Goal: Transaction & Acquisition: Purchase product/service

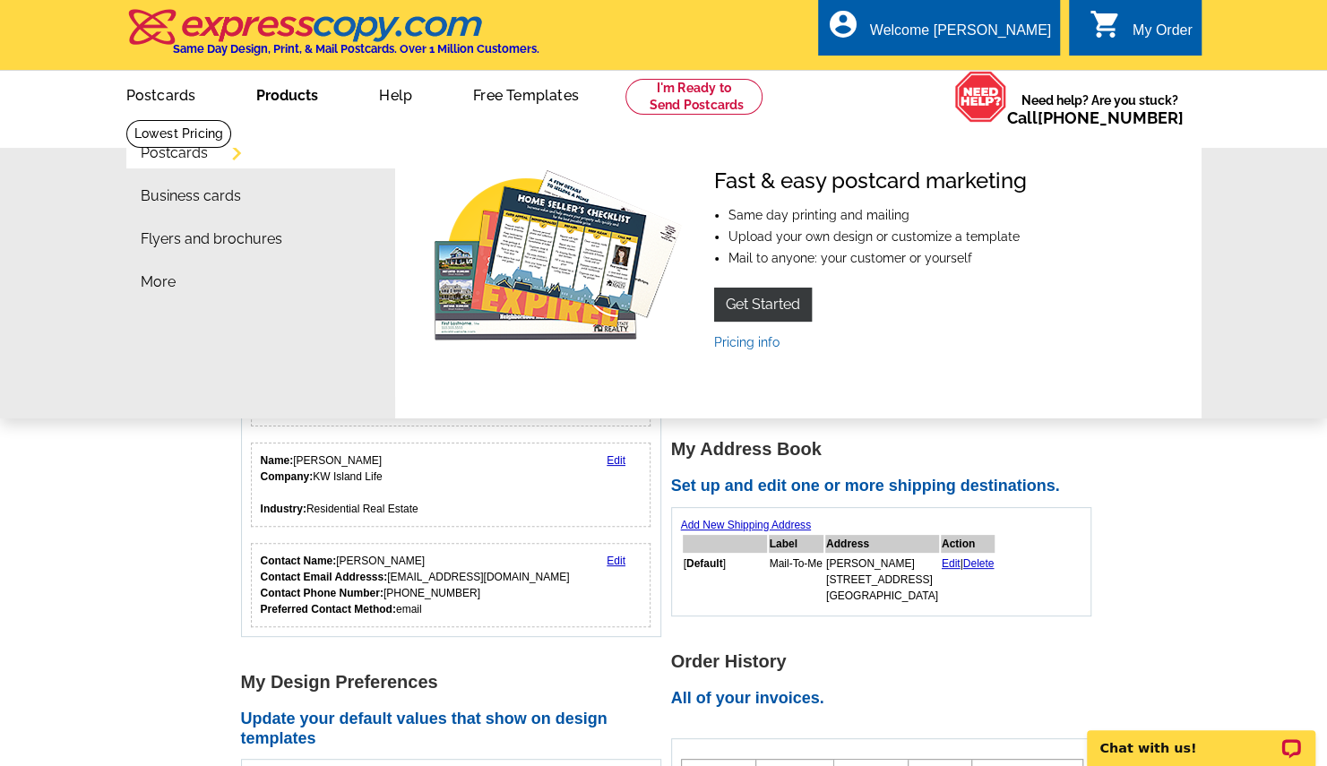
click at [188, 155] on link "Postcards" at bounding box center [174, 153] width 67 height 14
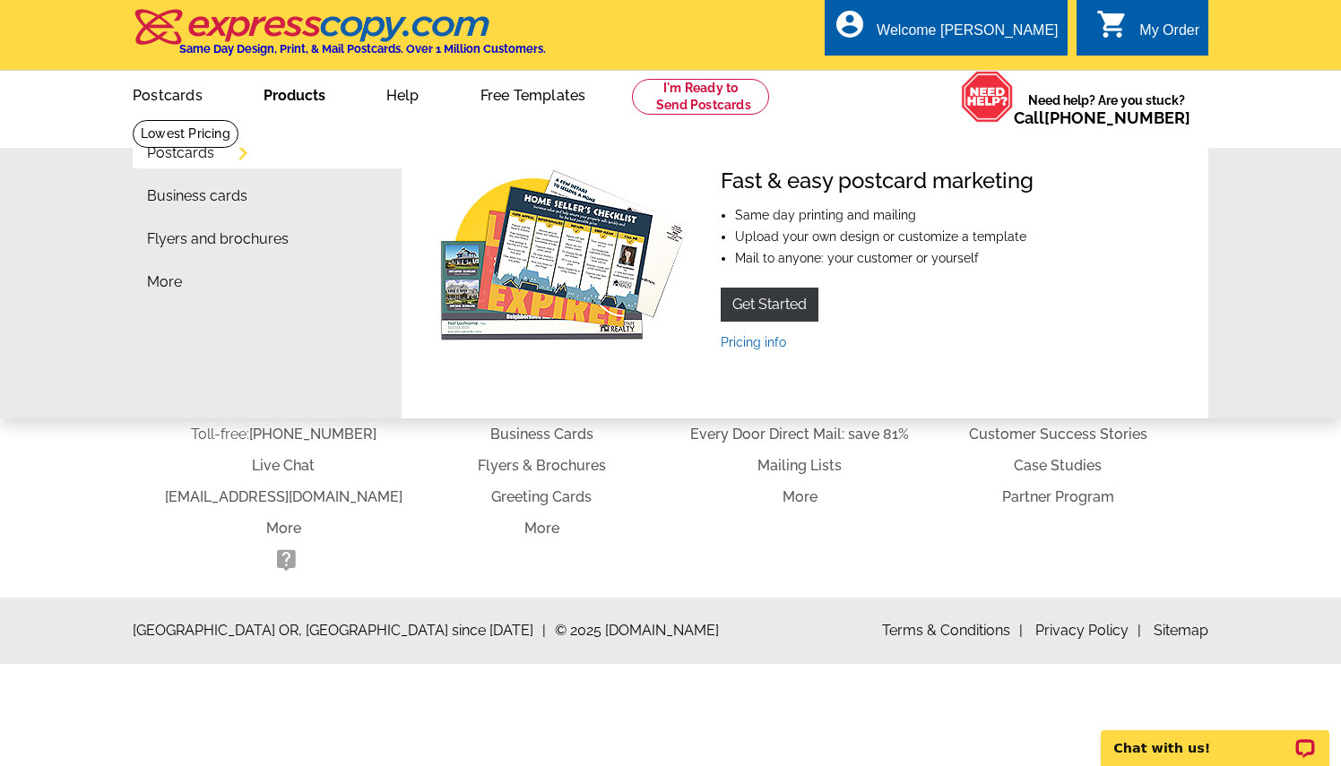
click at [214, 156] on link "Postcards" at bounding box center [180, 153] width 67 height 14
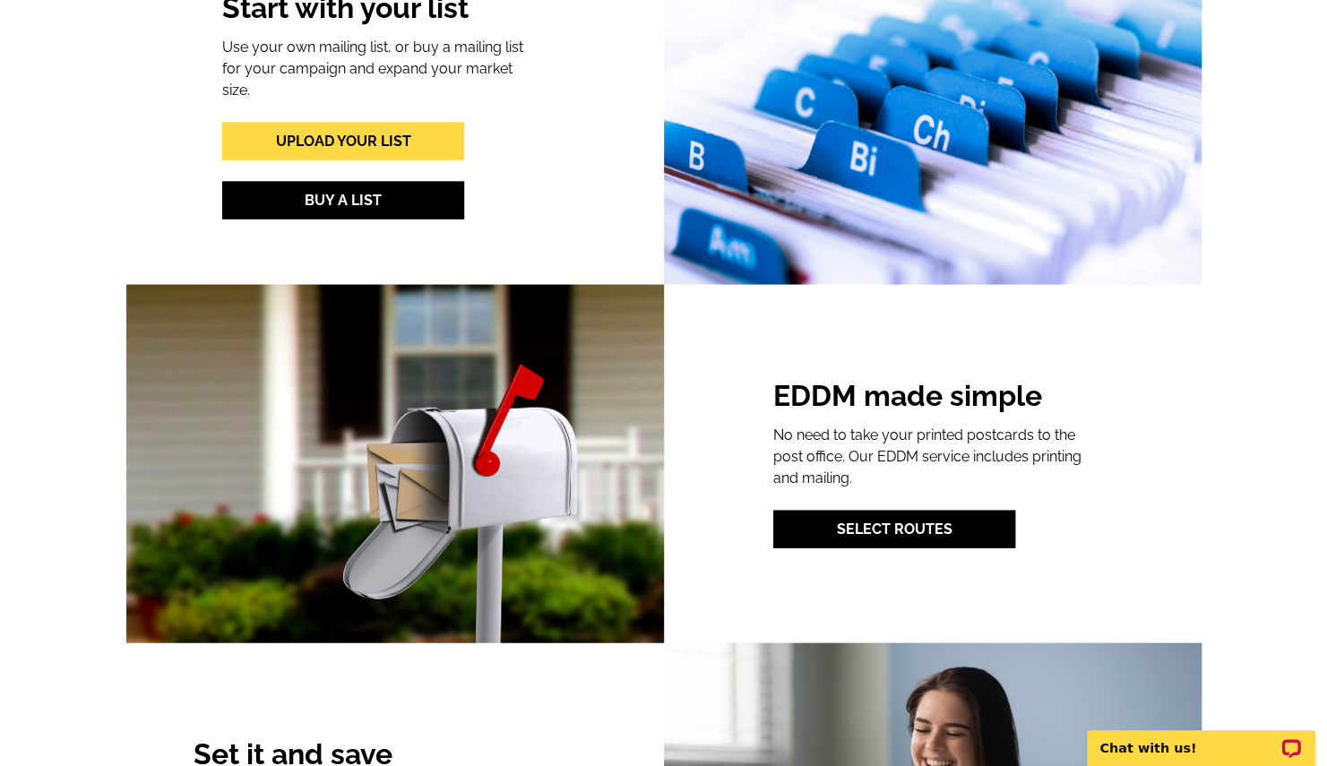
scroll to position [2140, 0]
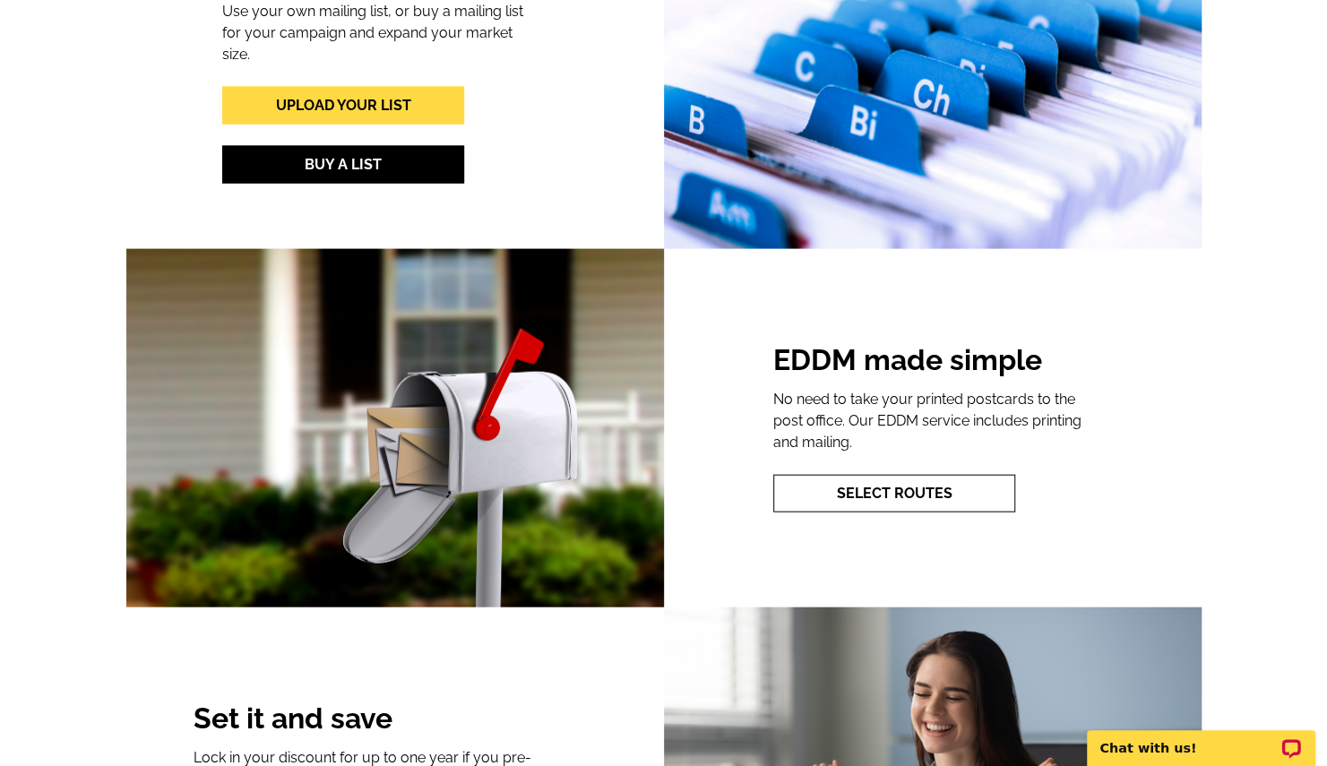
click at [876, 491] on link "Select Routes" at bounding box center [894, 494] width 242 height 38
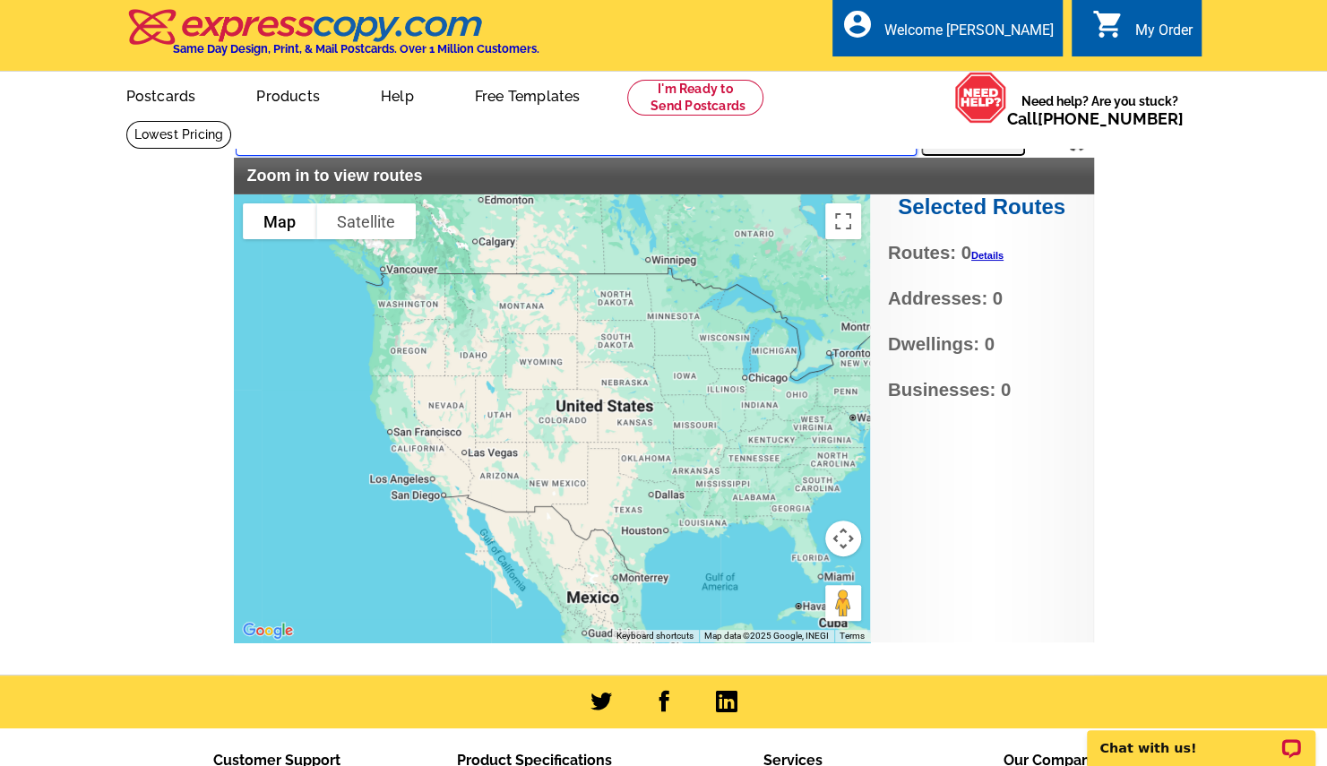
click at [480, 143] on input "text" at bounding box center [576, 140] width 681 height 32
type input "3"
type input "2950 n beach rd, englewood, fl"
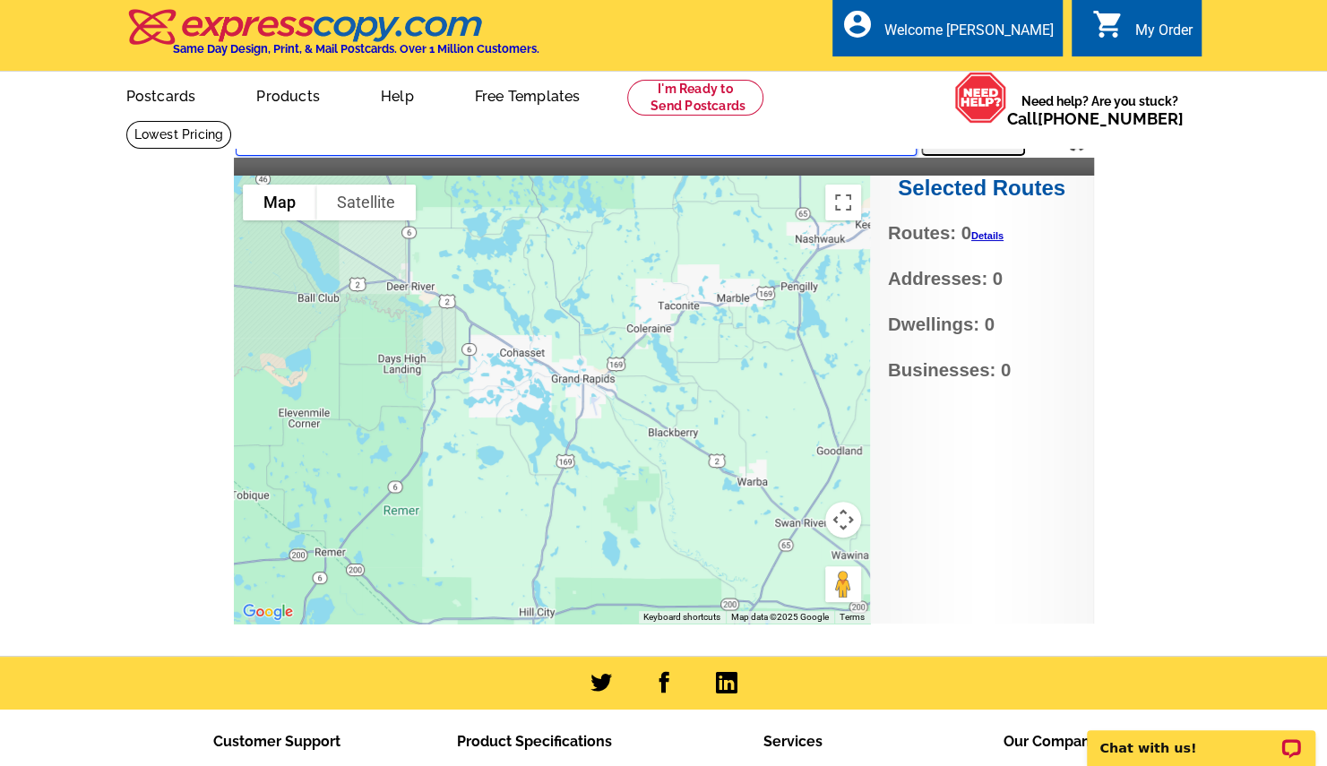
click at [489, 146] on input "2950 n beach rd, englewood, fl" at bounding box center [576, 140] width 681 height 32
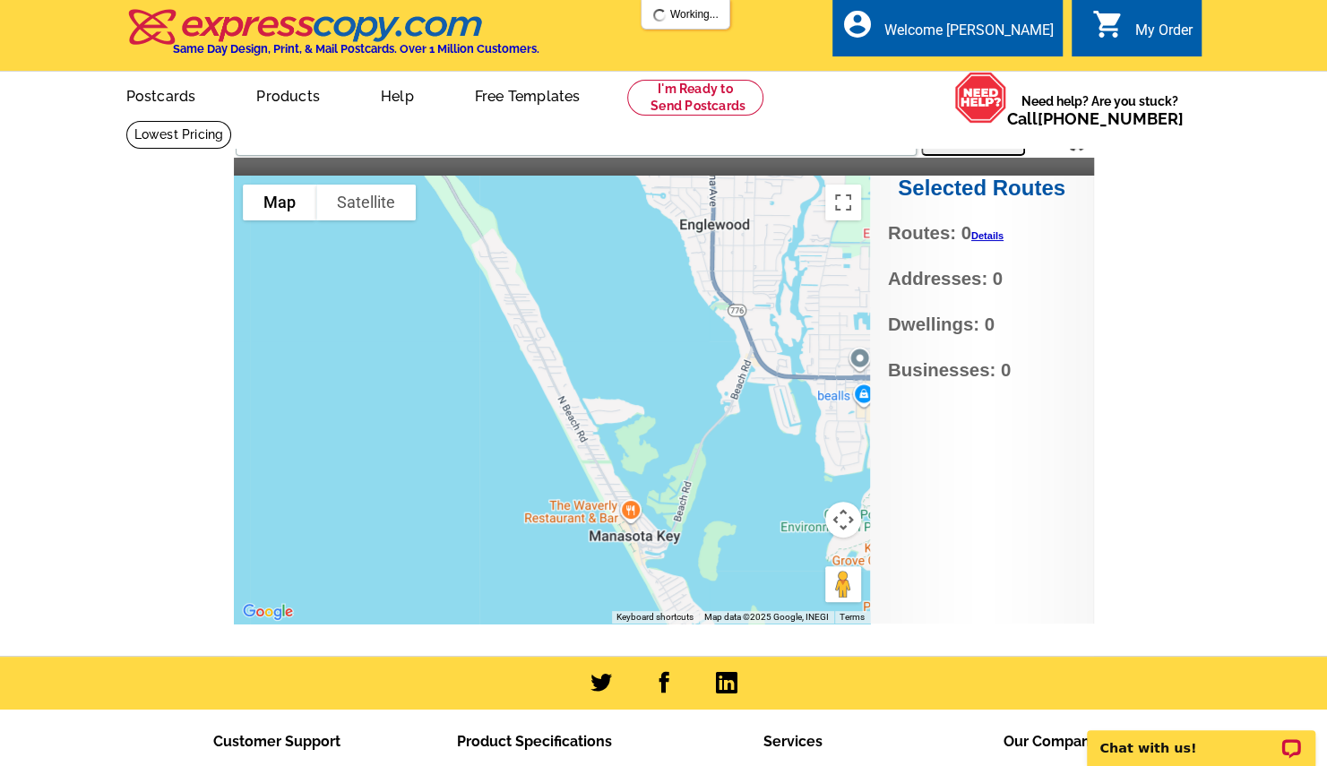
click at [960, 140] on button "Search" at bounding box center [973, 138] width 104 height 36
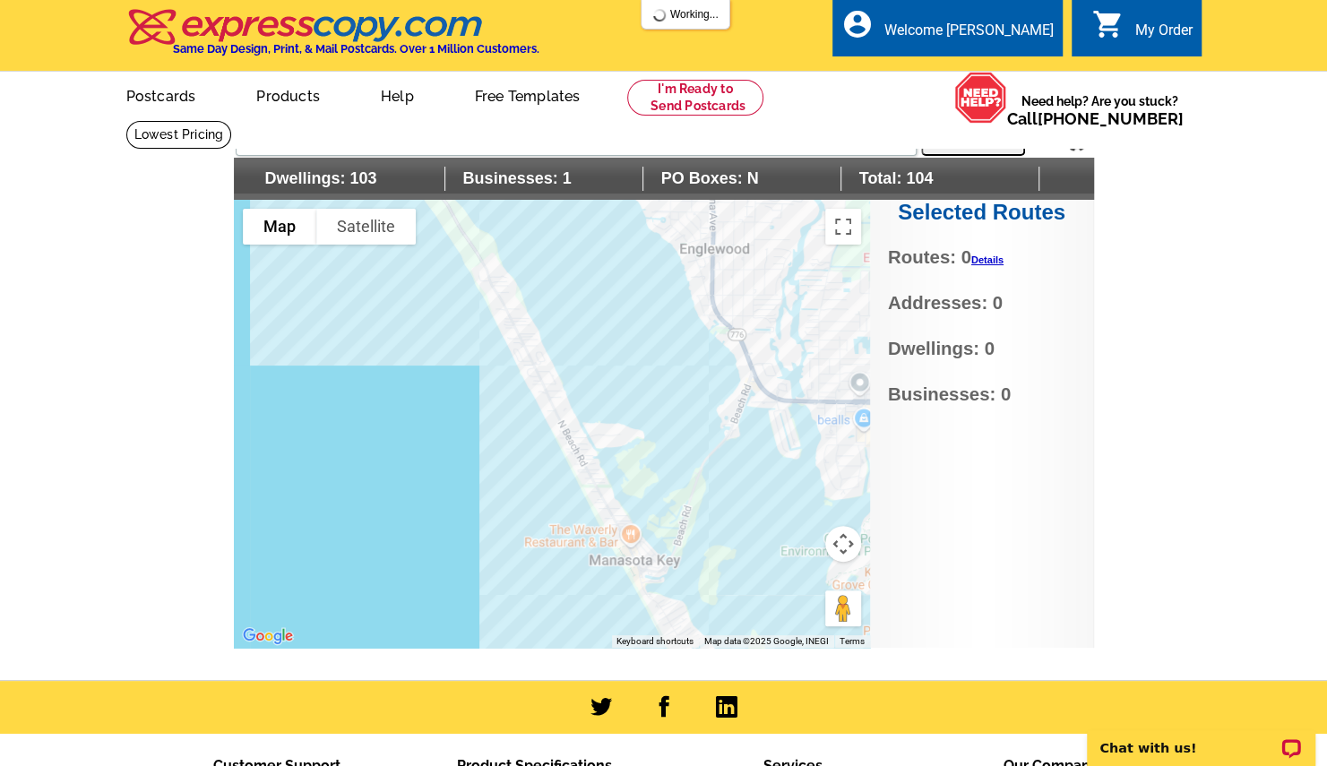
click at [557, 410] on div at bounding box center [552, 424] width 636 height 448
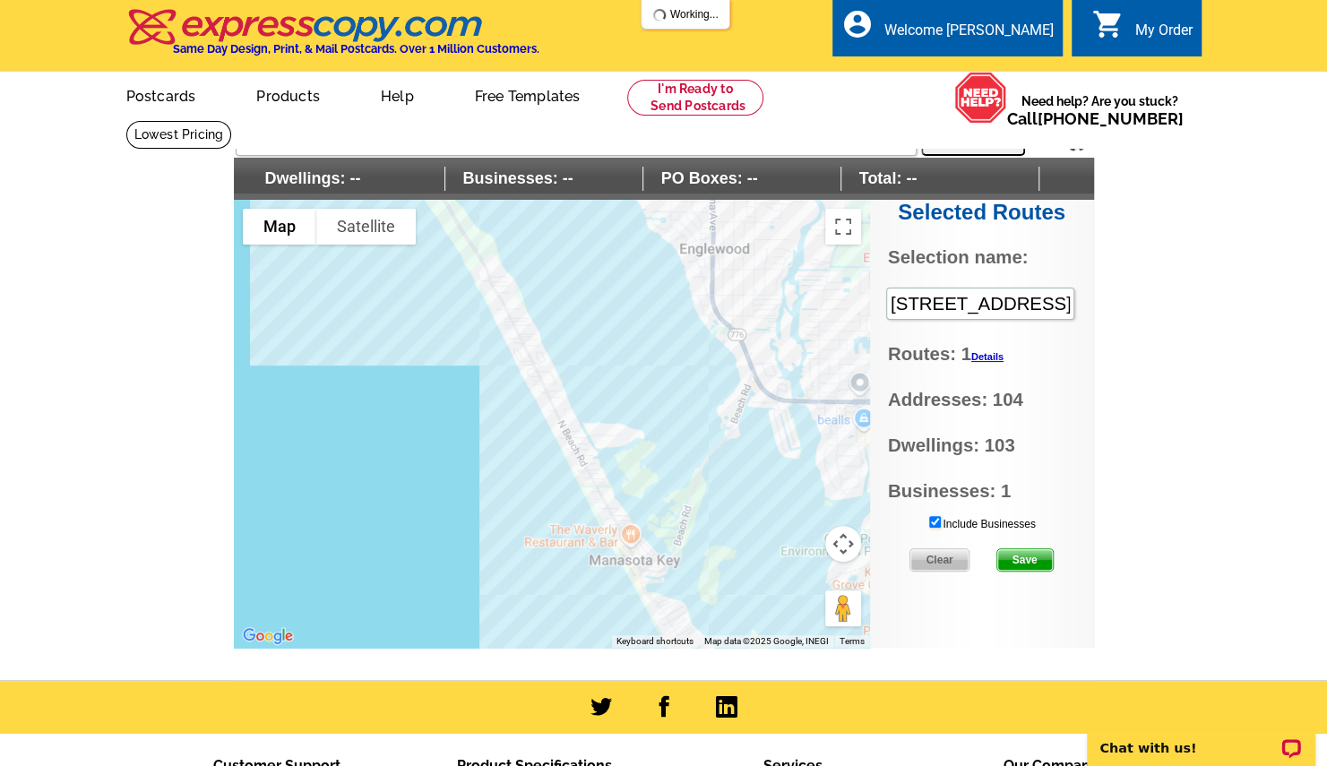
click at [842, 541] on button "Map camera controls" at bounding box center [843, 544] width 36 height 36
click at [794, 581] on button "Zoom out" at bounding box center [799, 589] width 36 height 36
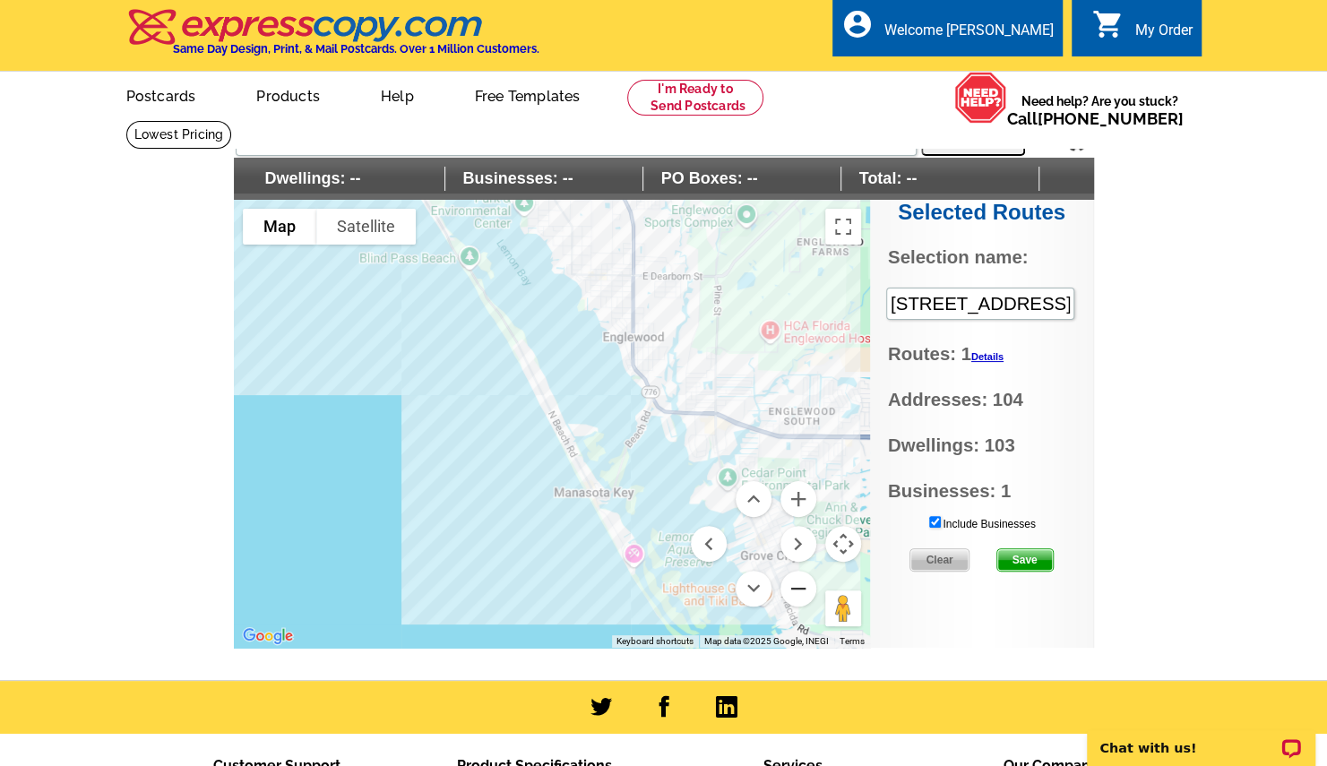
click at [794, 581] on button "Zoom out" at bounding box center [799, 589] width 36 height 36
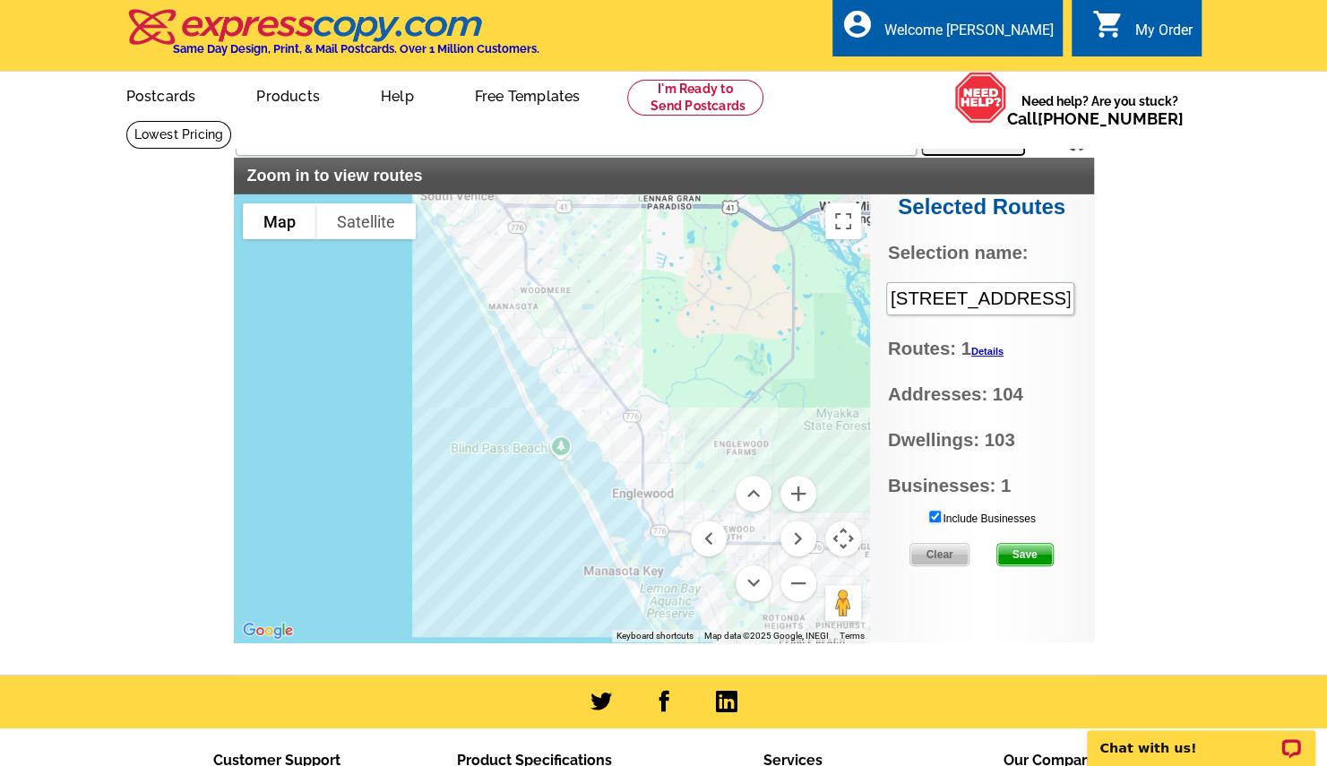
drag, startPoint x: 618, startPoint y: 303, endPoint x: 669, endPoint y: 422, distance: 129.3
click at [669, 422] on div at bounding box center [552, 418] width 636 height 448
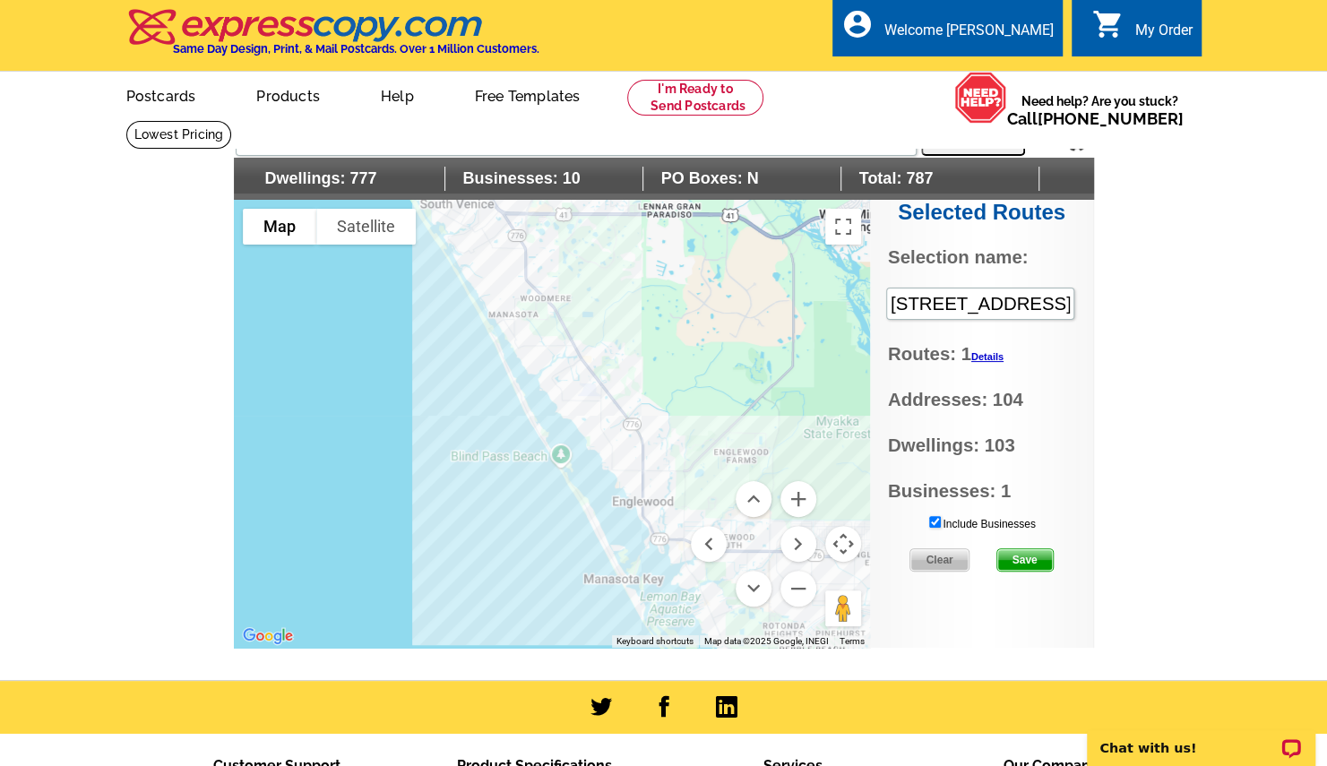
click at [538, 433] on div at bounding box center [552, 424] width 636 height 448
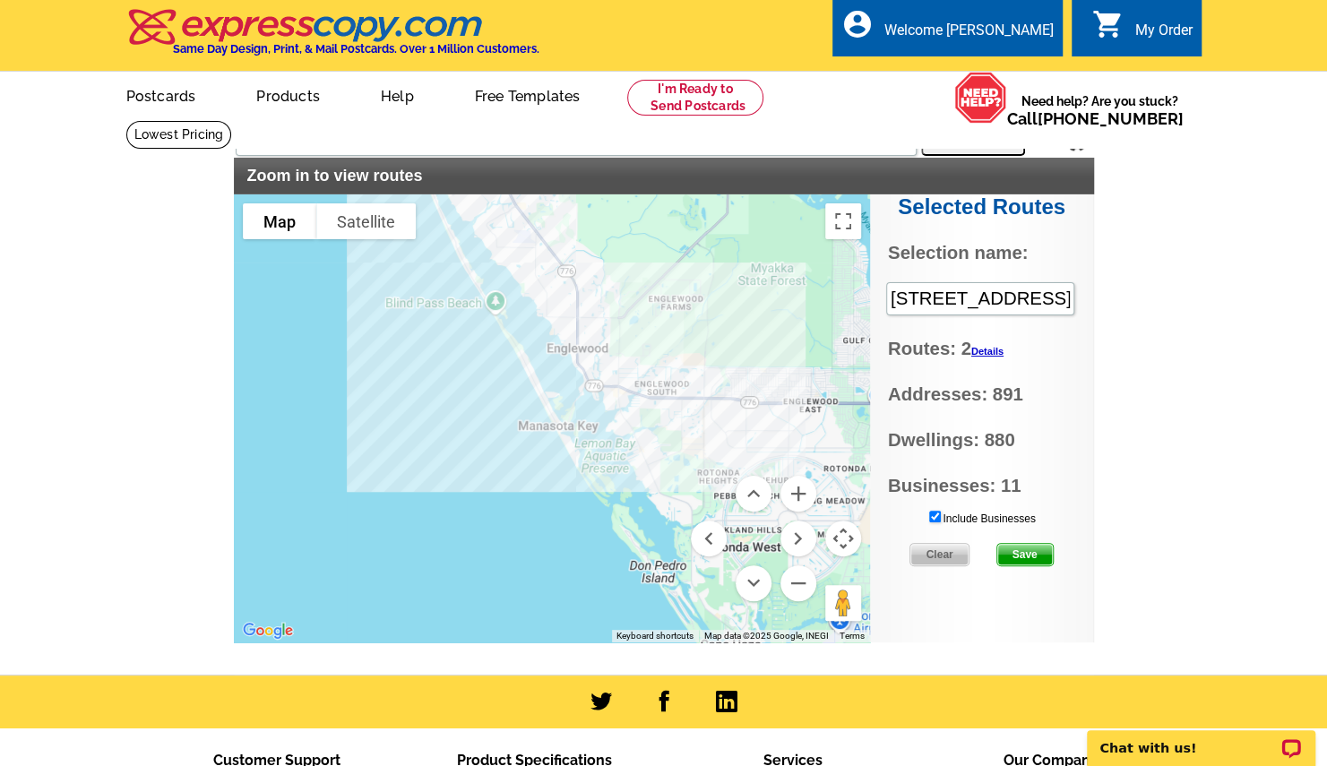
drag, startPoint x: 794, startPoint y: 445, endPoint x: 721, endPoint y: 264, distance: 195.4
click at [721, 264] on div at bounding box center [552, 418] width 636 height 448
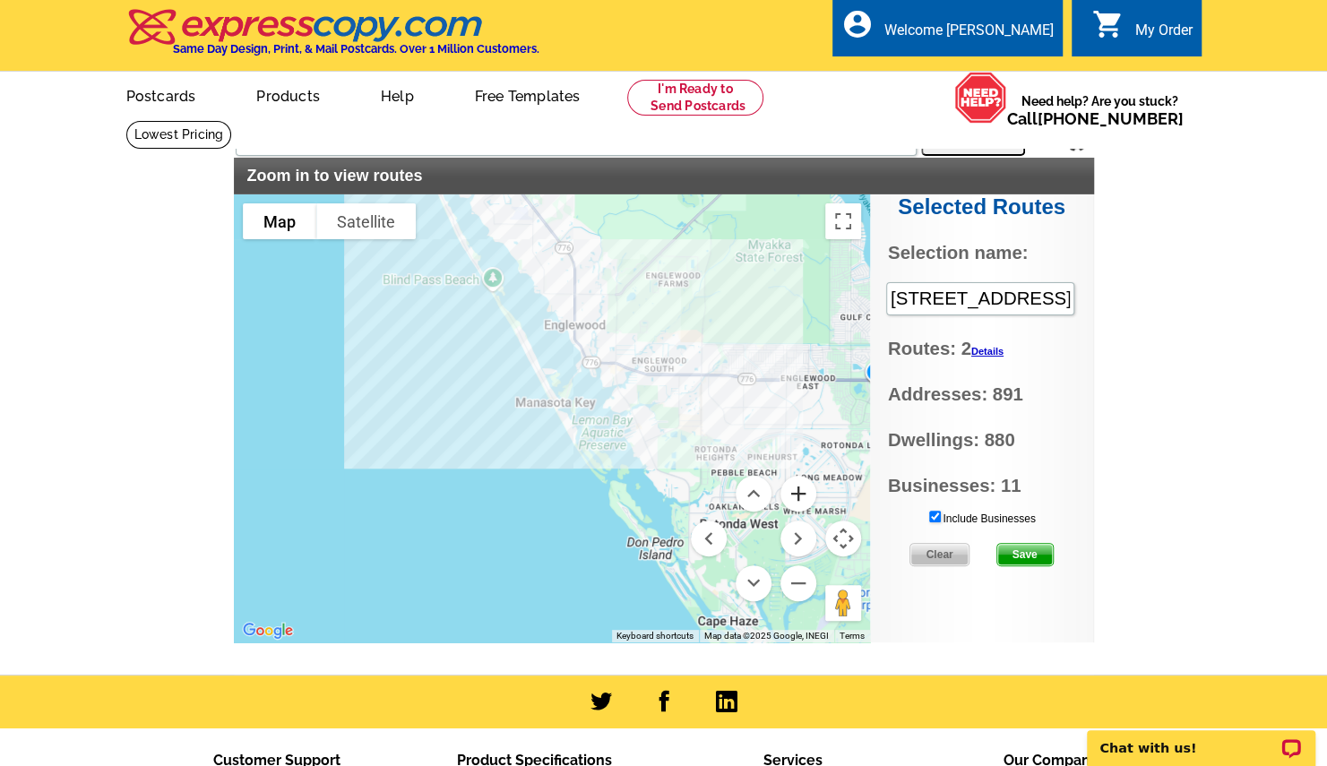
click at [795, 501] on button "Zoom in" at bounding box center [799, 494] width 36 height 36
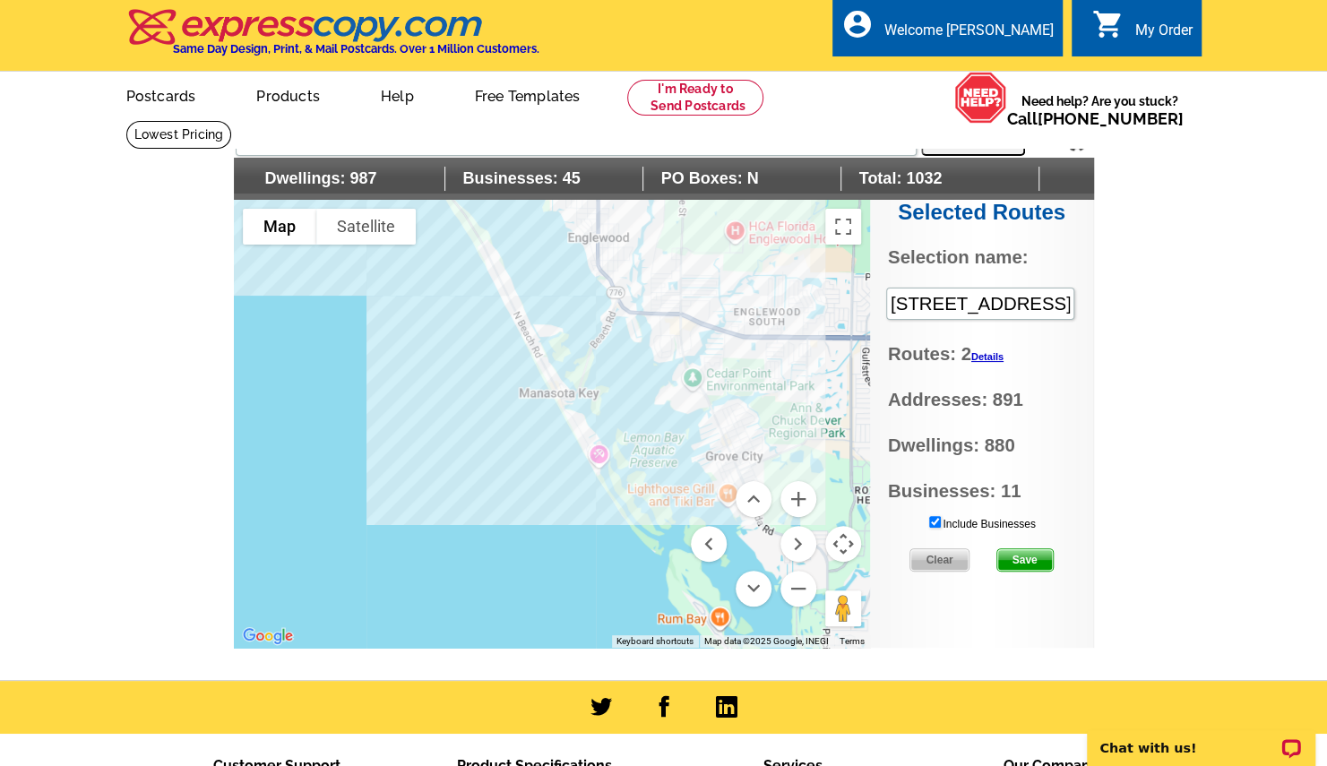
click at [556, 385] on div at bounding box center [552, 424] width 636 height 448
click at [796, 504] on button "Zoom in" at bounding box center [799, 499] width 36 height 36
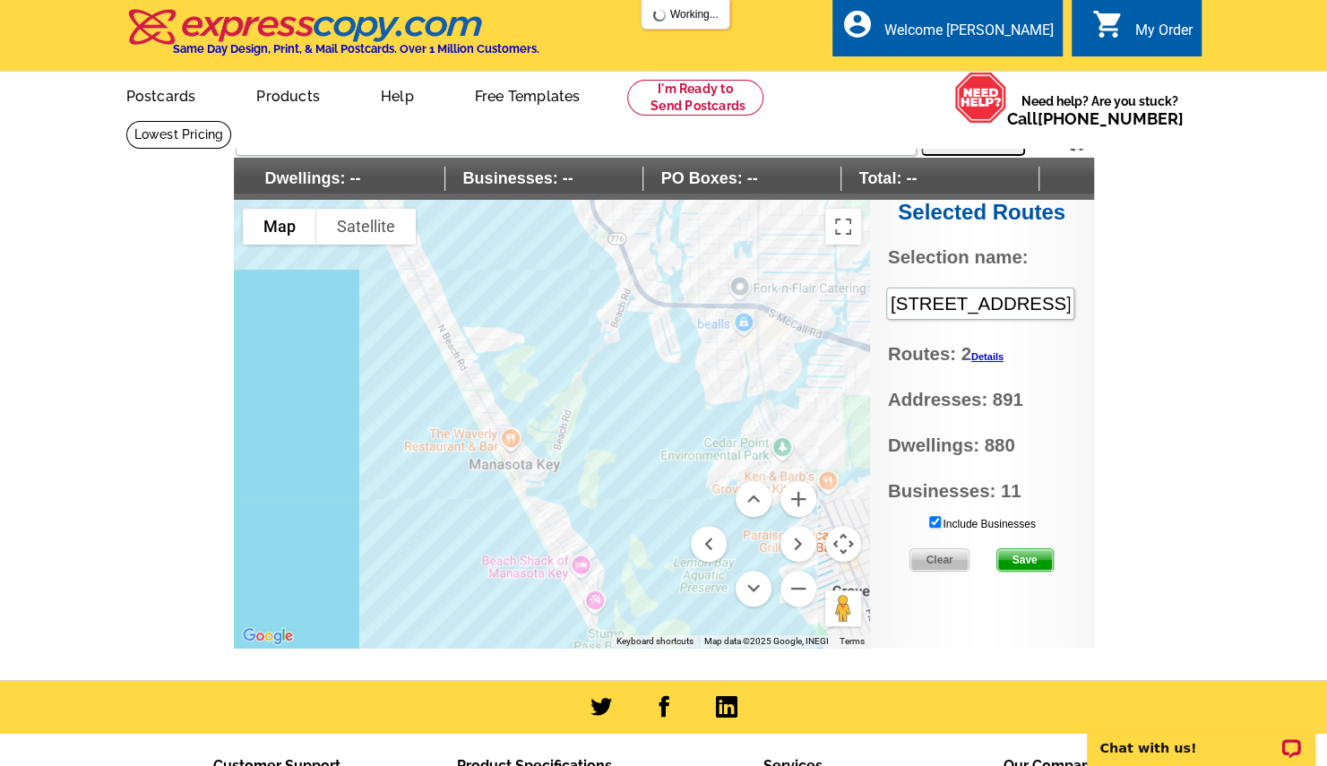
drag, startPoint x: 669, startPoint y: 312, endPoint x: 608, endPoint y: 443, distance: 144.7
click at [608, 443] on div at bounding box center [552, 424] width 636 height 448
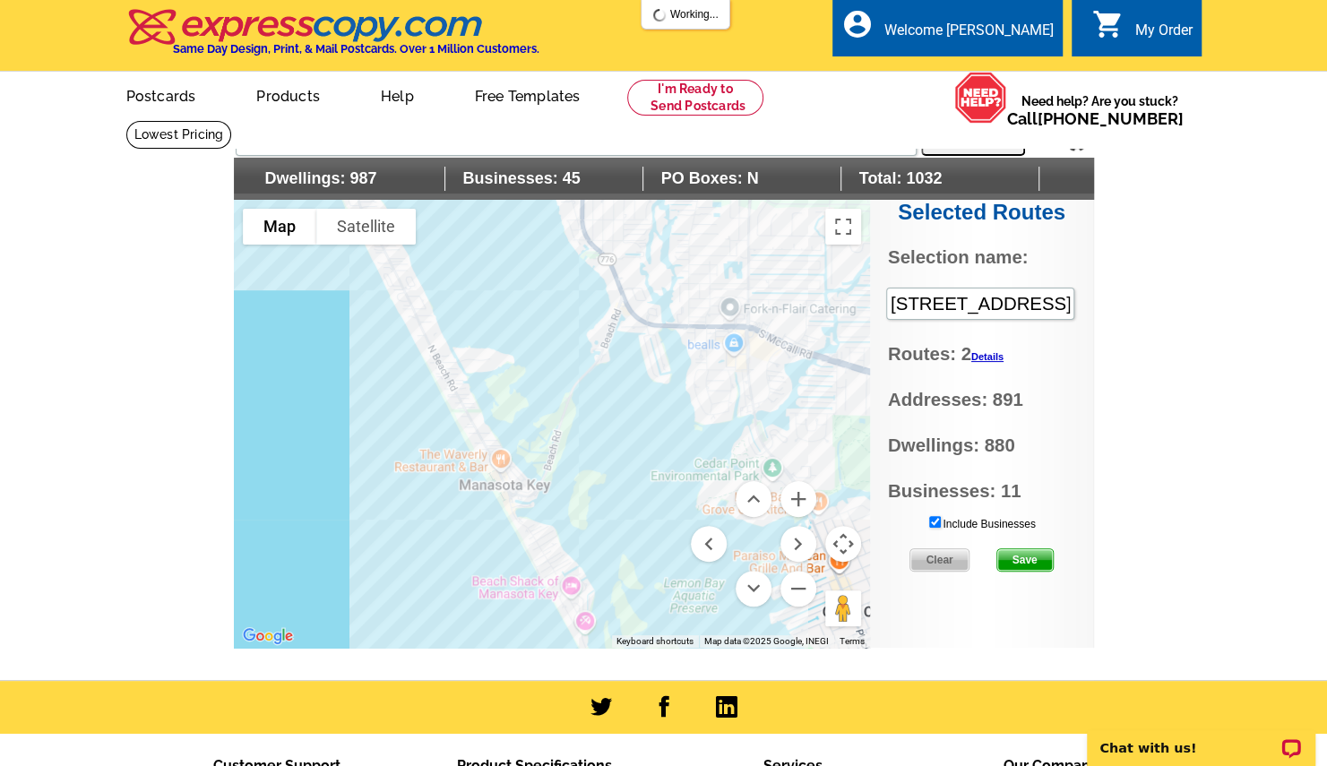
click at [548, 565] on div at bounding box center [552, 424] width 636 height 448
click at [797, 581] on button "Zoom out" at bounding box center [799, 589] width 36 height 36
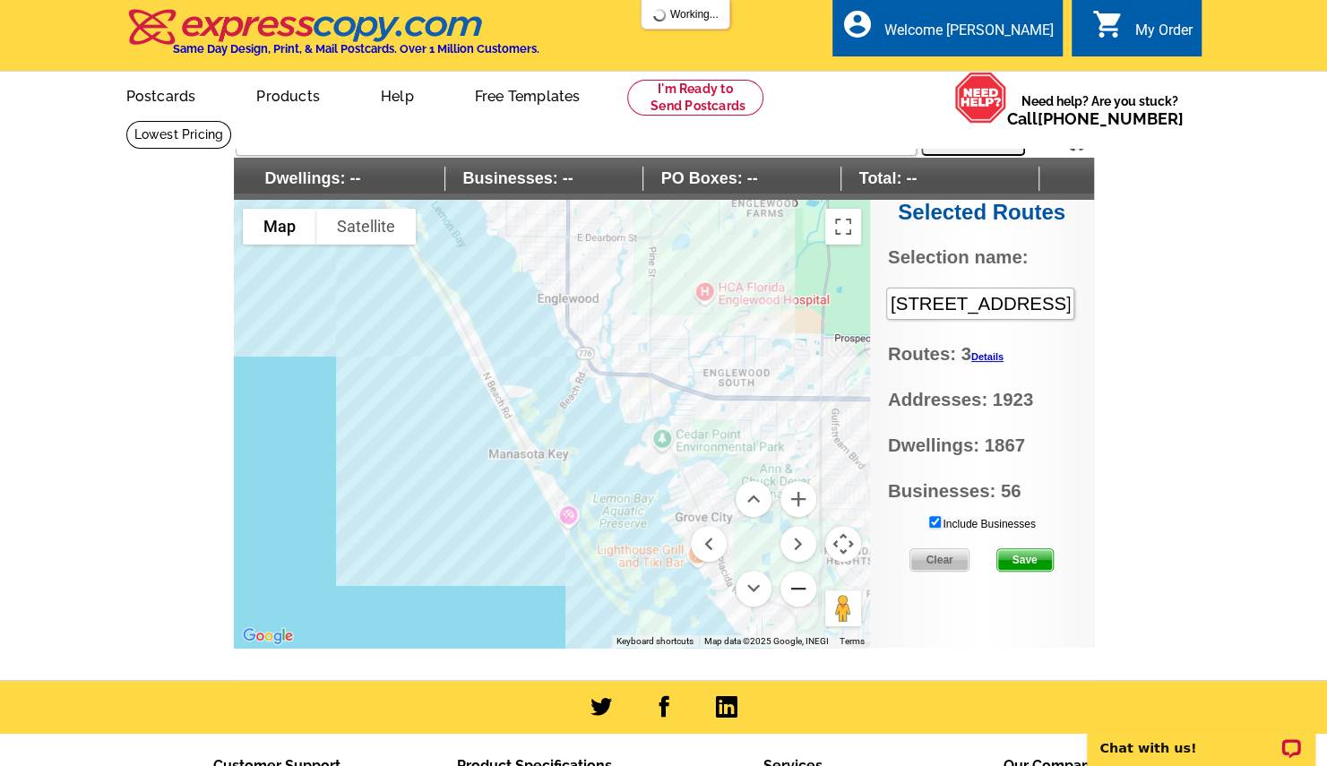
click at [797, 581] on button "Zoom out" at bounding box center [799, 589] width 36 height 36
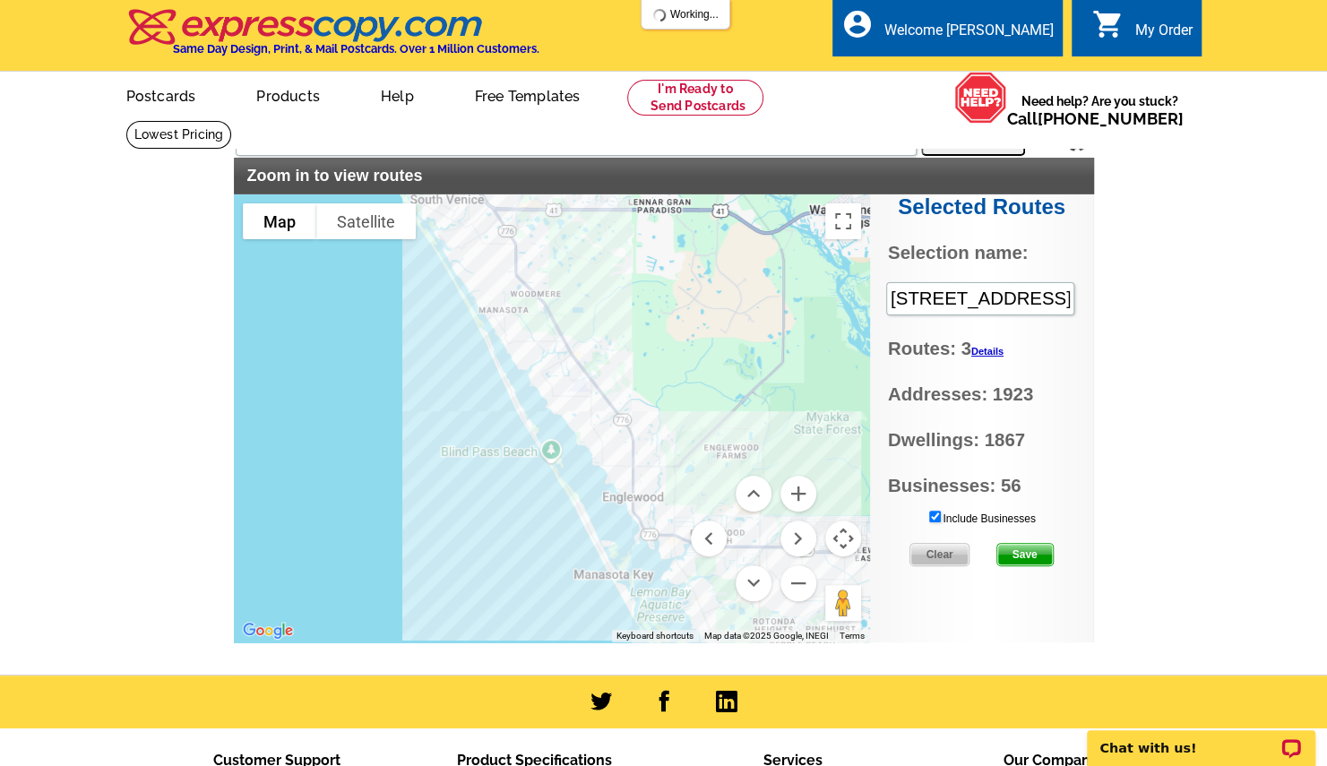
drag, startPoint x: 396, startPoint y: 305, endPoint x: 471, endPoint y: 445, distance: 158.8
click at [471, 445] on div at bounding box center [552, 418] width 636 height 448
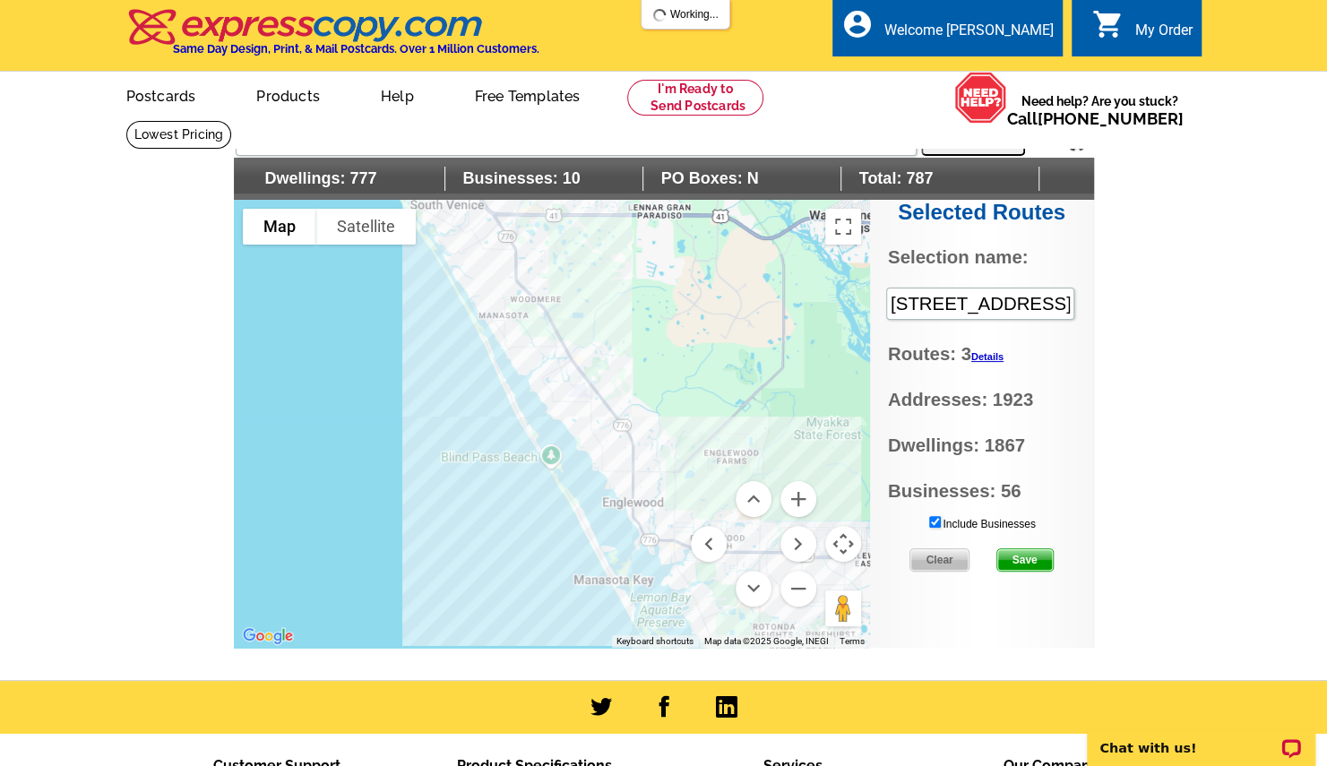
click at [513, 402] on div at bounding box center [552, 424] width 636 height 448
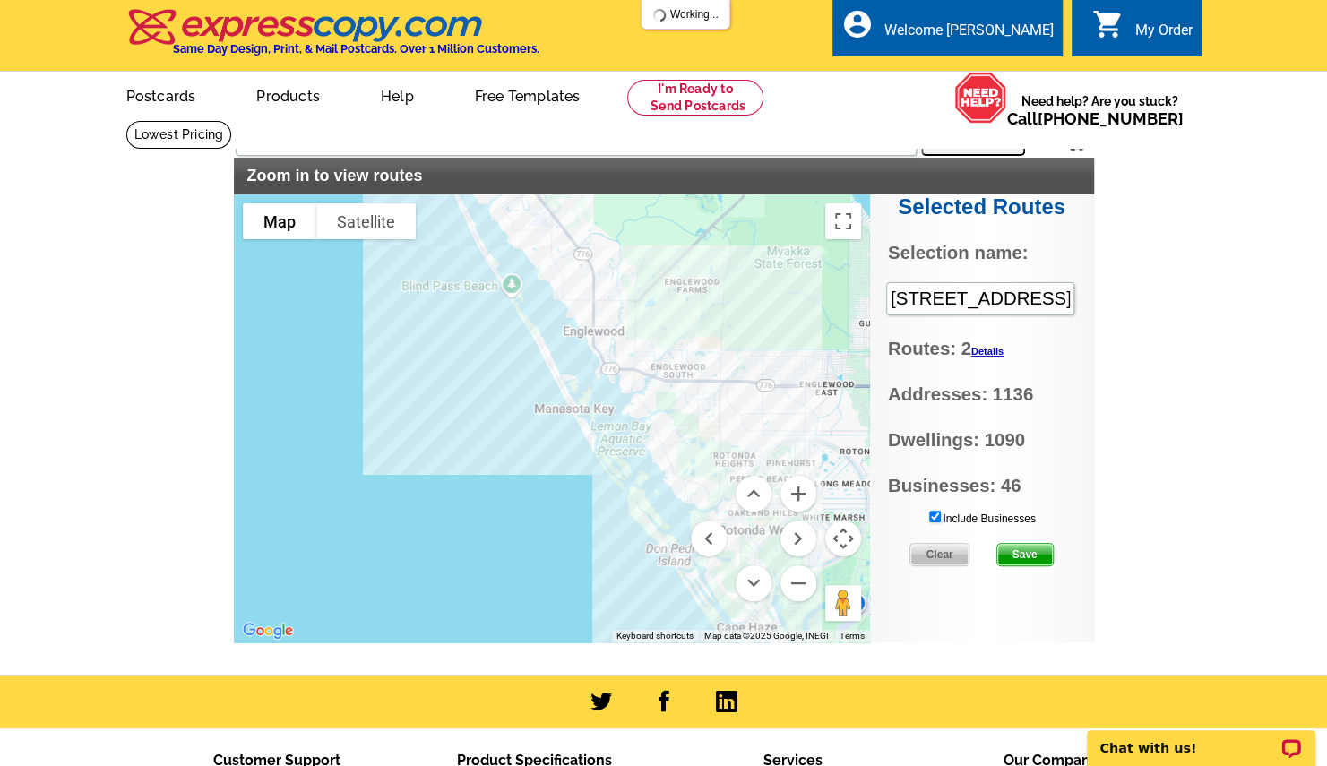
drag, startPoint x: 550, startPoint y: 557, endPoint x: 511, endPoint y: 385, distance: 176.5
click at [511, 385] on div at bounding box center [552, 418] width 636 height 448
click at [793, 493] on button "Zoom in" at bounding box center [799, 494] width 36 height 36
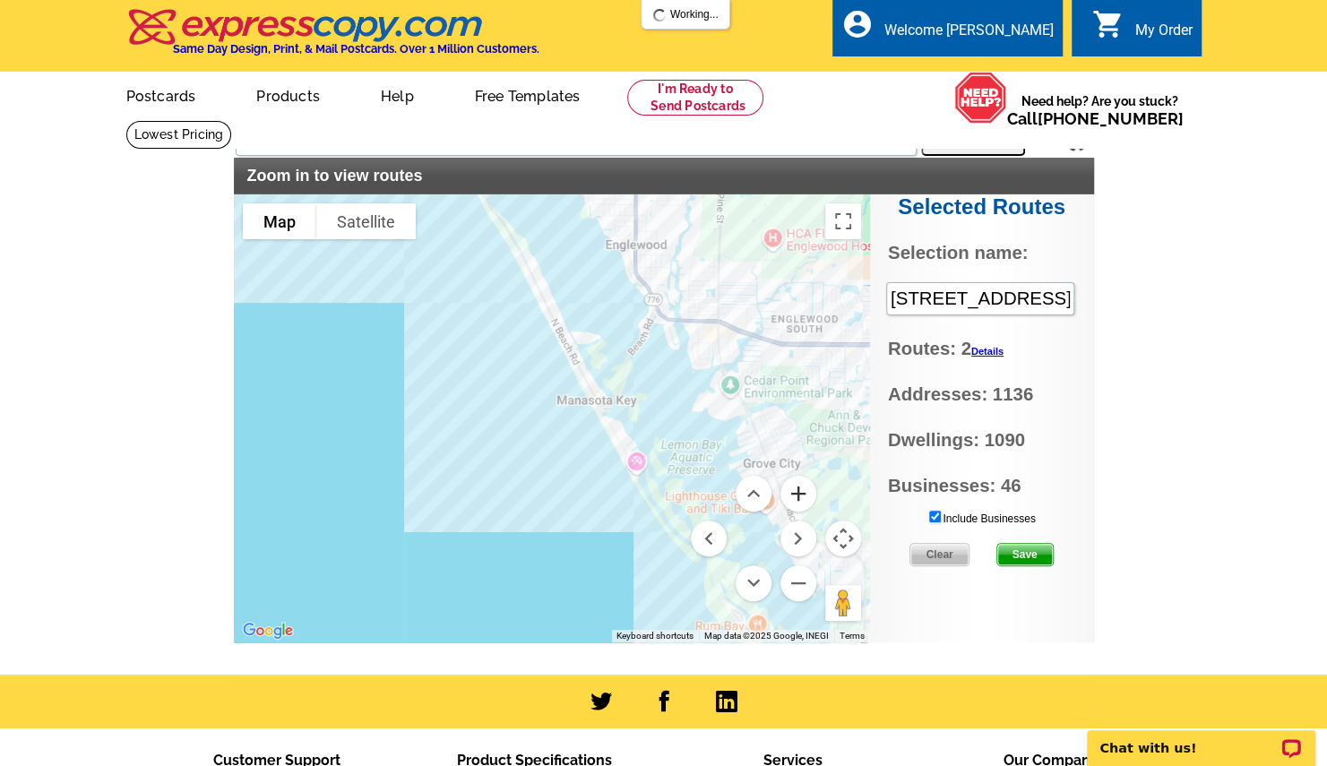
click at [793, 493] on button "Zoom in" at bounding box center [799, 494] width 36 height 36
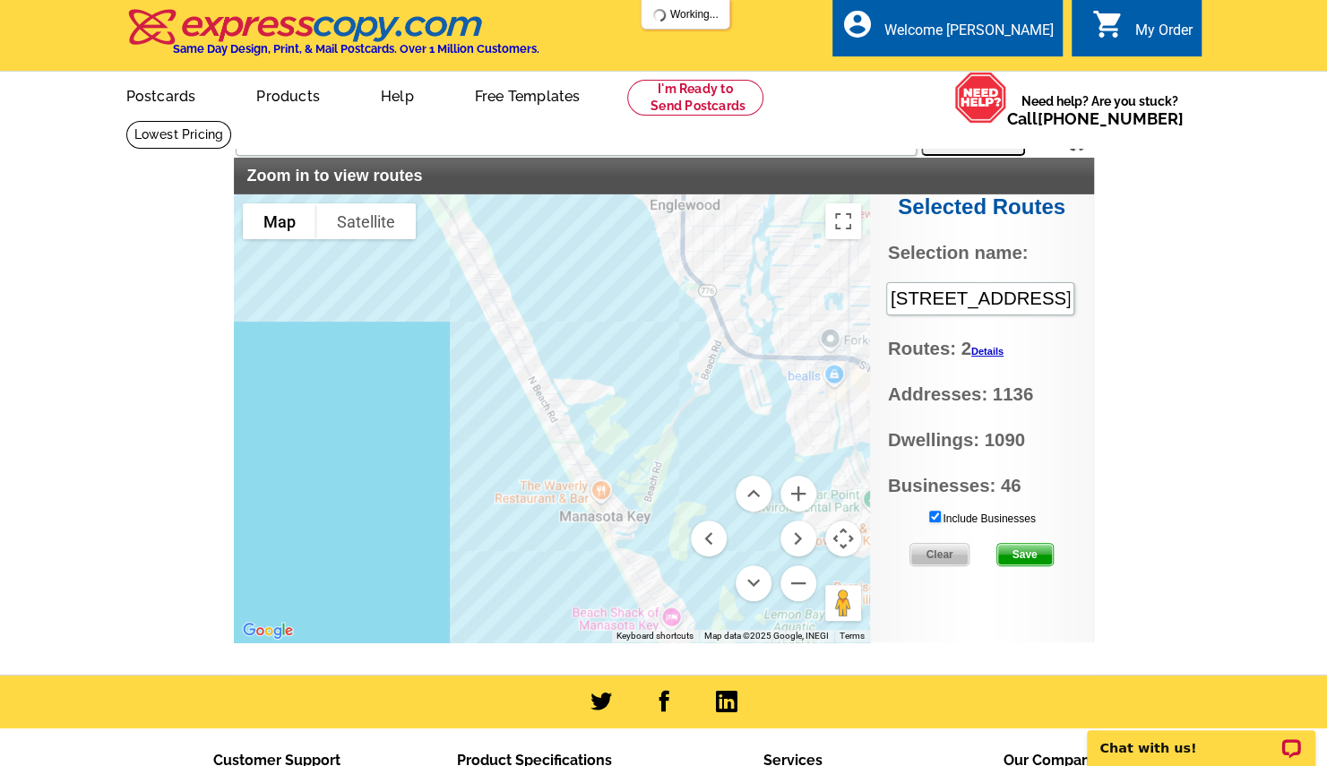
drag, startPoint x: 740, startPoint y: 364, endPoint x: 703, endPoint y: 502, distance: 143.1
click at [703, 502] on div "Map Terrain Satellite Labels Keyboard shortcuts Map Data Map data ©2025 Google,…" at bounding box center [552, 418] width 636 height 448
click at [989, 350] on link "Details" at bounding box center [987, 351] width 32 height 11
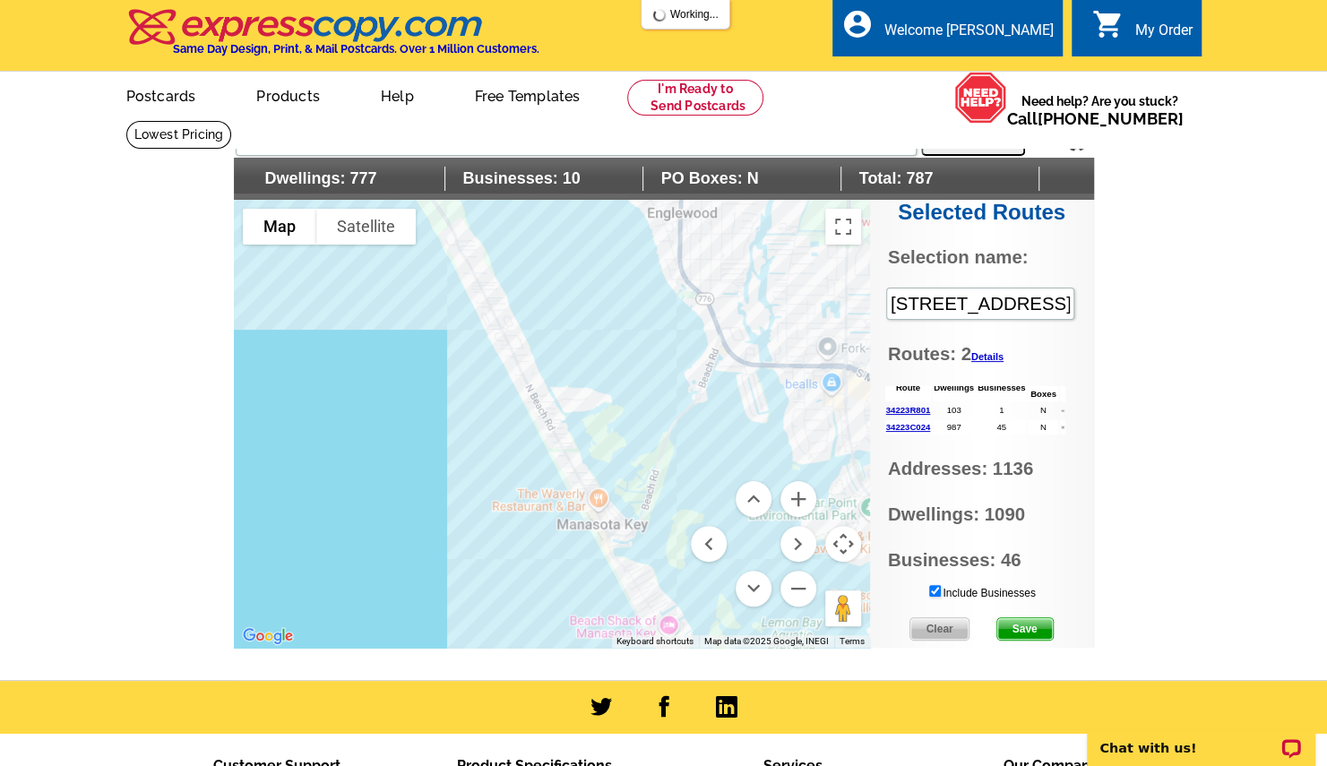
click at [483, 288] on div at bounding box center [552, 424] width 636 height 448
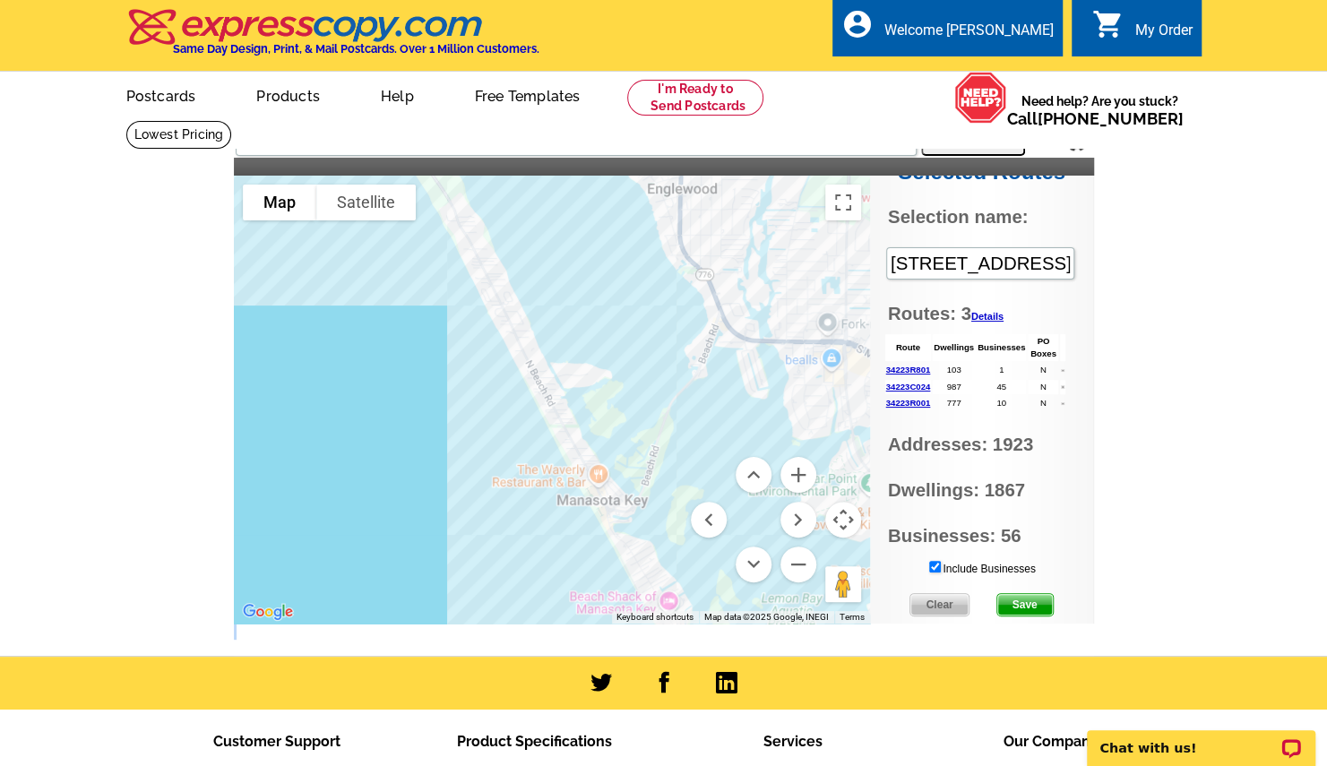
click at [1086, 634] on div "Settings Display PO Boxes 2950 n beach rd, englewood, fl Search Selected Routes…" at bounding box center [664, 380] width 860 height 520
click at [929, 566] on input "Include Businesses" at bounding box center [935, 567] width 12 height 12
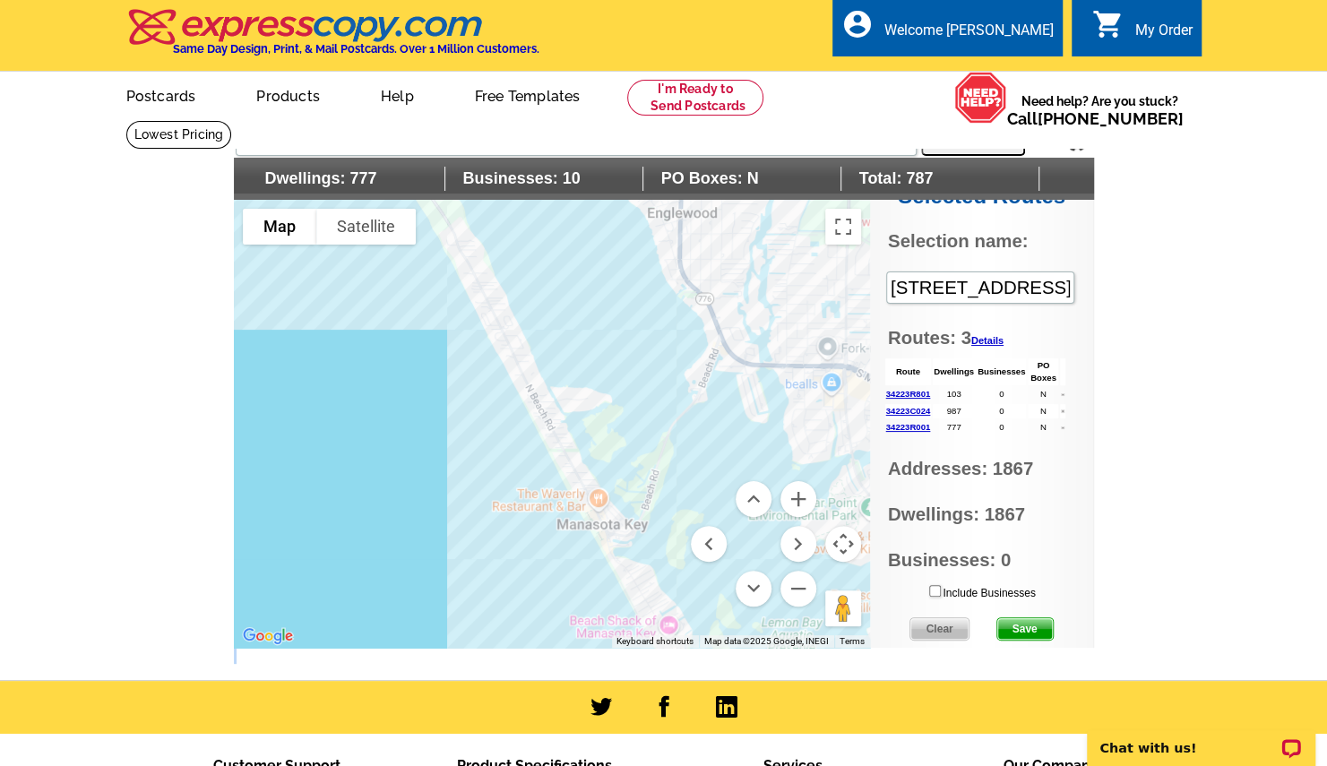
click at [475, 275] on div at bounding box center [552, 424] width 636 height 448
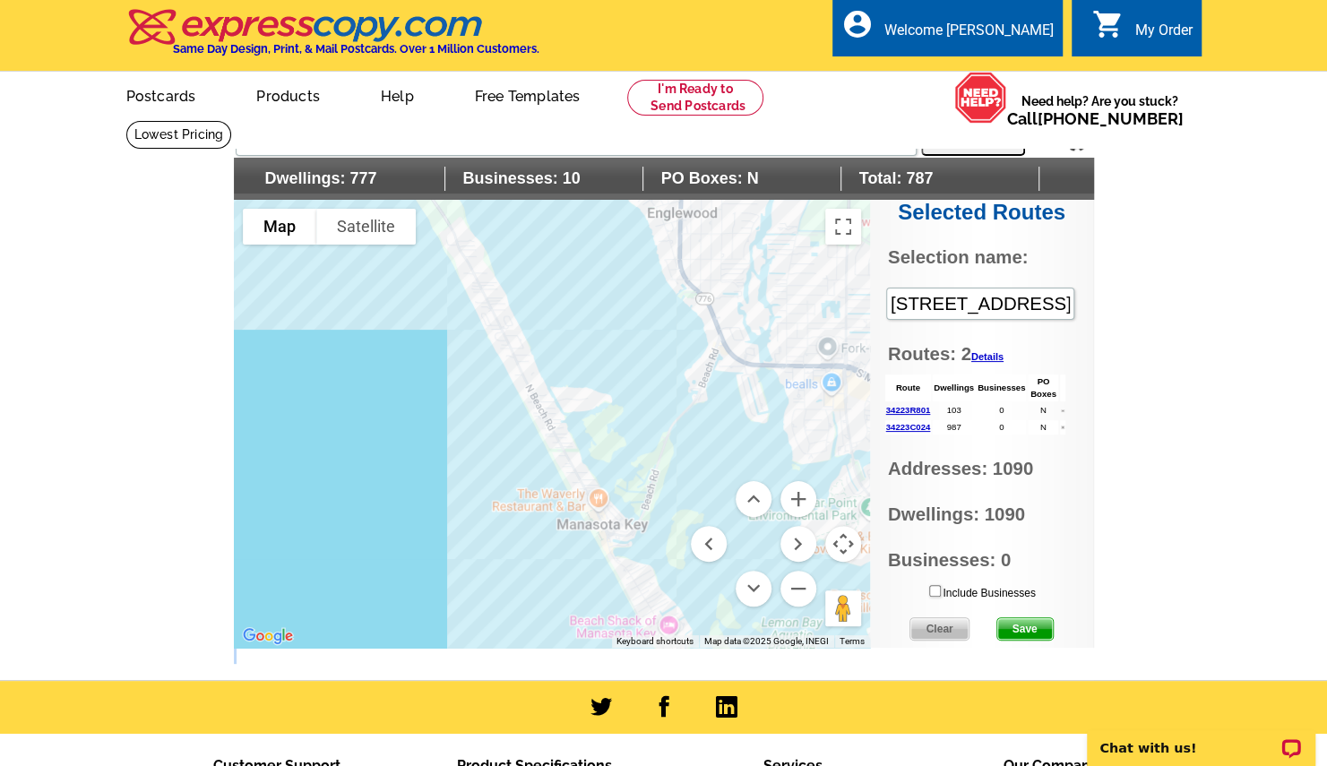
click at [465, 258] on div at bounding box center [552, 424] width 636 height 448
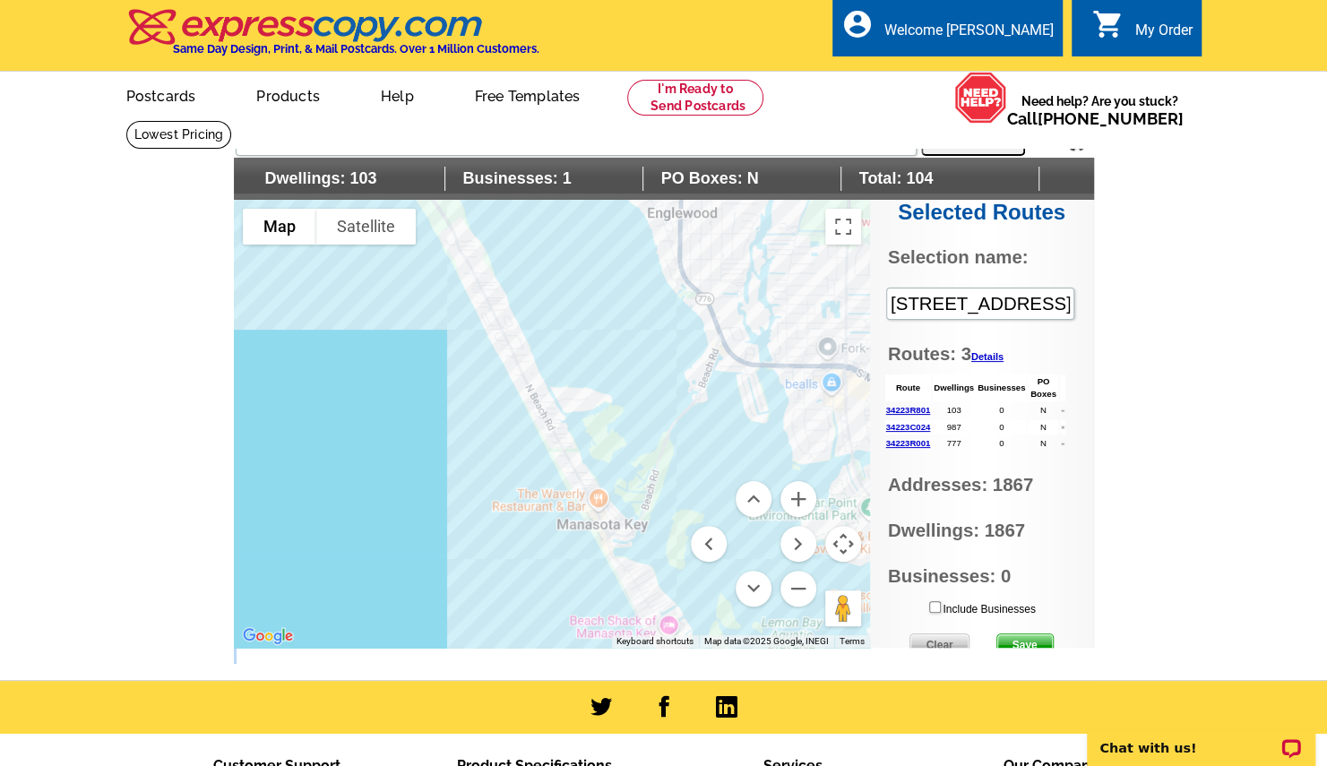
click at [493, 310] on div at bounding box center [552, 424] width 636 height 448
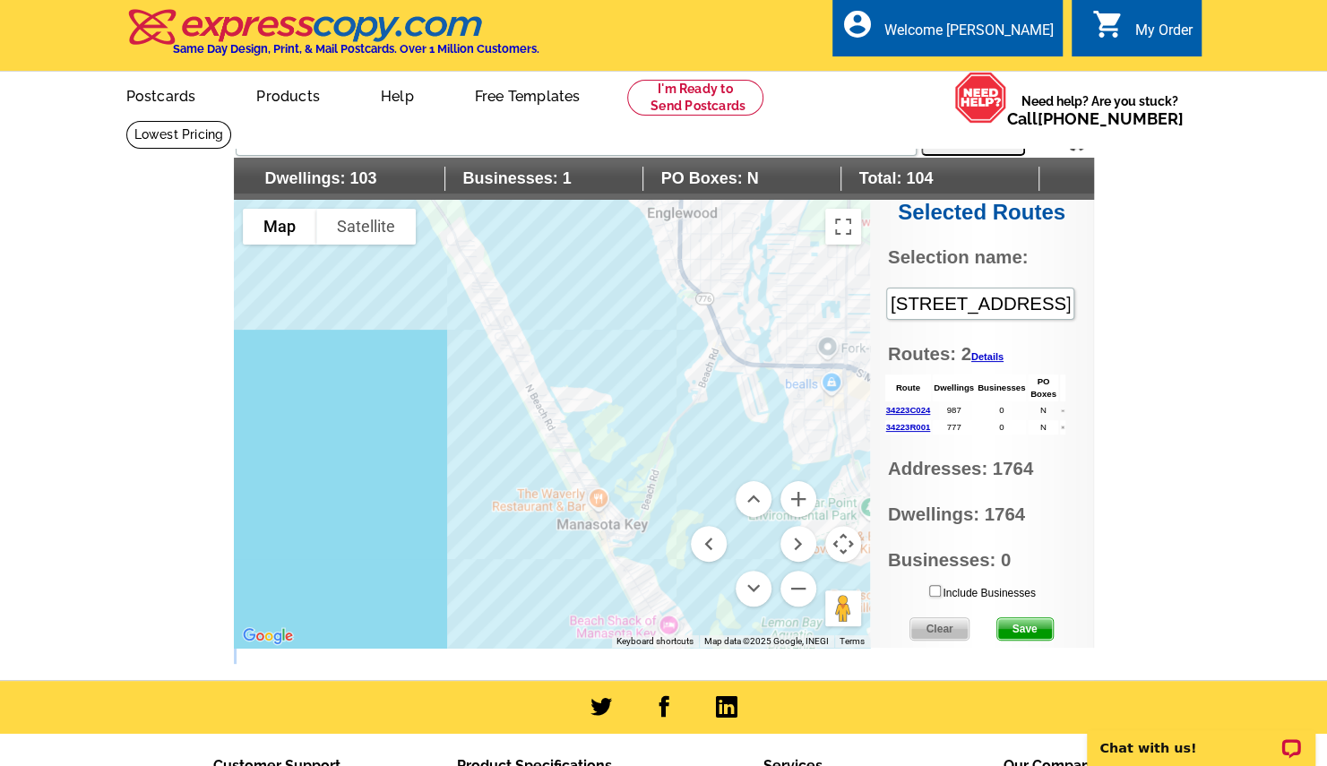
click at [504, 332] on div at bounding box center [552, 424] width 636 height 448
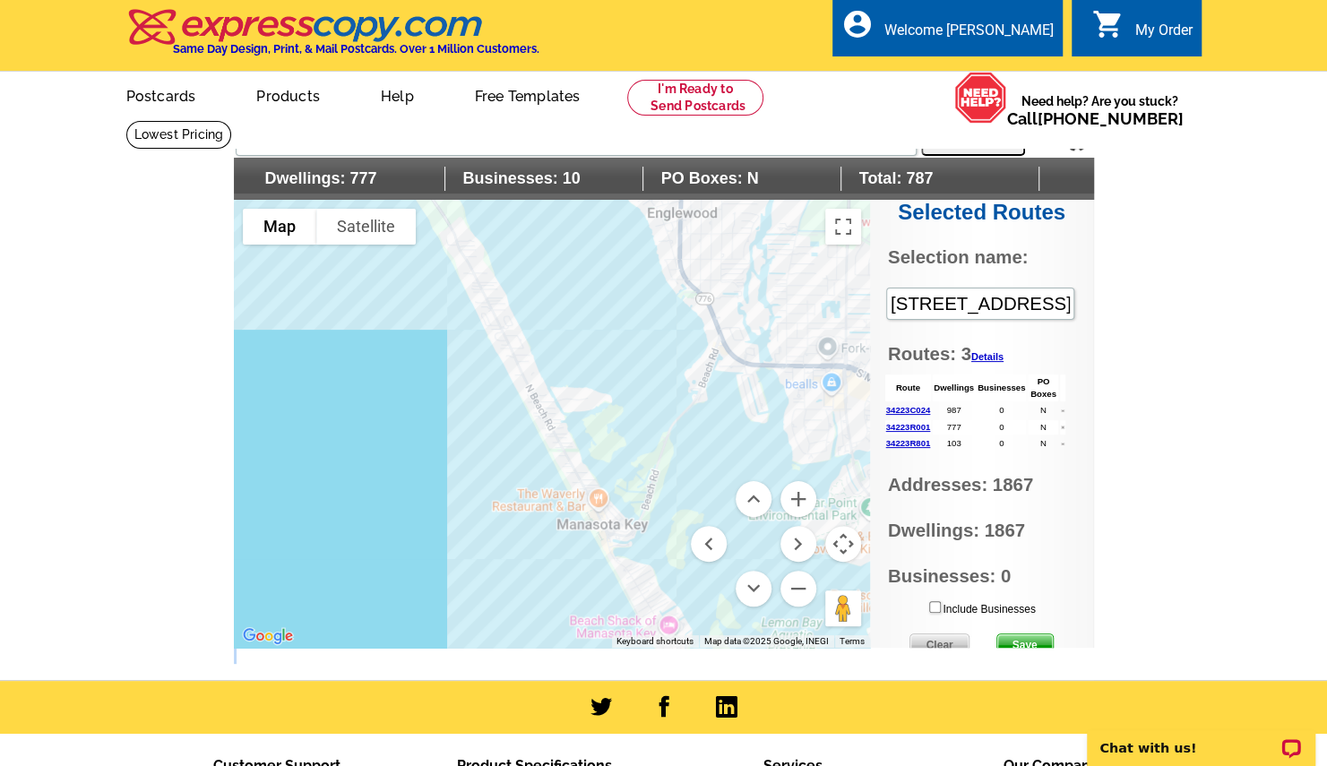
click at [470, 263] on div at bounding box center [552, 424] width 636 height 448
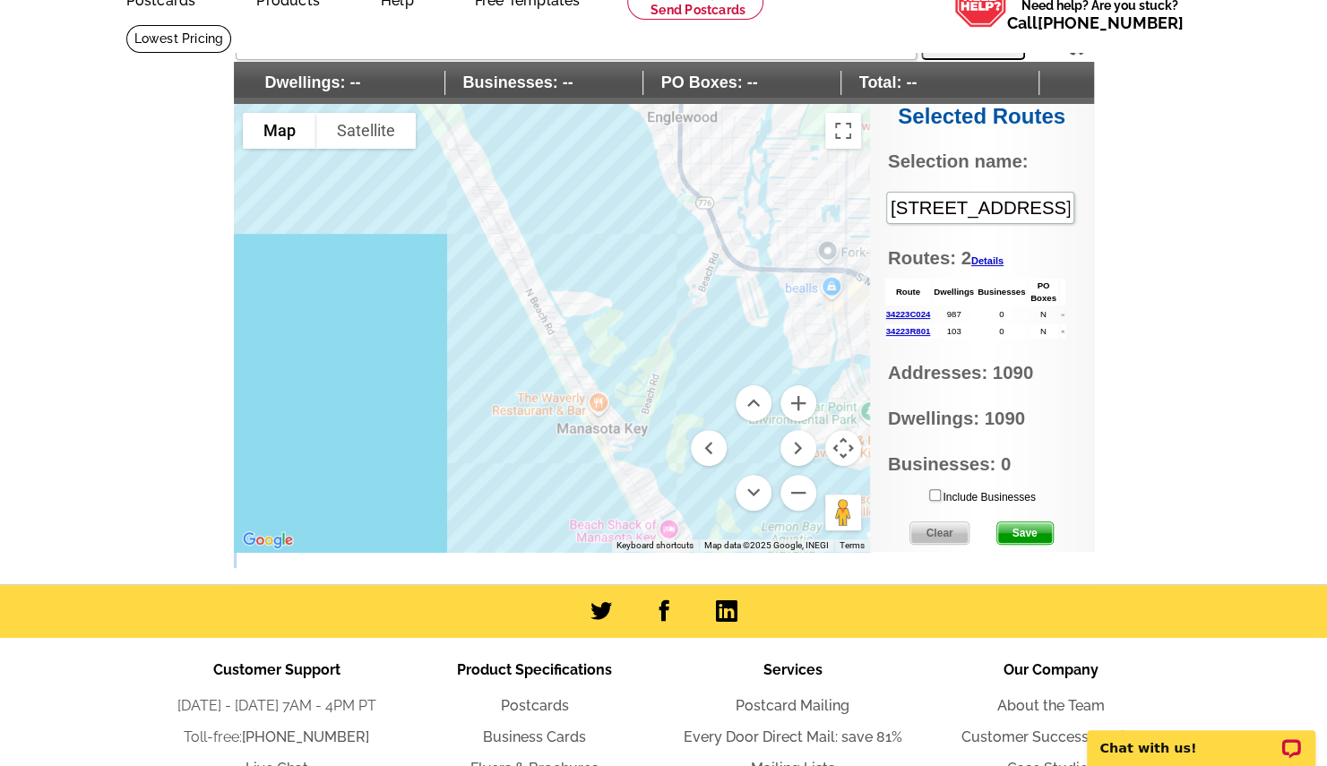
scroll to position [102, 0]
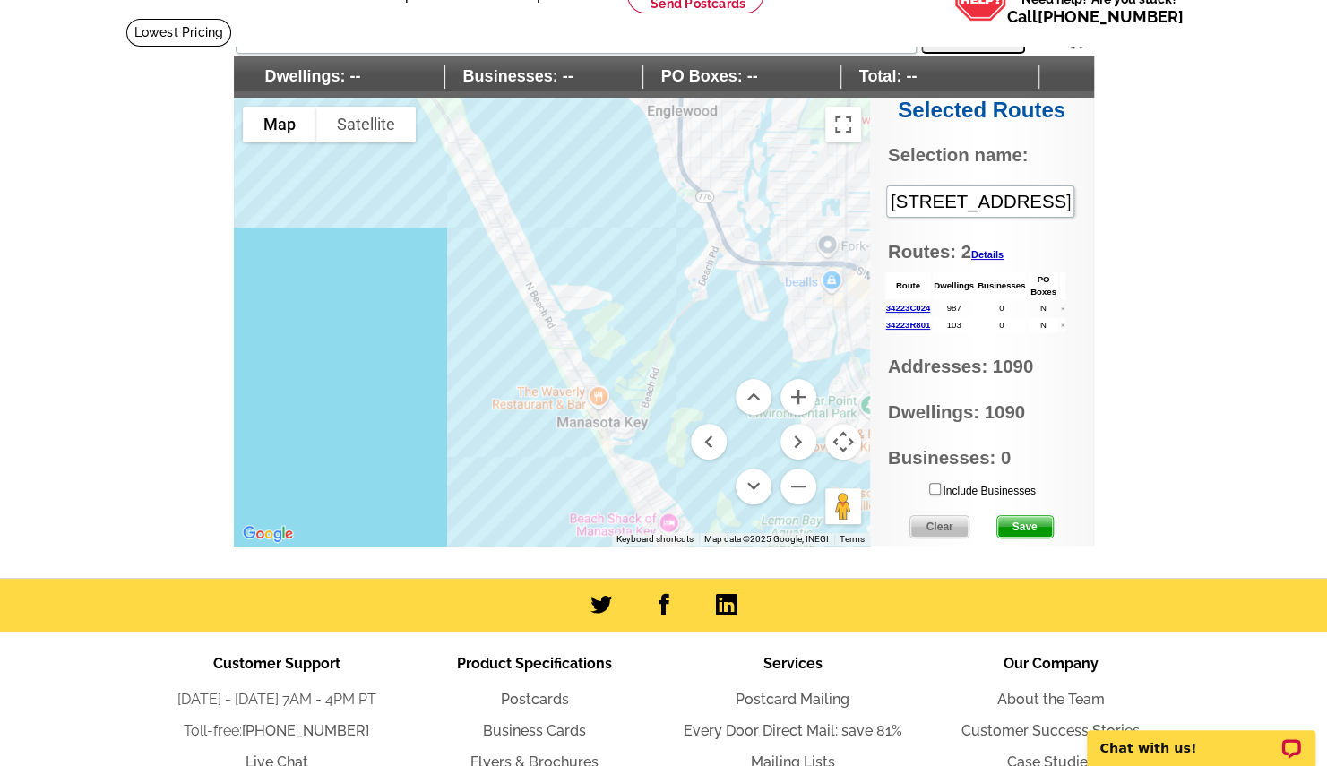
click at [1029, 522] on span "Save" at bounding box center [1025, 527] width 56 height 22
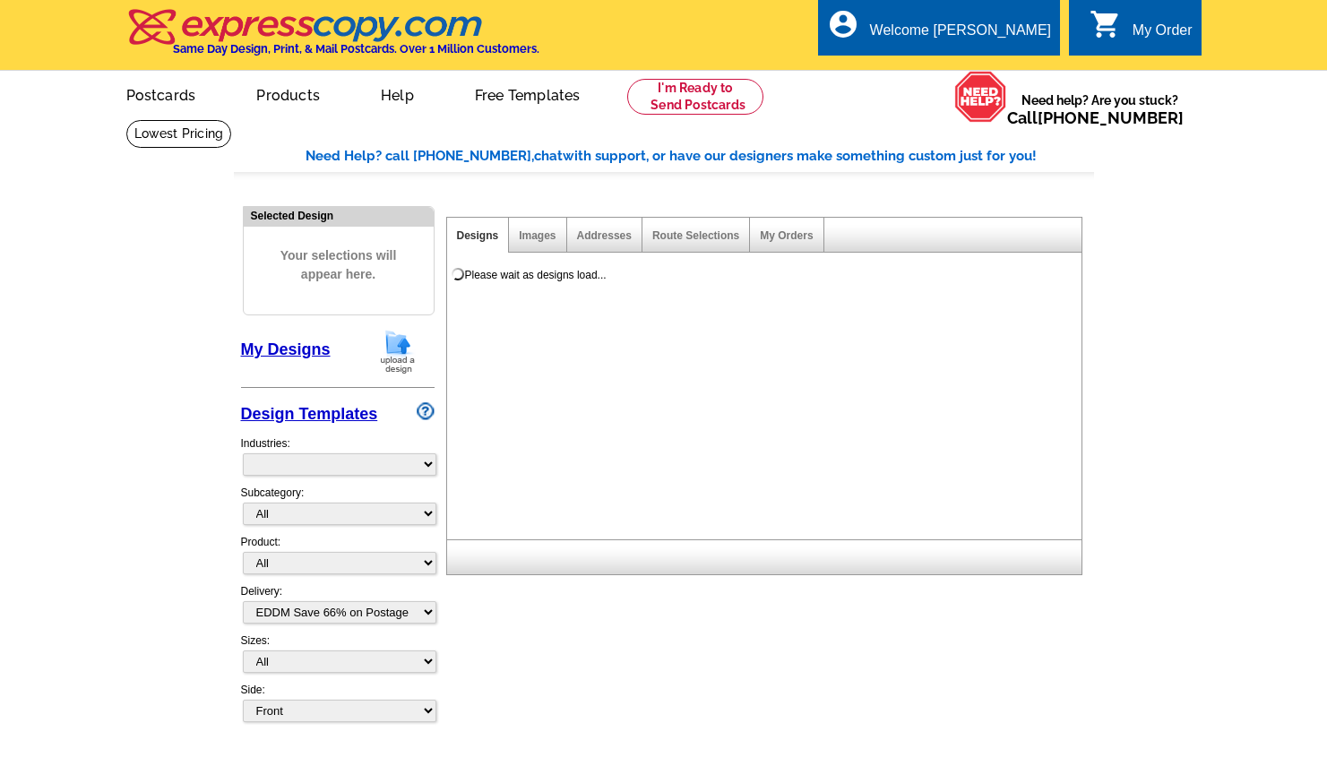
select select "4"
select select "785"
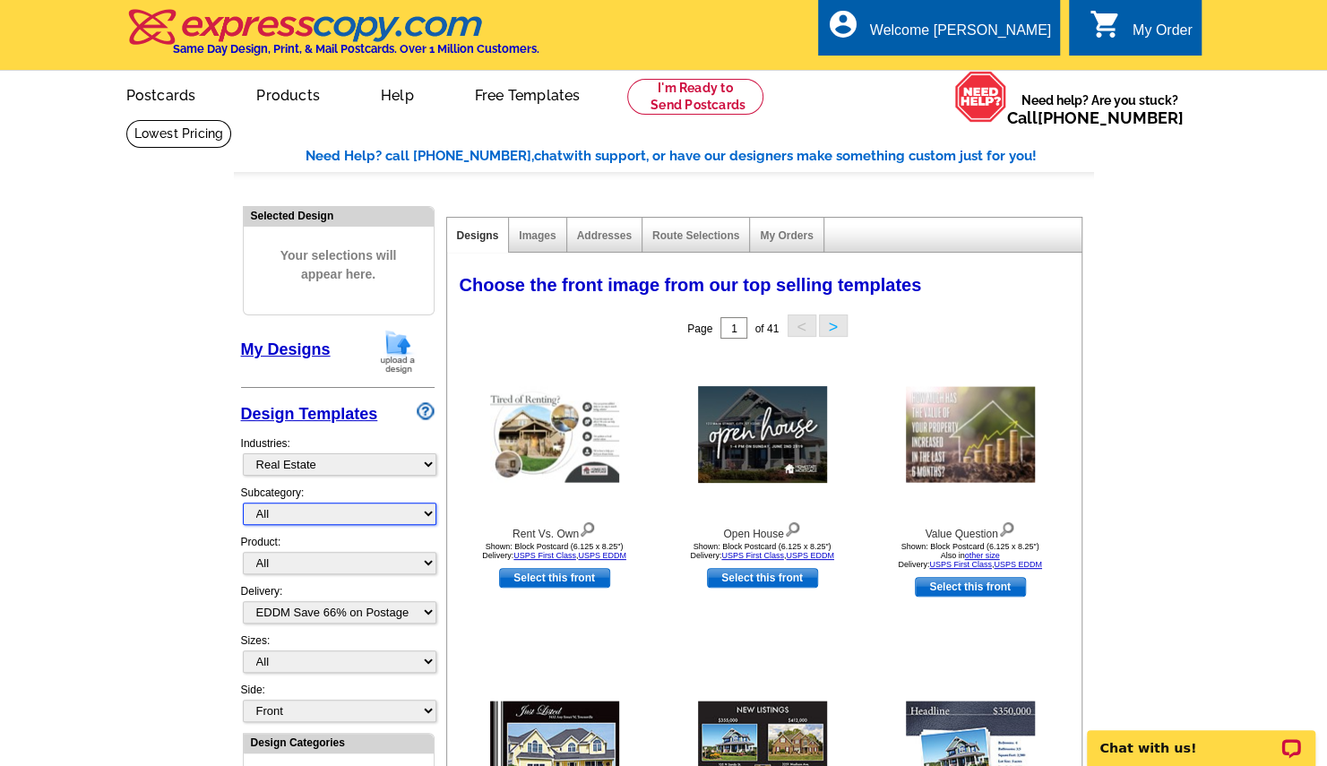
click at [429, 511] on select "All RE/MAX® Referrals [PERSON_NAME]® Berkshire Hathaway Home Services Century 2…" at bounding box center [340, 514] width 194 height 22
select select "887"
click at [243, 503] on select "All RE/MAX® Referrals Keller Williams® Berkshire Hathaway Home Services Century…" at bounding box center [340, 514] width 194 height 22
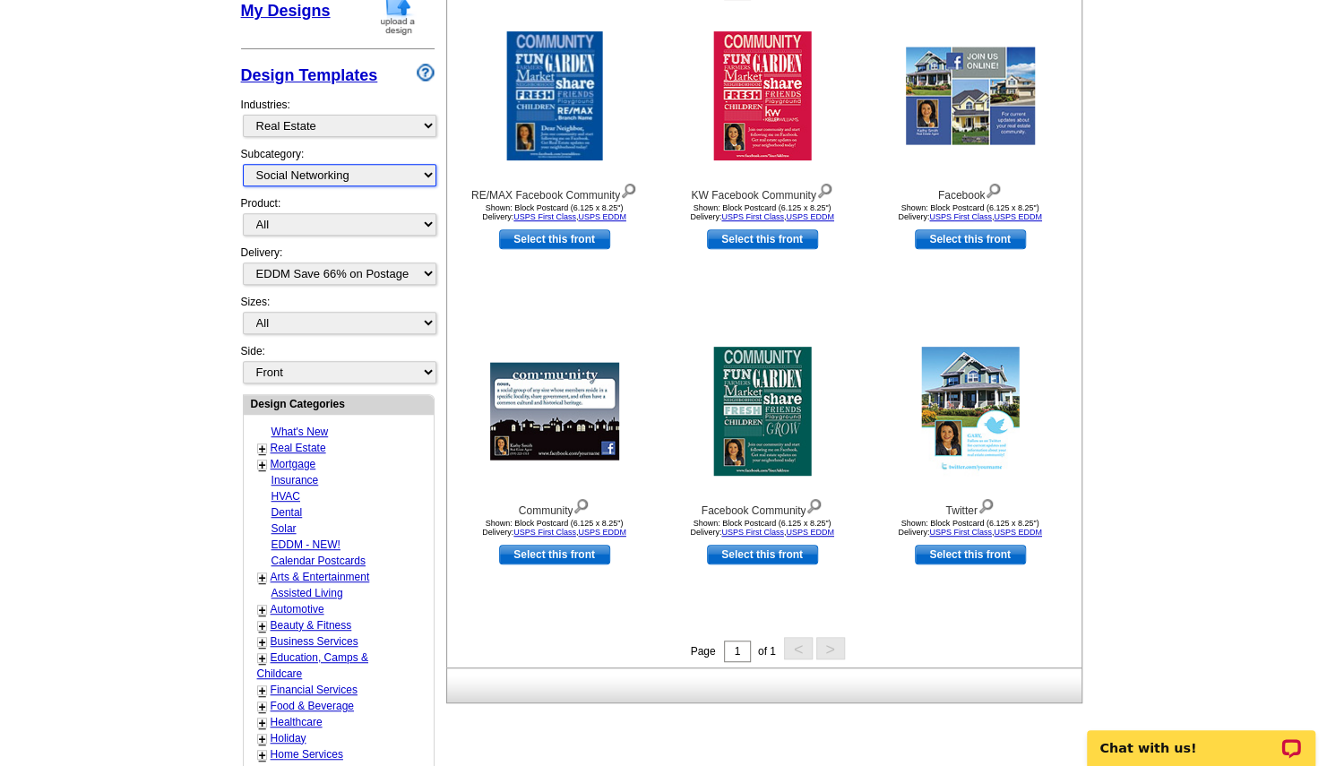
scroll to position [358, 0]
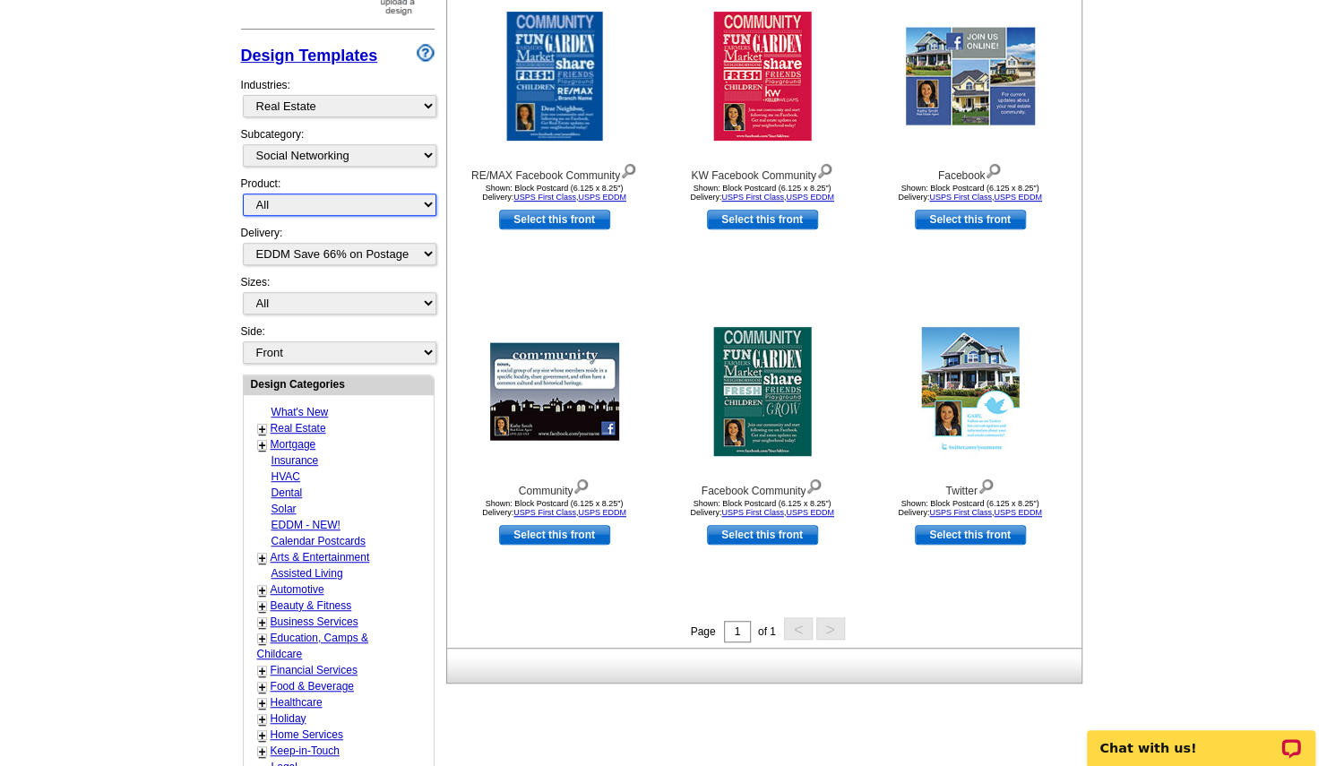
click at [412, 199] on select "All Postcards Letters and flyers Business Cards Door Hangers Greeting Cards" at bounding box center [340, 205] width 194 height 22
select select "1"
click at [243, 194] on select "All Postcards Letters and flyers Business Cards Door Hangers Greeting Cards" at bounding box center [340, 205] width 194 height 22
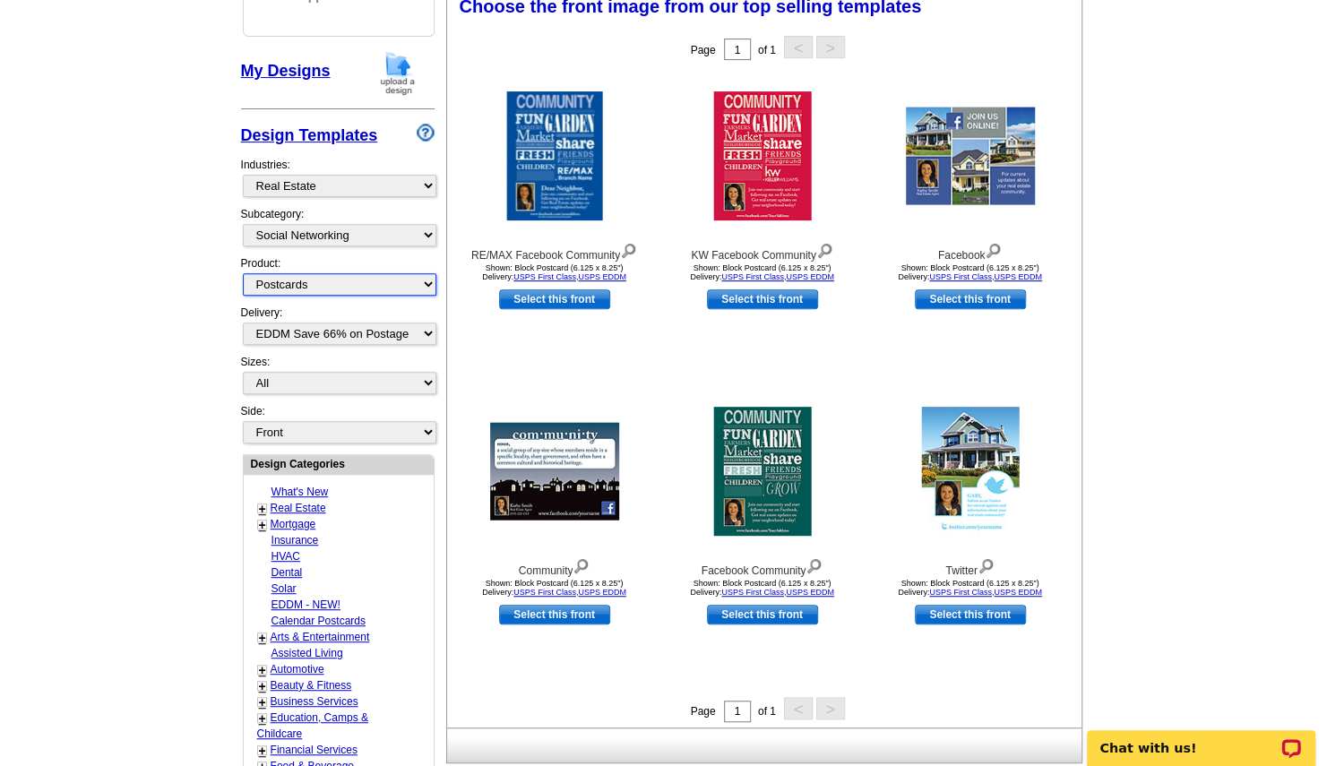
scroll to position [264, 0]
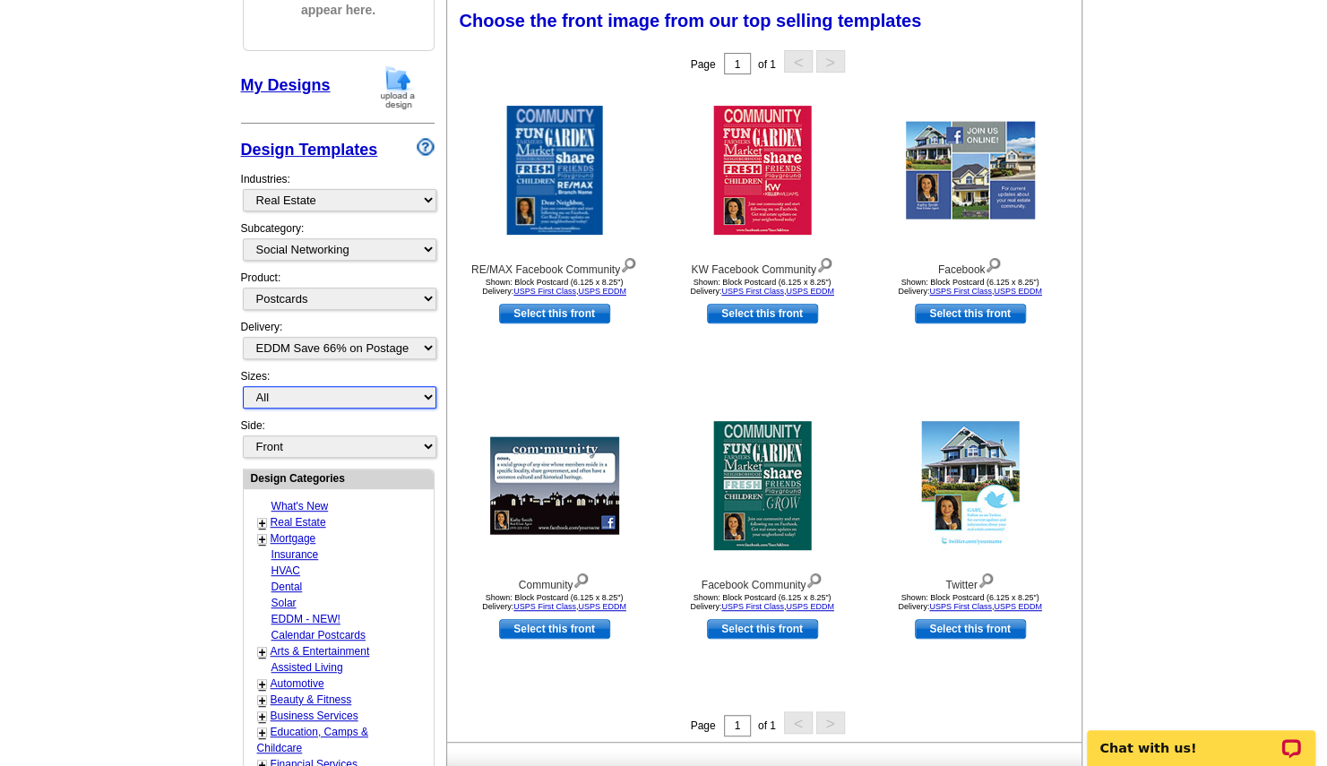
click at [299, 386] on select "All Jumbo Postcard (5.5" x 8.5") Regular Postcard (4.25" x 5.6") Panoramic Post…" at bounding box center [340, 397] width 194 height 22
select select "2"
click at [243, 386] on select "All Jumbo Postcard (5.5" x 8.5") Regular Postcard (4.25" x 5.6") Panoramic Post…" at bounding box center [340, 397] width 194 height 22
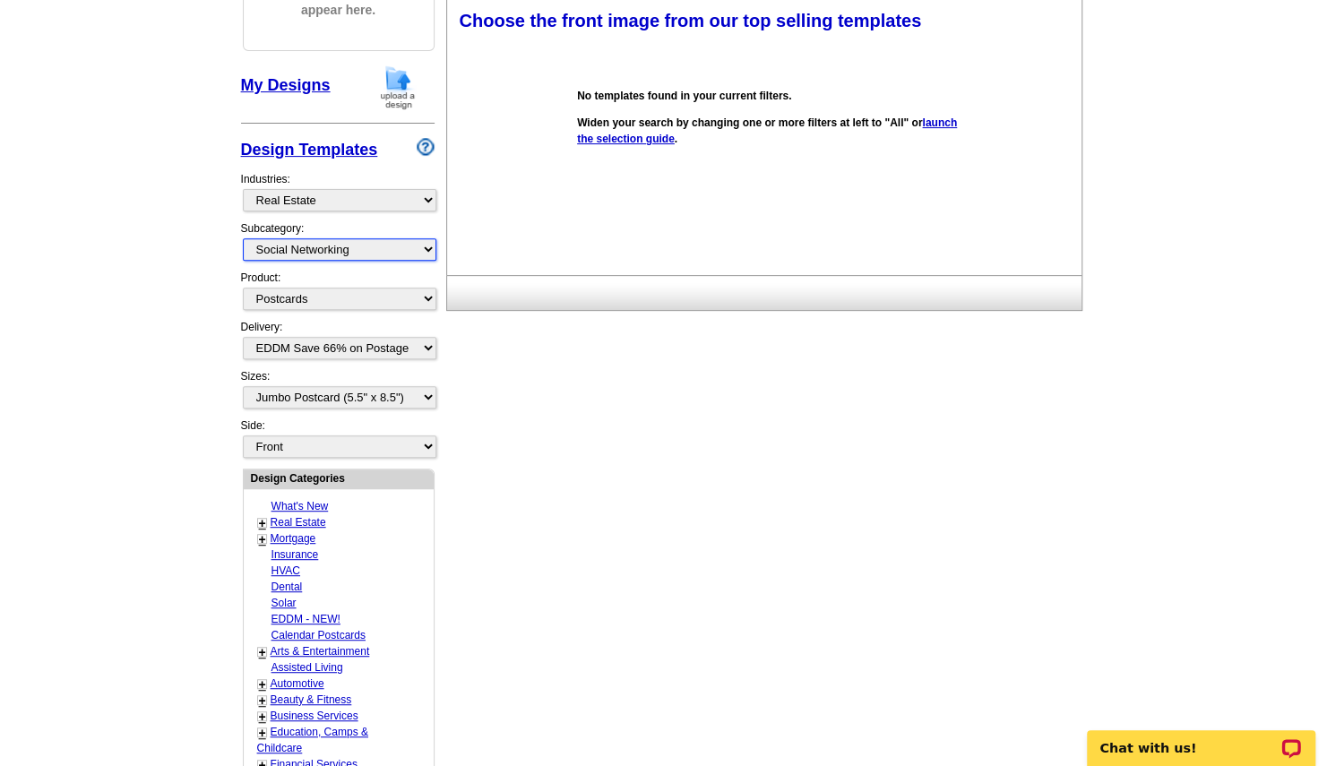
click at [353, 246] on select "All RE/MAX® Referrals Keller Williams® Berkshire Hathaway Home Services Century…" at bounding box center [340, 249] width 194 height 22
click at [243, 238] on select "All RE/MAX® Referrals Keller Williams® Berkshire Hathaway Home Services Century…" at bounding box center [340, 249] width 194 height 22
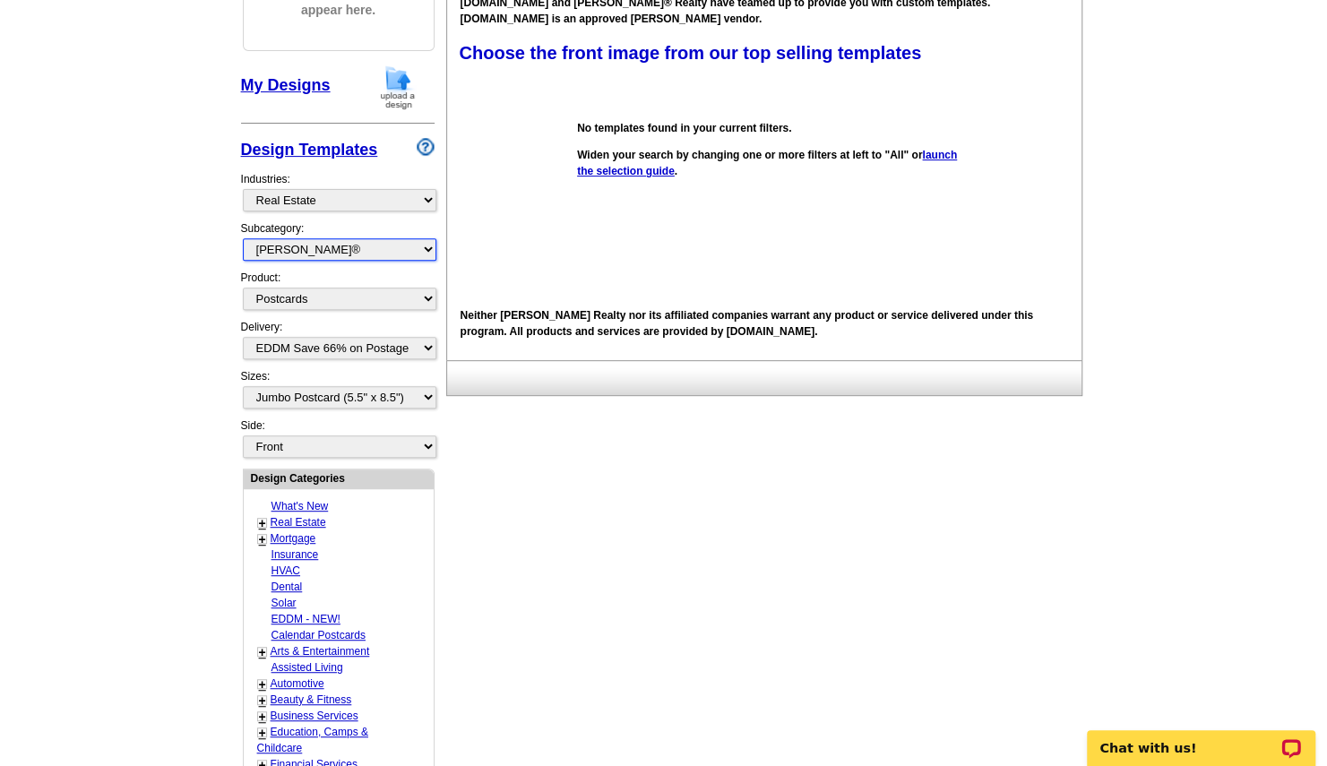
click at [336, 246] on select "All RE/MAX® Referrals Keller Williams® Berkshire Hathaway Home Services Century…" at bounding box center [340, 249] width 194 height 22
click at [243, 238] on select "All RE/MAX® Referrals Keller Williams® Berkshire Hathaway Home Services Century…" at bounding box center [340, 249] width 194 height 22
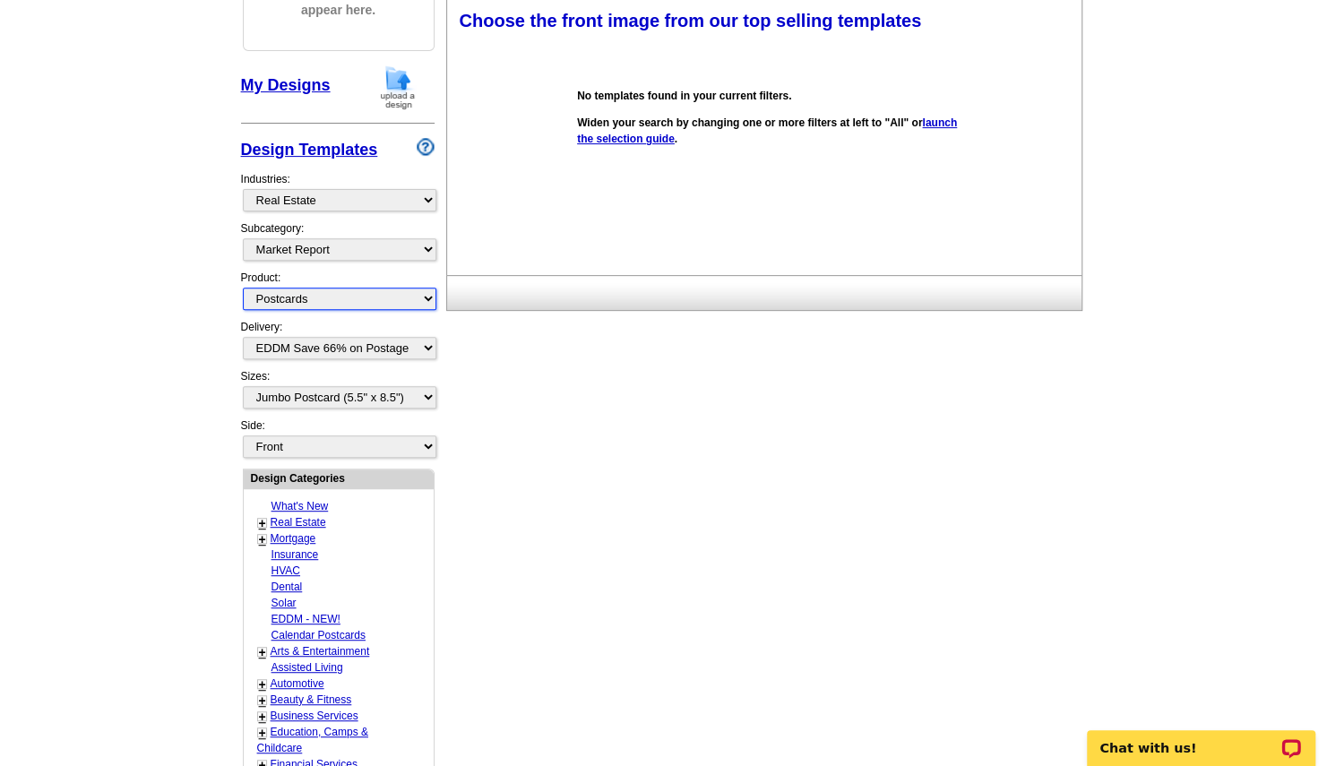
click at [324, 298] on select "All Postcards Letters and flyers Business Cards Door Hangers Greeting Cards" at bounding box center [340, 299] width 194 height 22
click at [334, 248] on select "All RE/MAX® Referrals Keller Williams® Berkshire Hathaway Home Services Century…" at bounding box center [340, 249] width 194 height 22
click at [243, 238] on select "All RE/MAX® Referrals Keller Williams® Berkshire Hathaway Home Services Century…" at bounding box center [340, 249] width 194 height 22
click at [287, 249] on select "All RE/MAX® Referrals Keller Williams® Berkshire Hathaway Home Services Century…" at bounding box center [340, 249] width 194 height 22
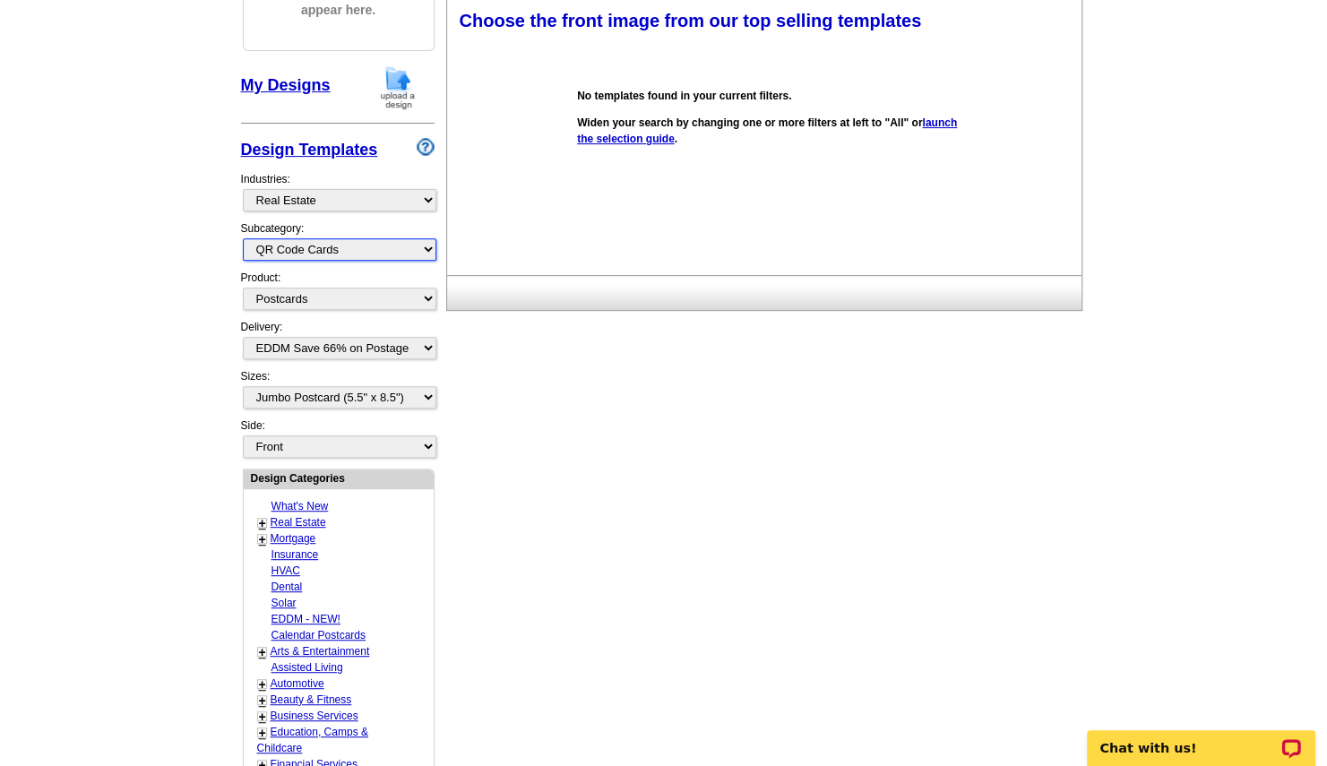
click at [243, 238] on select "All RE/MAX® Referrals Keller Williams® Berkshire Hathaway Home Services Century…" at bounding box center [340, 249] width 194 height 22
click at [314, 250] on select "All RE/MAX® Referrals Keller Williams® Berkshire Hathaway Home Services Century…" at bounding box center [340, 249] width 194 height 22
click at [243, 238] on select "All RE/MAX® Referrals Keller Williams® Berkshire Hathaway Home Services Century…" at bounding box center [340, 249] width 194 height 22
click at [360, 251] on select "All RE/MAX® Referrals Keller Williams® Berkshire Hathaway Home Services Century…" at bounding box center [340, 249] width 194 height 22
click at [243, 238] on select "All RE/MAX® Referrals Keller Williams® Berkshire Hathaway Home Services Century…" at bounding box center [340, 249] width 194 height 22
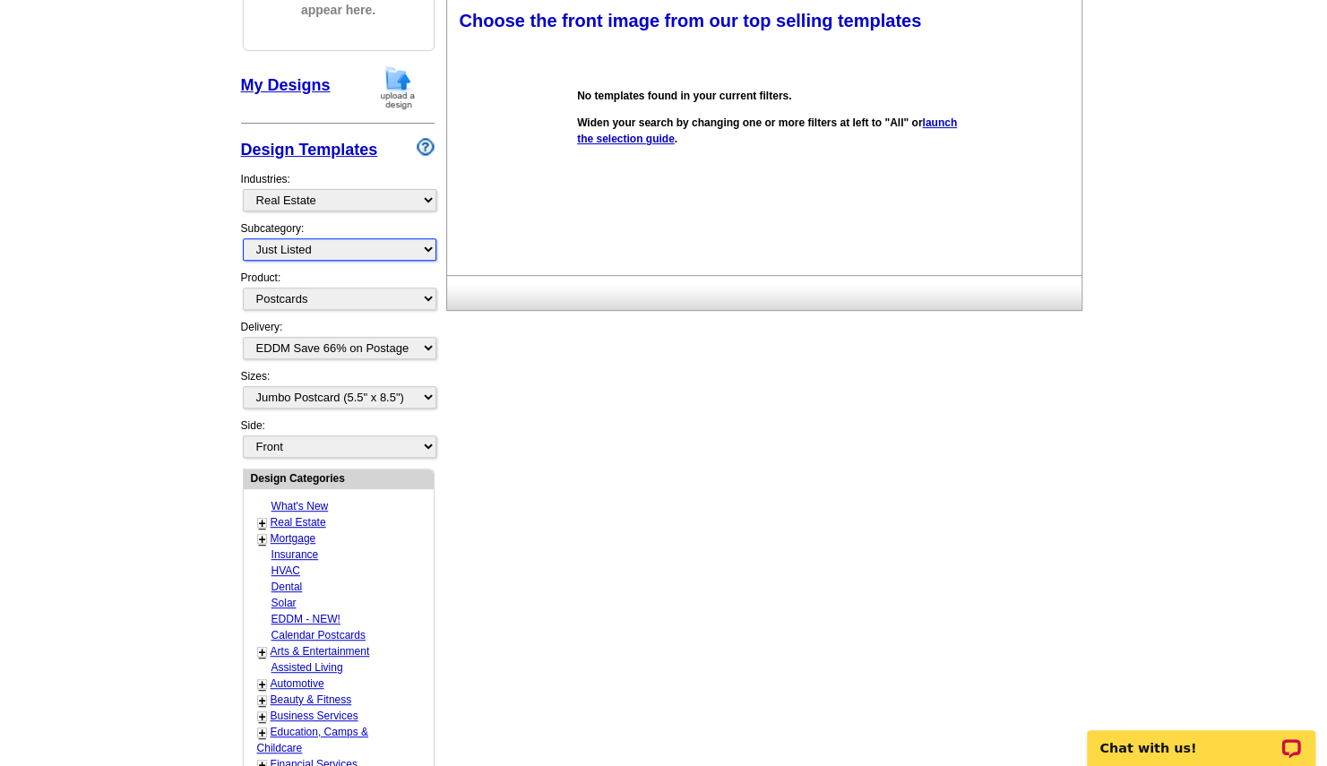
click at [330, 251] on select "All RE/MAX® Referrals Keller Williams® Berkshire Hathaway Home Services Century…" at bounding box center [340, 249] width 194 height 22
click at [243, 238] on select "All RE/MAX® Referrals Keller Williams® Berkshire Hathaway Home Services Century…" at bounding box center [340, 249] width 194 height 22
click at [310, 248] on select "All RE/MAX® Referrals Keller Williams® Berkshire Hathaway Home Services Century…" at bounding box center [340, 249] width 194 height 22
click at [243, 238] on select "All RE/MAX® Referrals Keller Williams® Berkshire Hathaway Home Services Century…" at bounding box center [340, 249] width 194 height 22
click at [336, 244] on select "All RE/MAX® Referrals Keller Williams® Berkshire Hathaway Home Services Century…" at bounding box center [340, 249] width 194 height 22
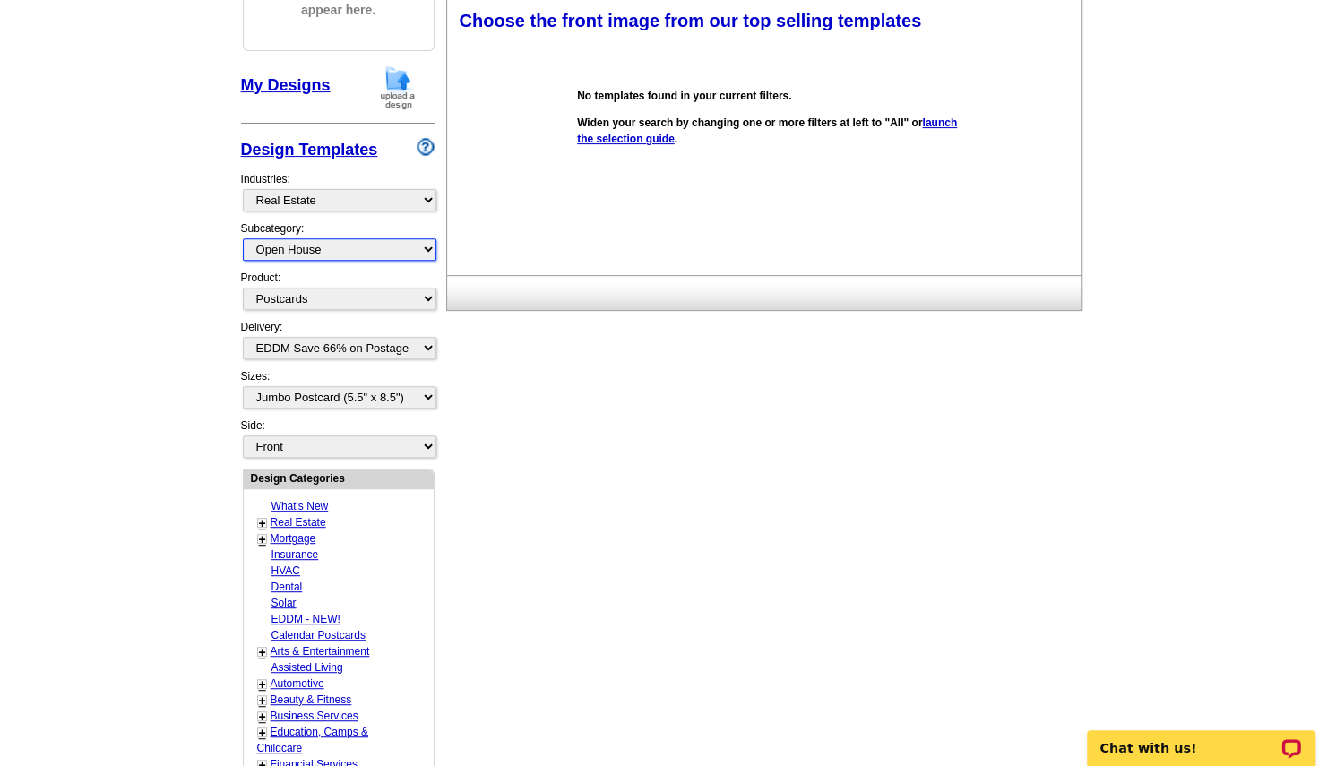
select select "791"
click at [243, 238] on select "All RE/MAX® Referrals Keller Williams® Berkshire Hathaway Home Services Century…" at bounding box center [340, 249] width 194 height 22
click at [324, 393] on select "All Jumbo Postcard (5.5" x 8.5") Regular Postcard (4.25" x 5.6") Panoramic Post…" at bounding box center [340, 397] width 194 height 22
select select "3"
click at [243, 386] on select "All Jumbo Postcard (5.5" x 8.5") Regular Postcard (4.25" x 5.6") Panoramic Post…" at bounding box center [340, 397] width 194 height 22
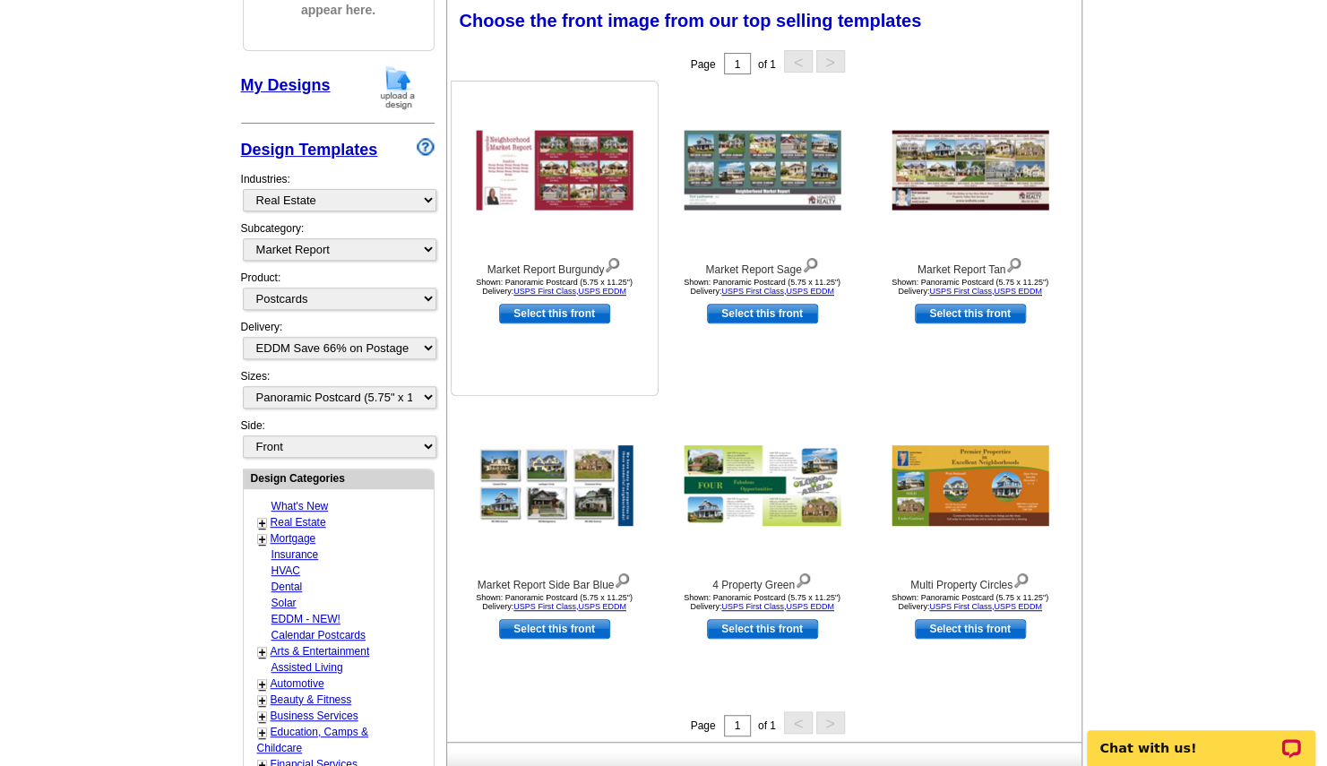
click at [570, 176] on img at bounding box center [554, 171] width 157 height 80
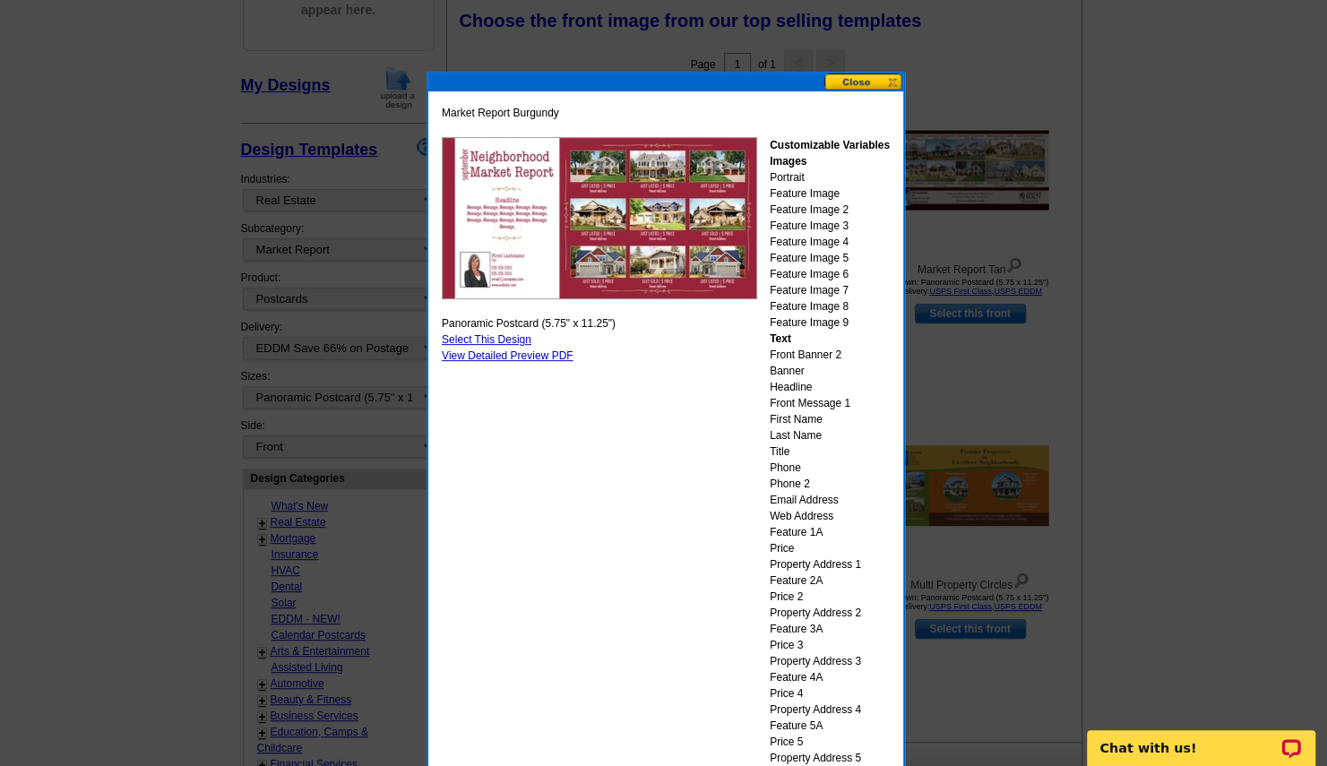
click at [841, 82] on button at bounding box center [863, 81] width 79 height 17
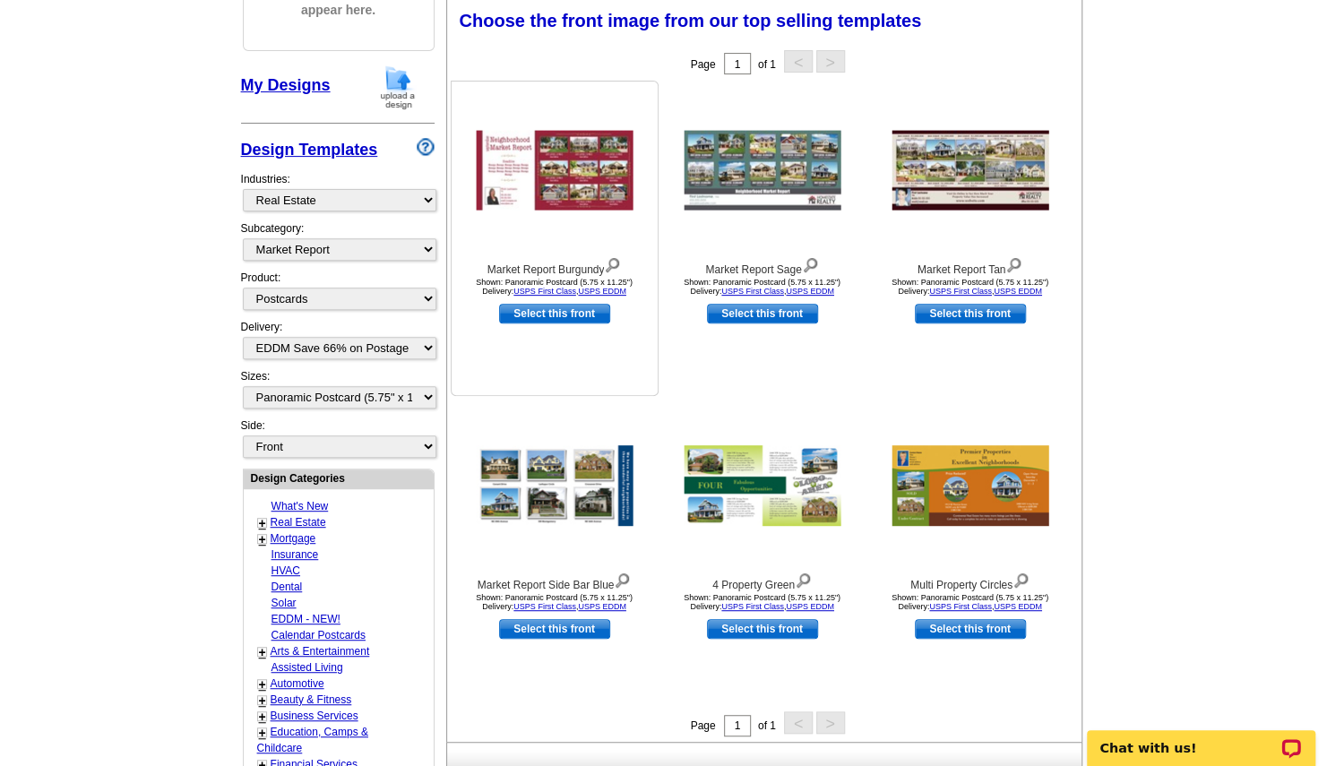
click at [551, 314] on link "Select this front" at bounding box center [554, 314] width 111 height 20
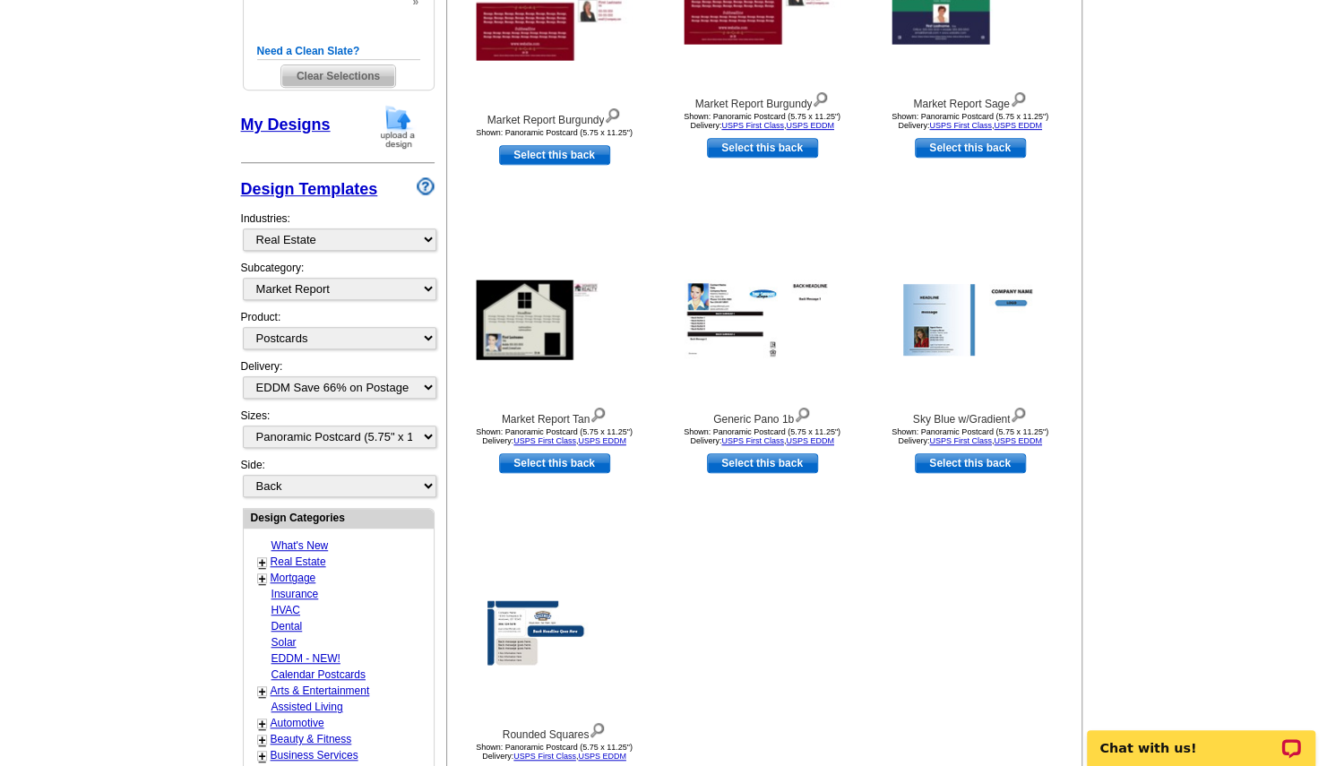
scroll to position [466, 0]
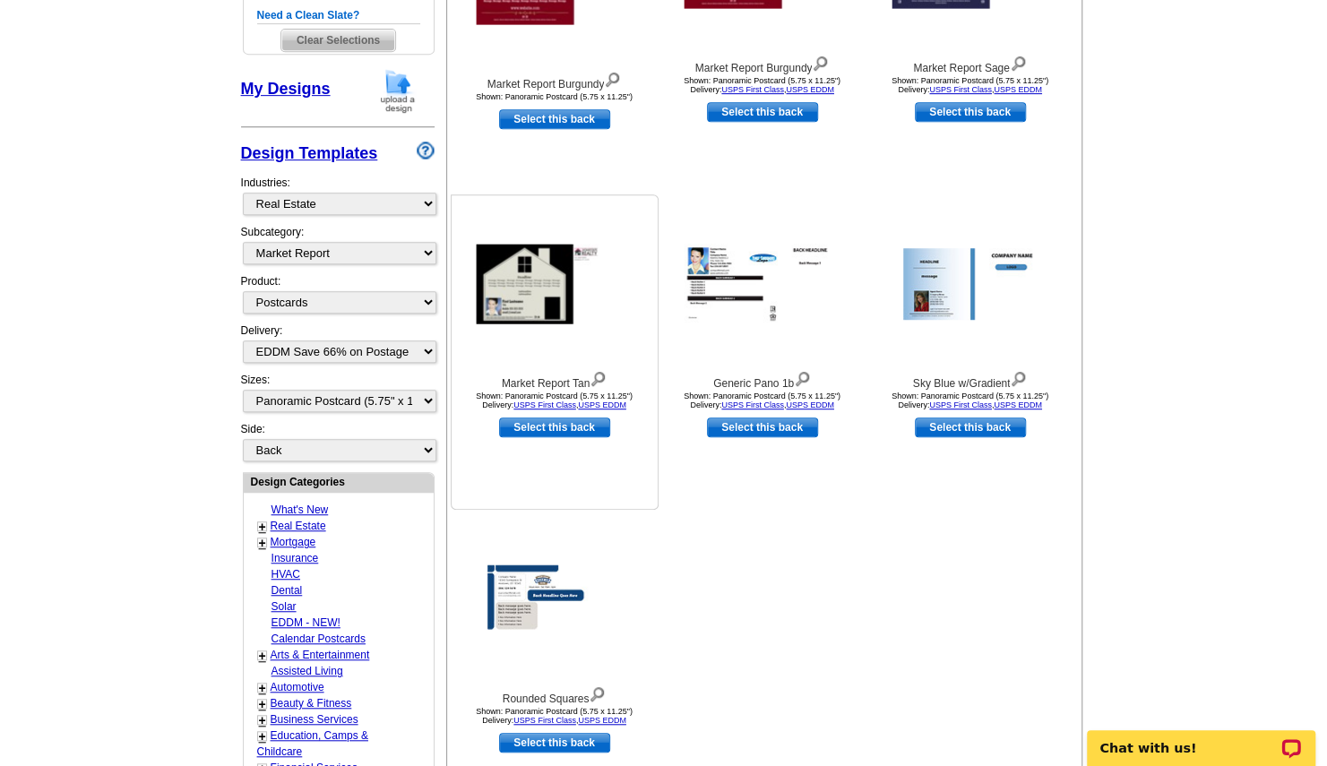
click at [527, 263] on img at bounding box center [554, 285] width 157 height 80
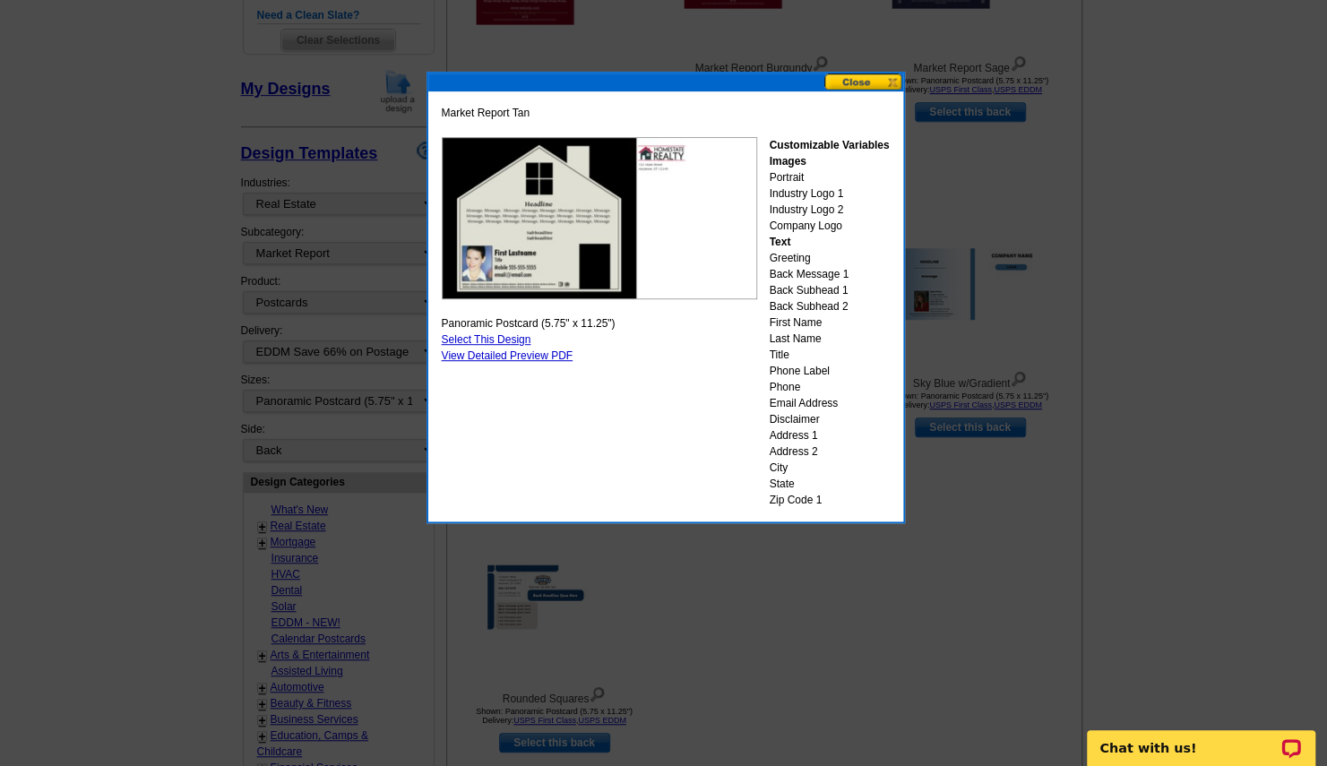
click at [844, 85] on button at bounding box center [863, 81] width 79 height 17
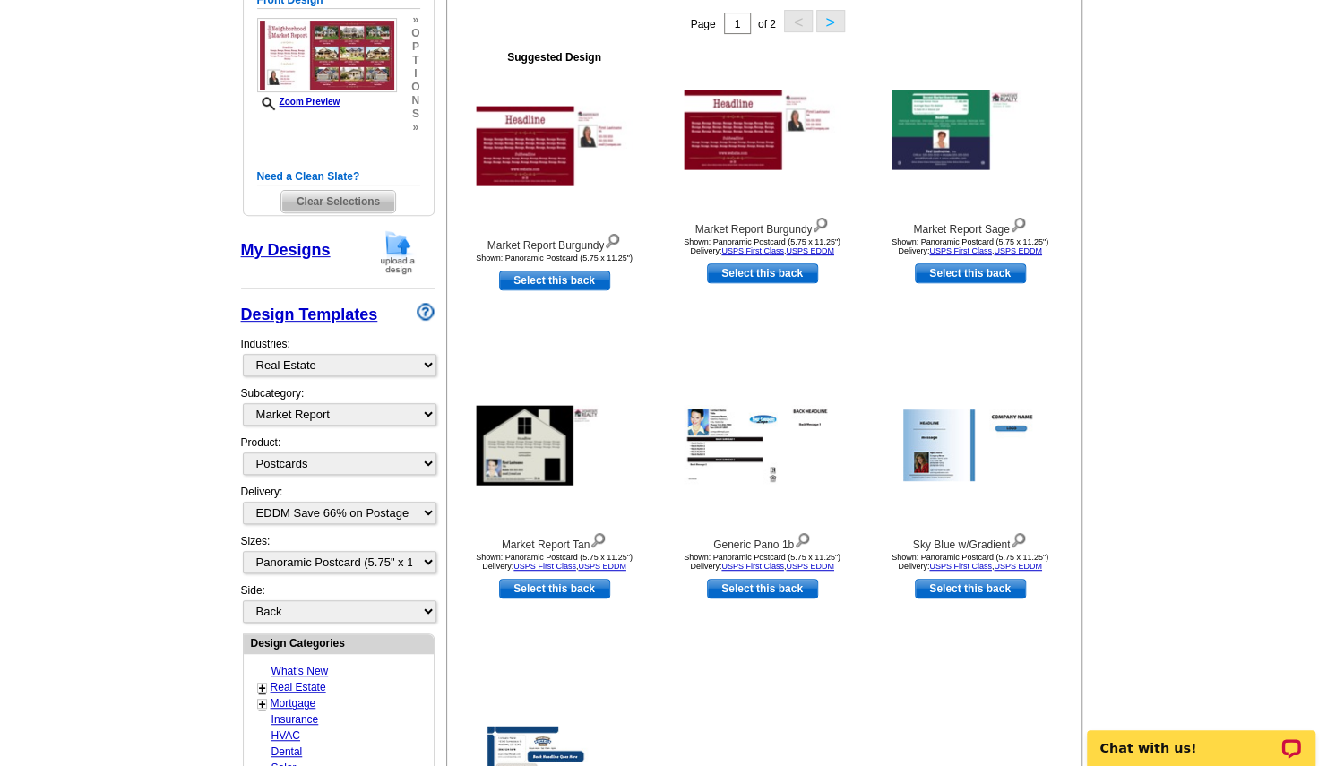
scroll to position [287, 0]
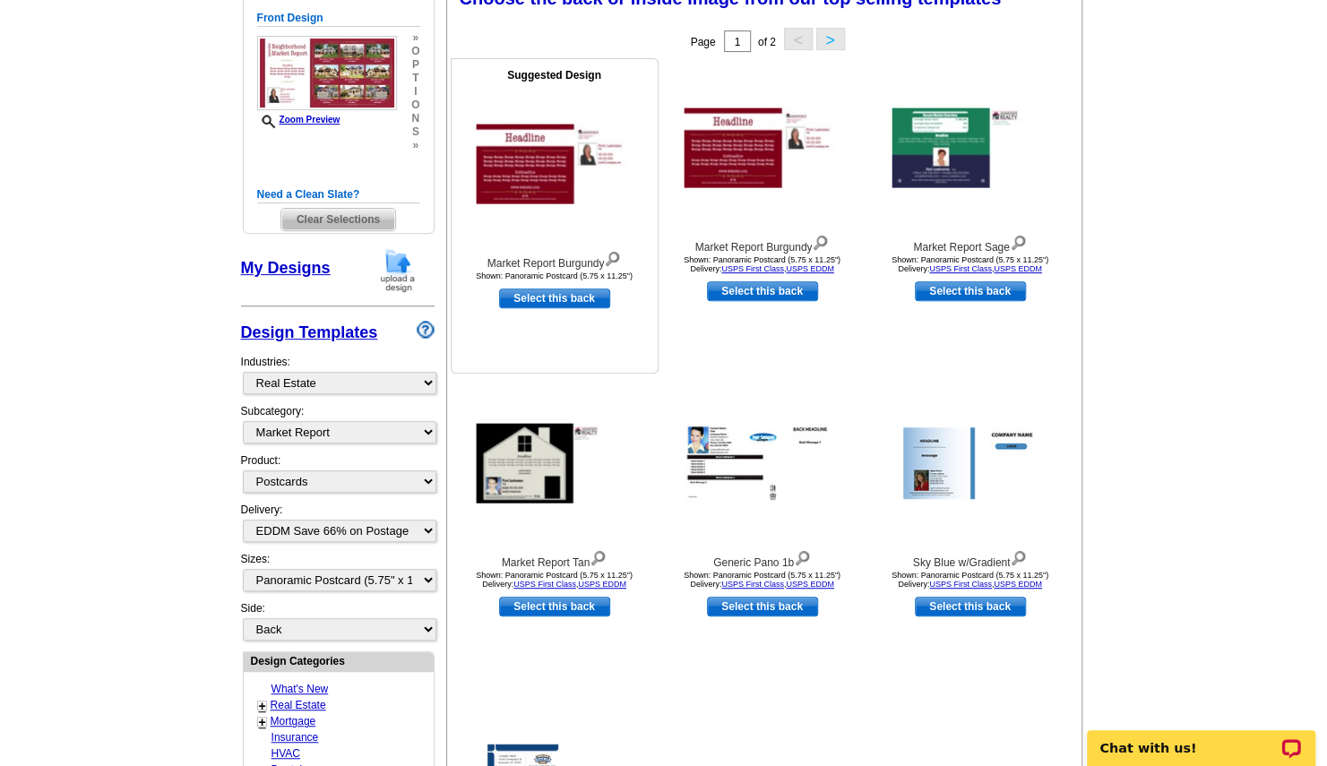
click at [509, 180] on img at bounding box center [554, 165] width 157 height 80
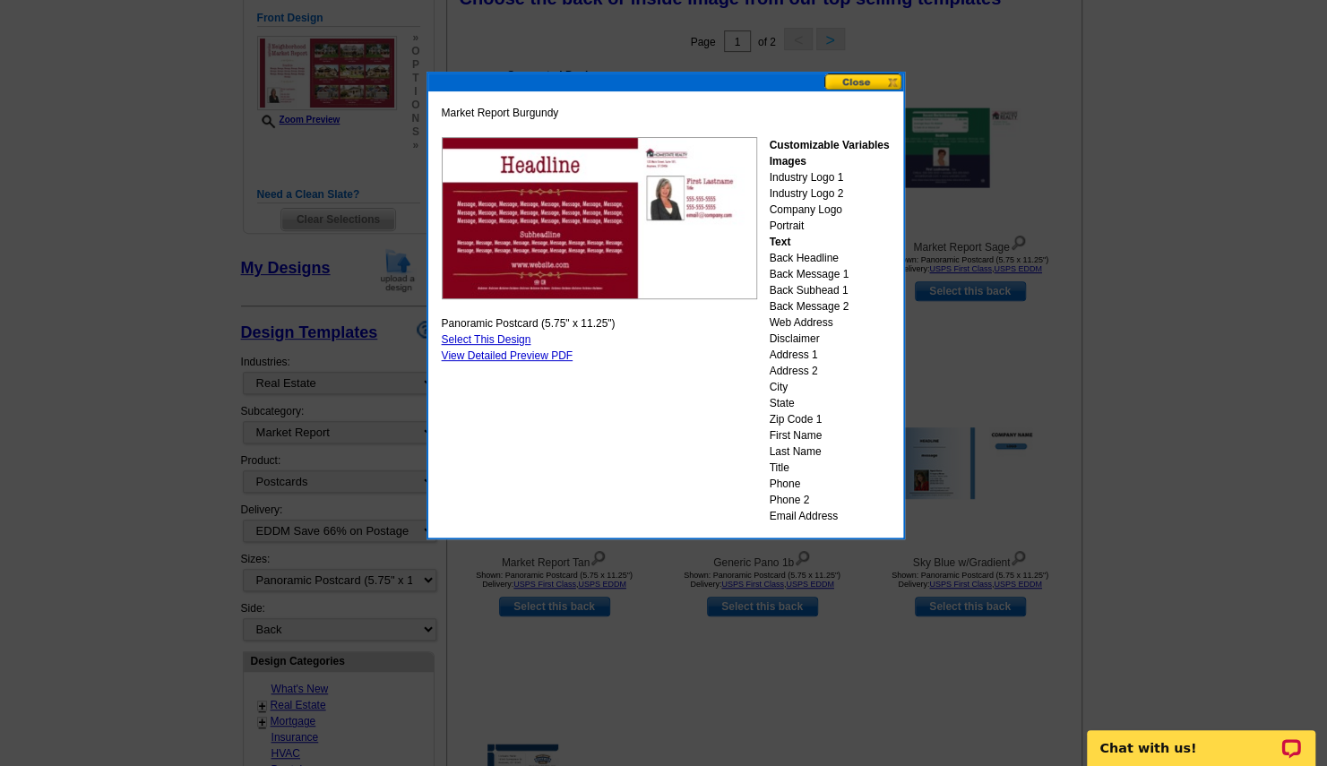
click at [511, 341] on link "Select This Design" at bounding box center [487, 339] width 90 height 13
select select "front"
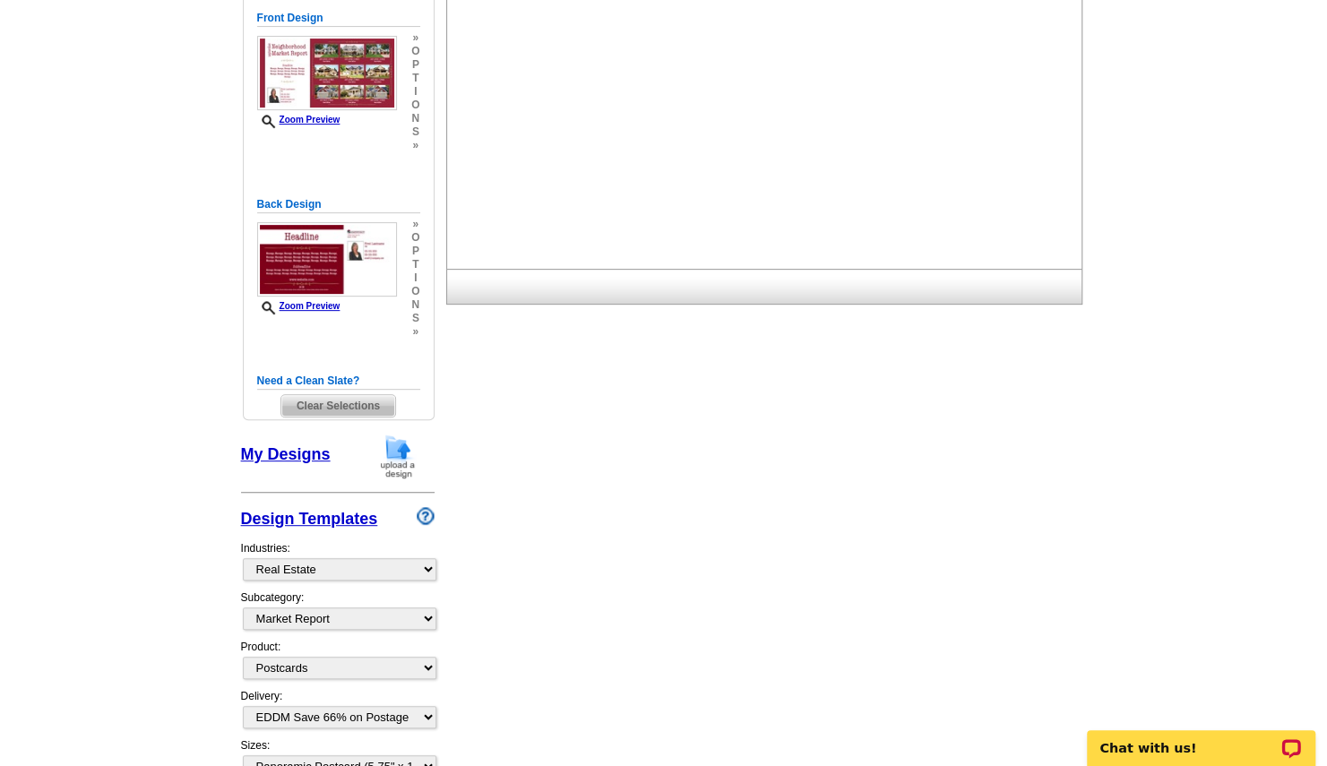
scroll to position [0, 0]
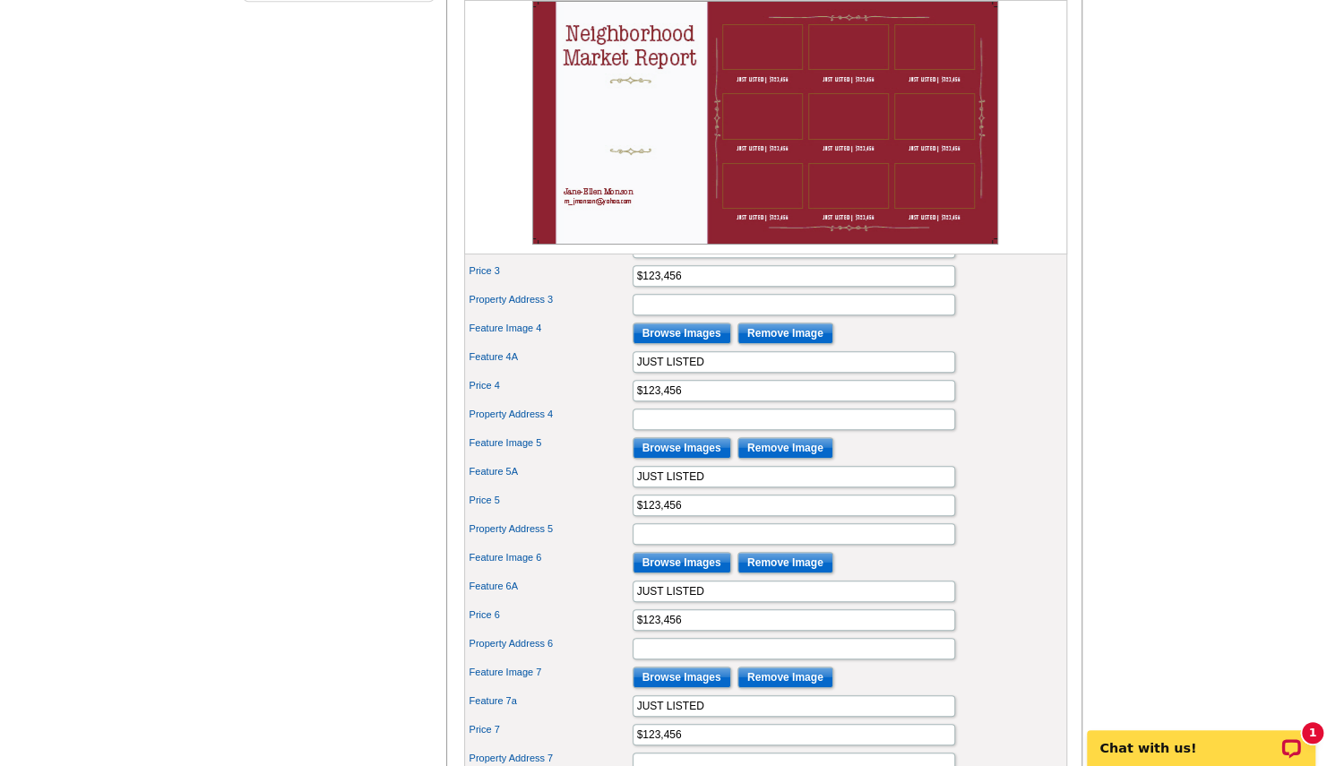
scroll to position [57, 0]
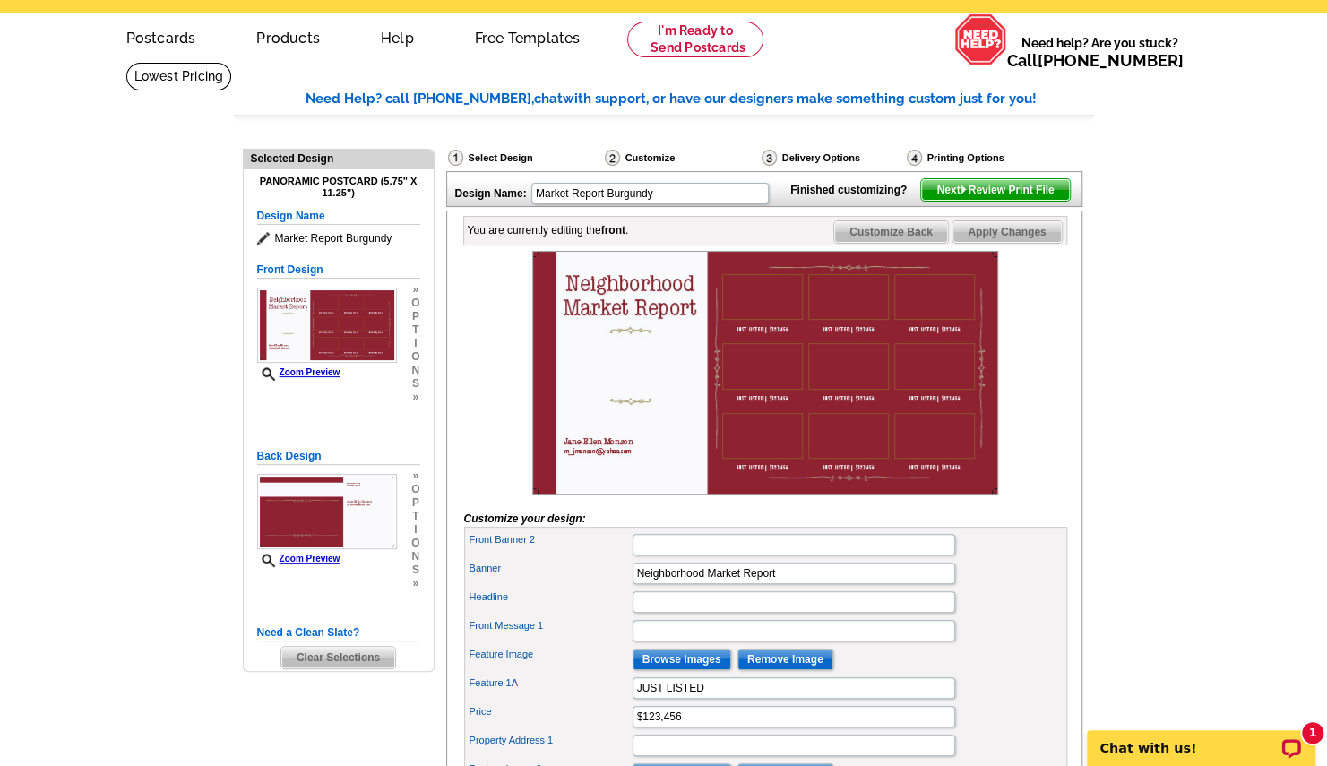
click at [1027, 201] on span "Next Review Print File" at bounding box center [995, 190] width 148 height 22
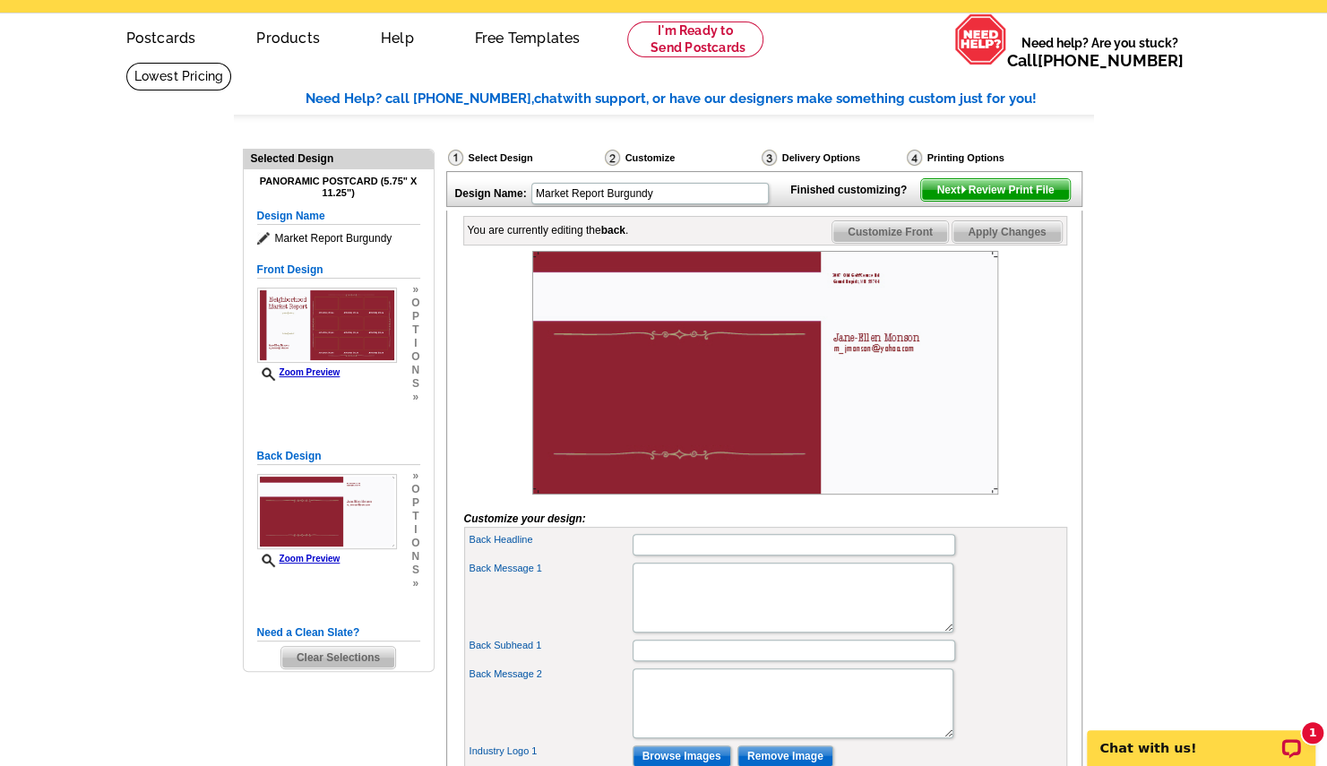
click at [976, 201] on span "Next Review Print File" at bounding box center [995, 190] width 148 height 22
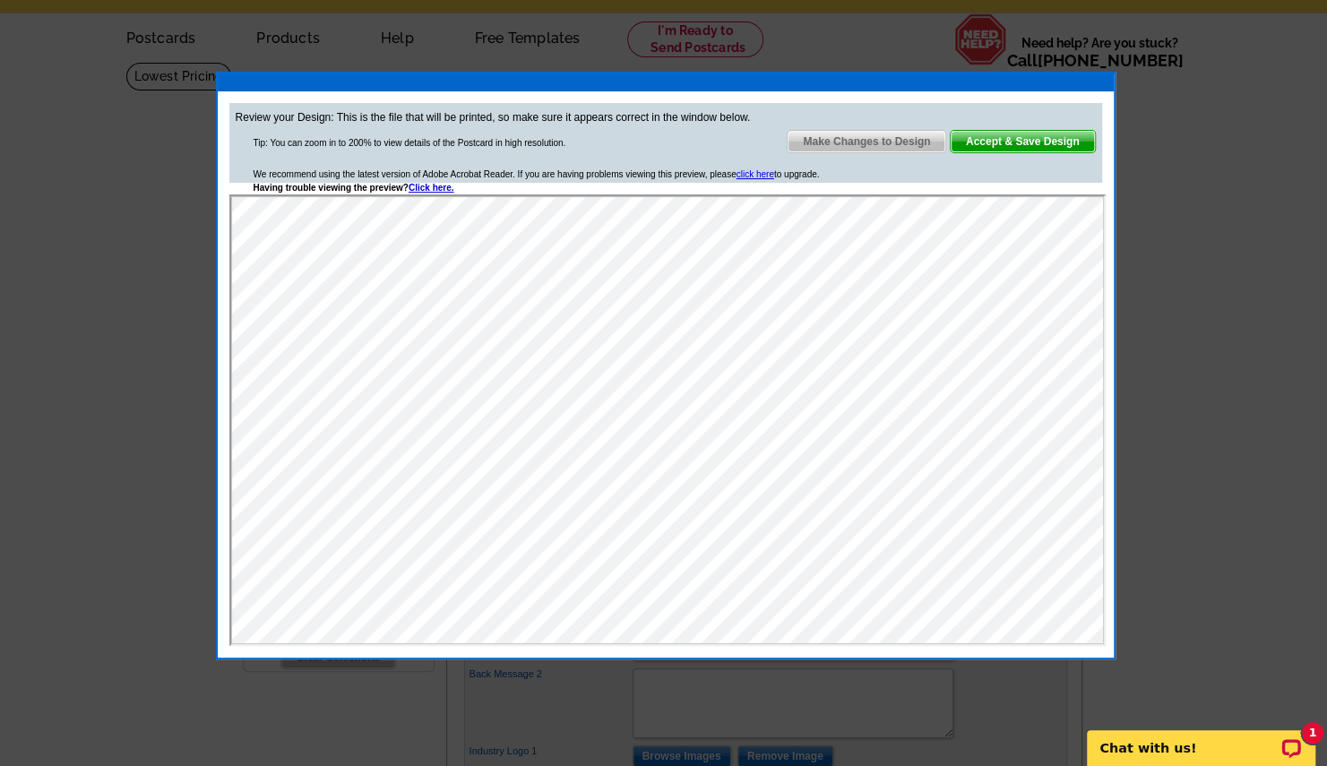
scroll to position [0, 0]
click at [937, 141] on span "Make Changes to Design" at bounding box center [867, 142] width 158 height 22
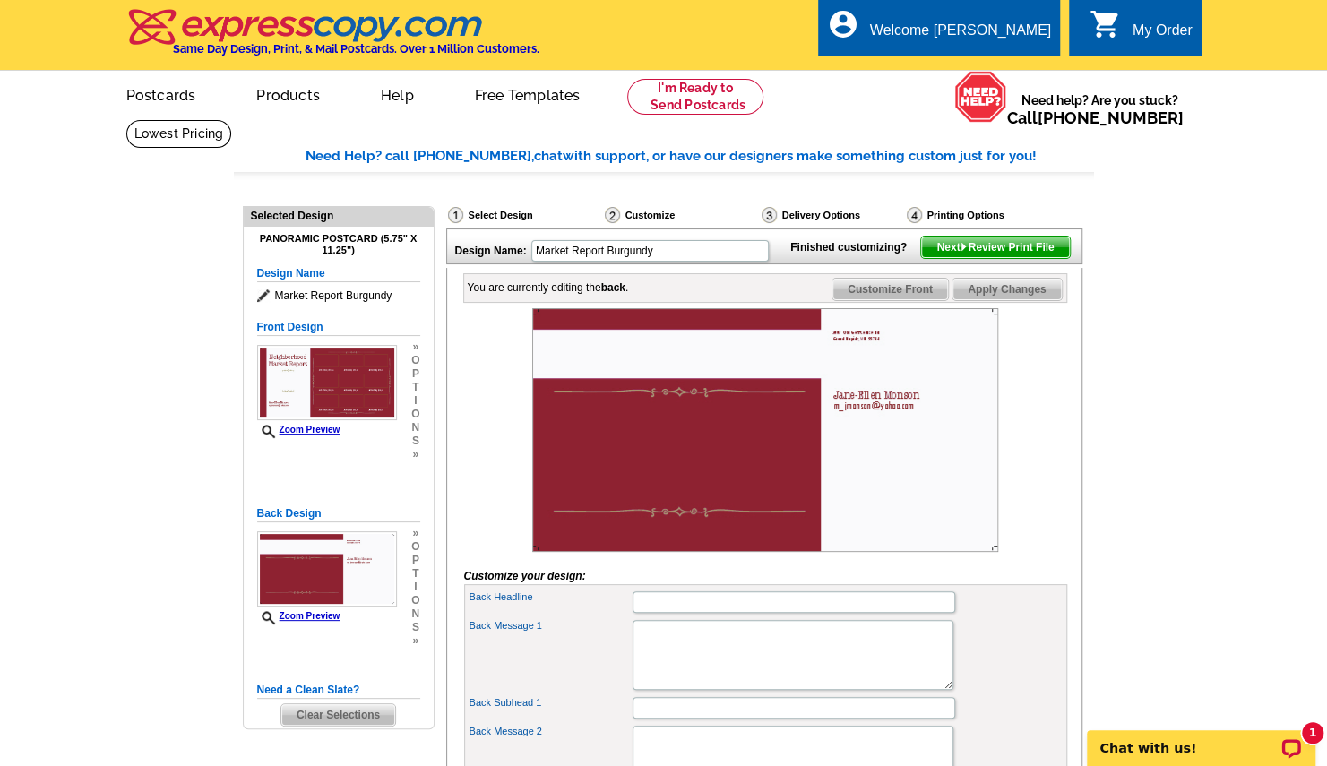
click at [298, 30] on img at bounding box center [305, 27] width 359 height 38
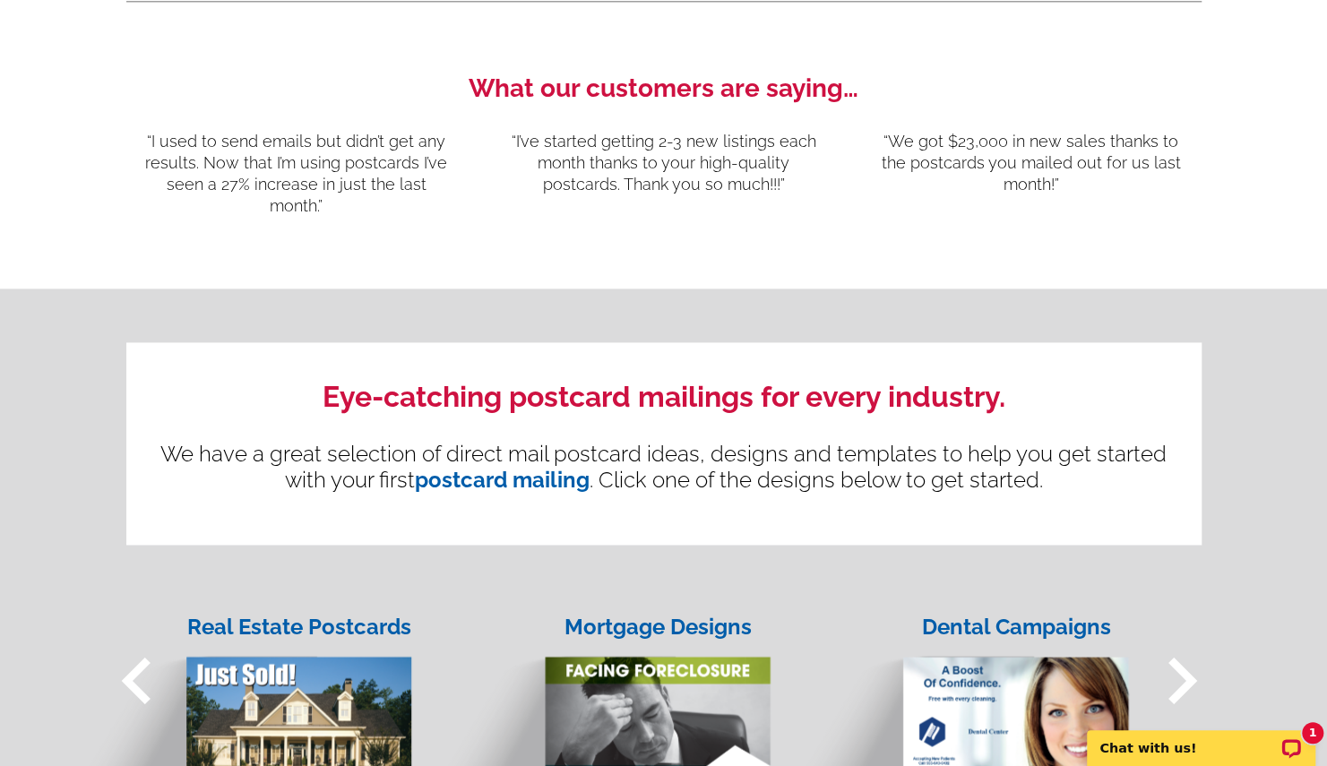
scroll to position [1788, 0]
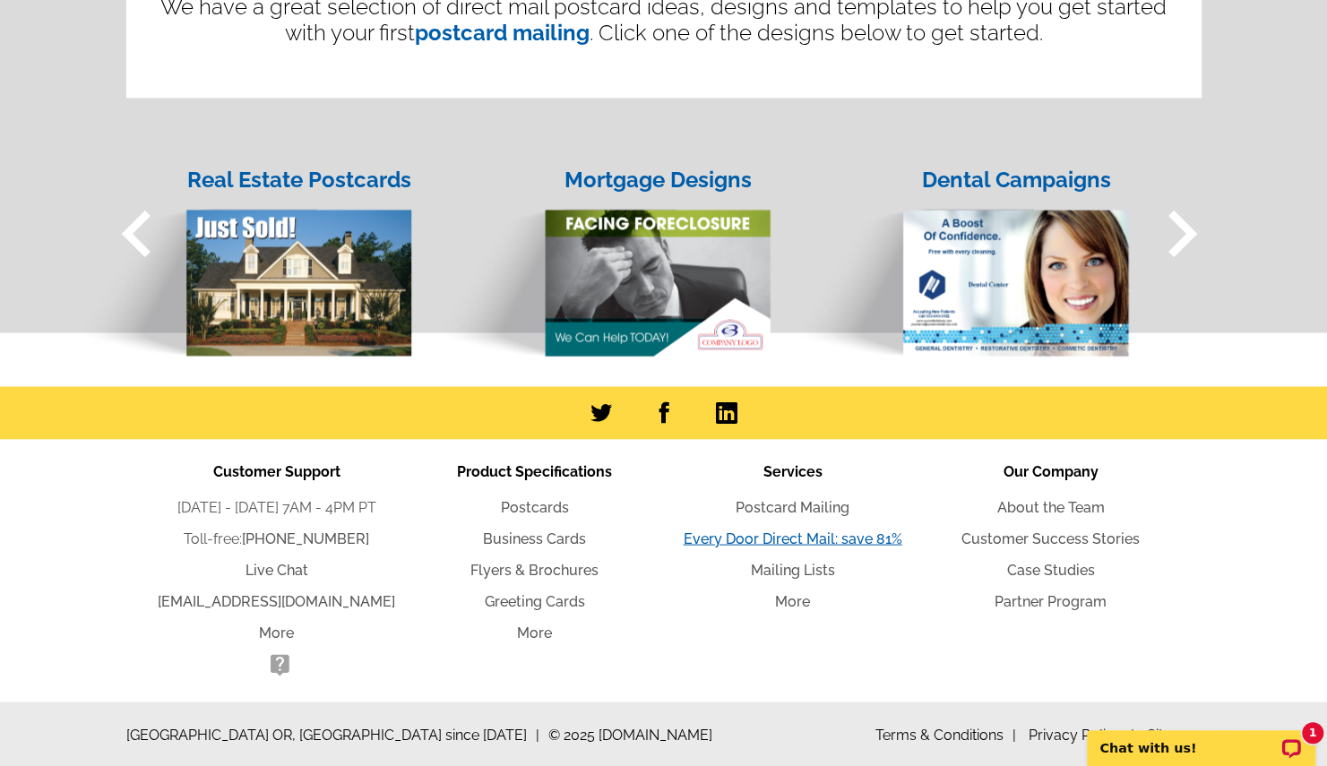
click at [834, 546] on link "Every Door Direct Mail: save 81%" at bounding box center [793, 538] width 219 height 17
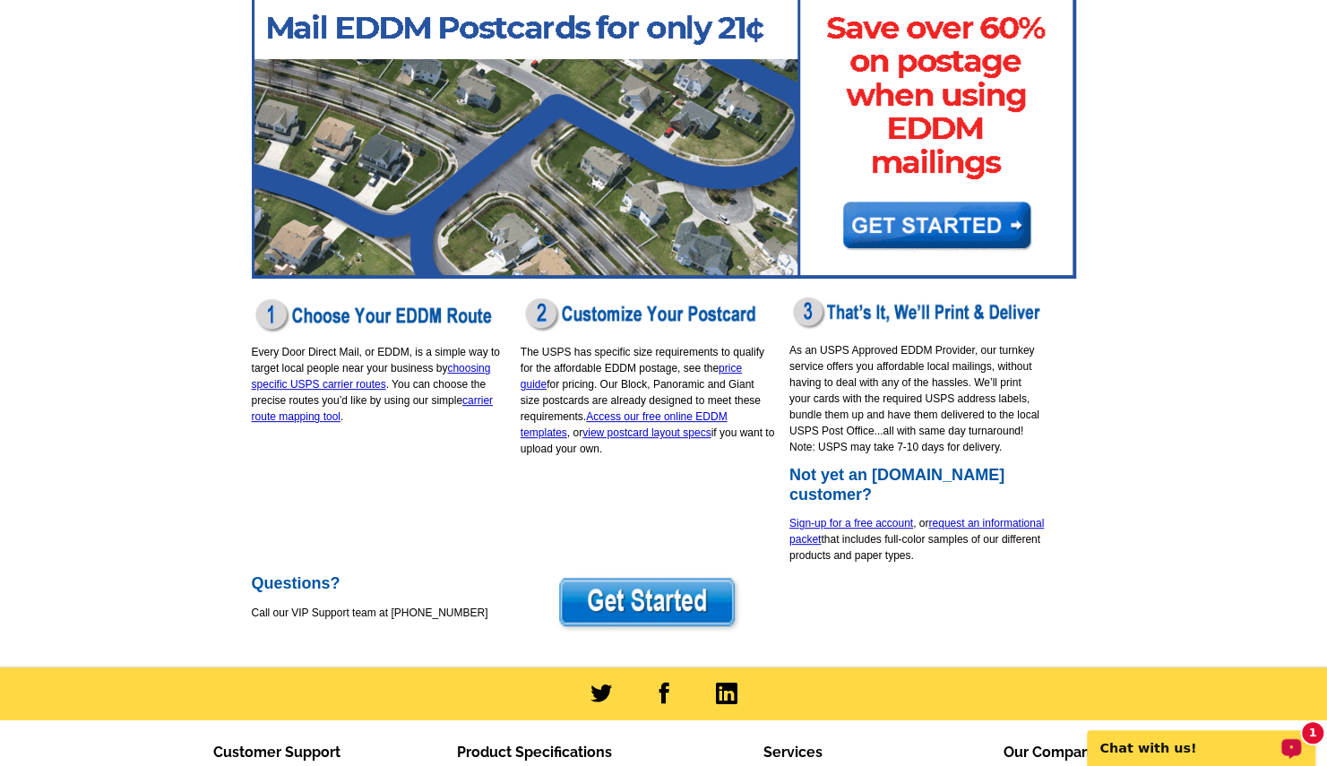
scroll to position [185, 0]
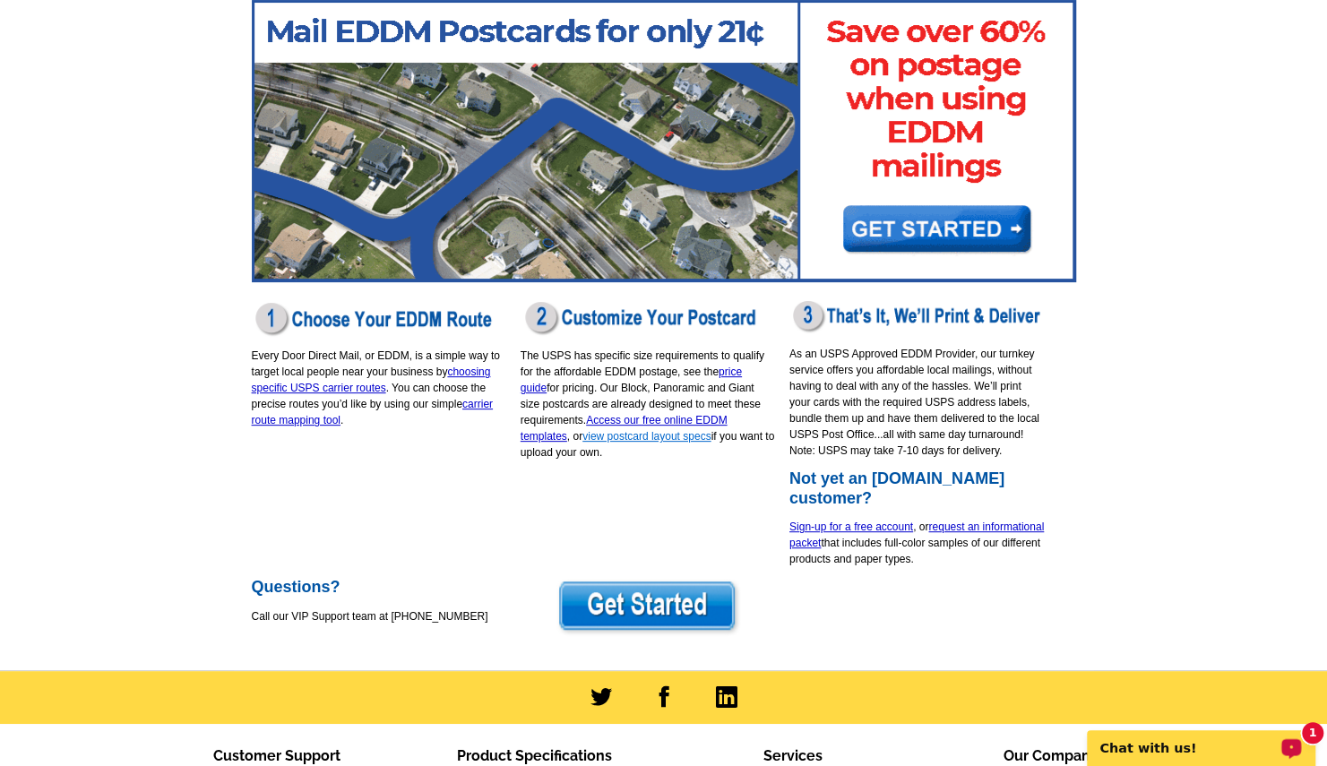
click at [656, 440] on link "view postcard layout specs" at bounding box center [647, 436] width 128 height 13
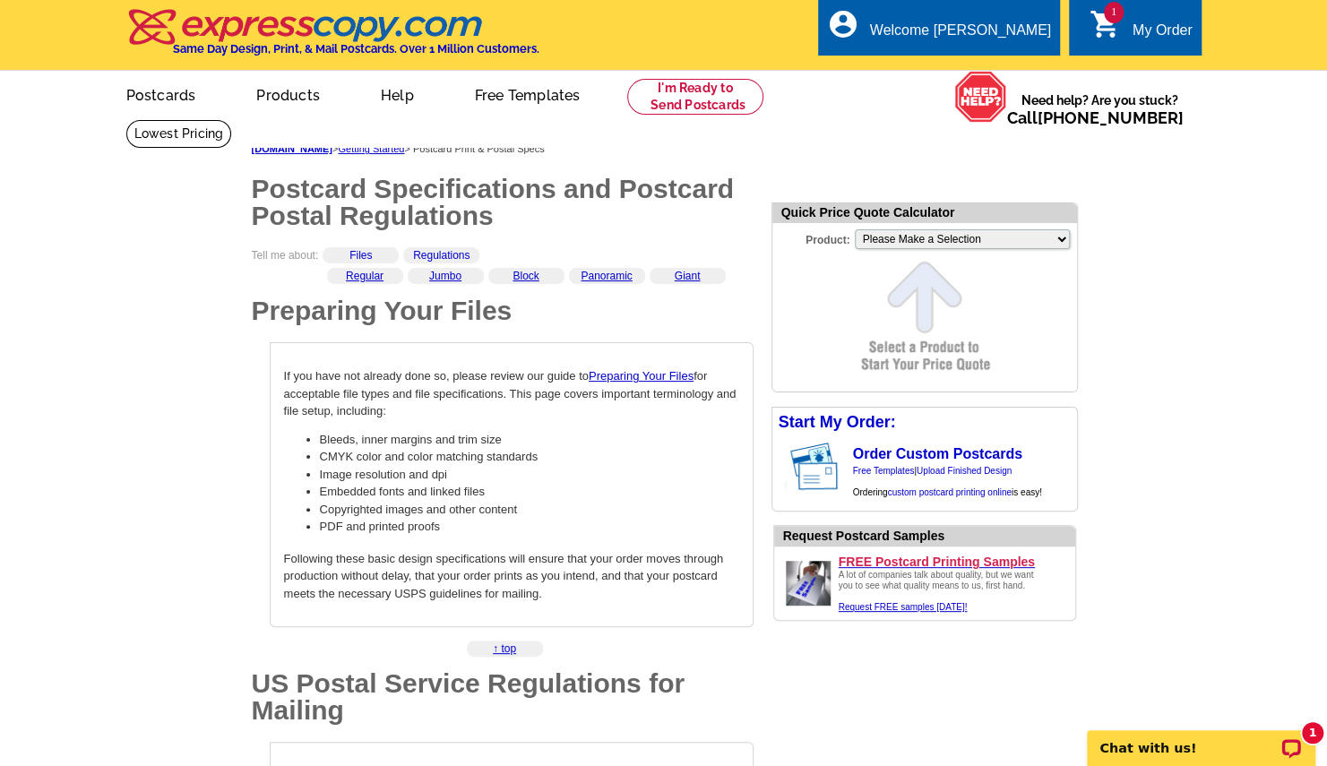
click at [1147, 39] on div "My Order" at bounding box center [1163, 34] width 60 height 25
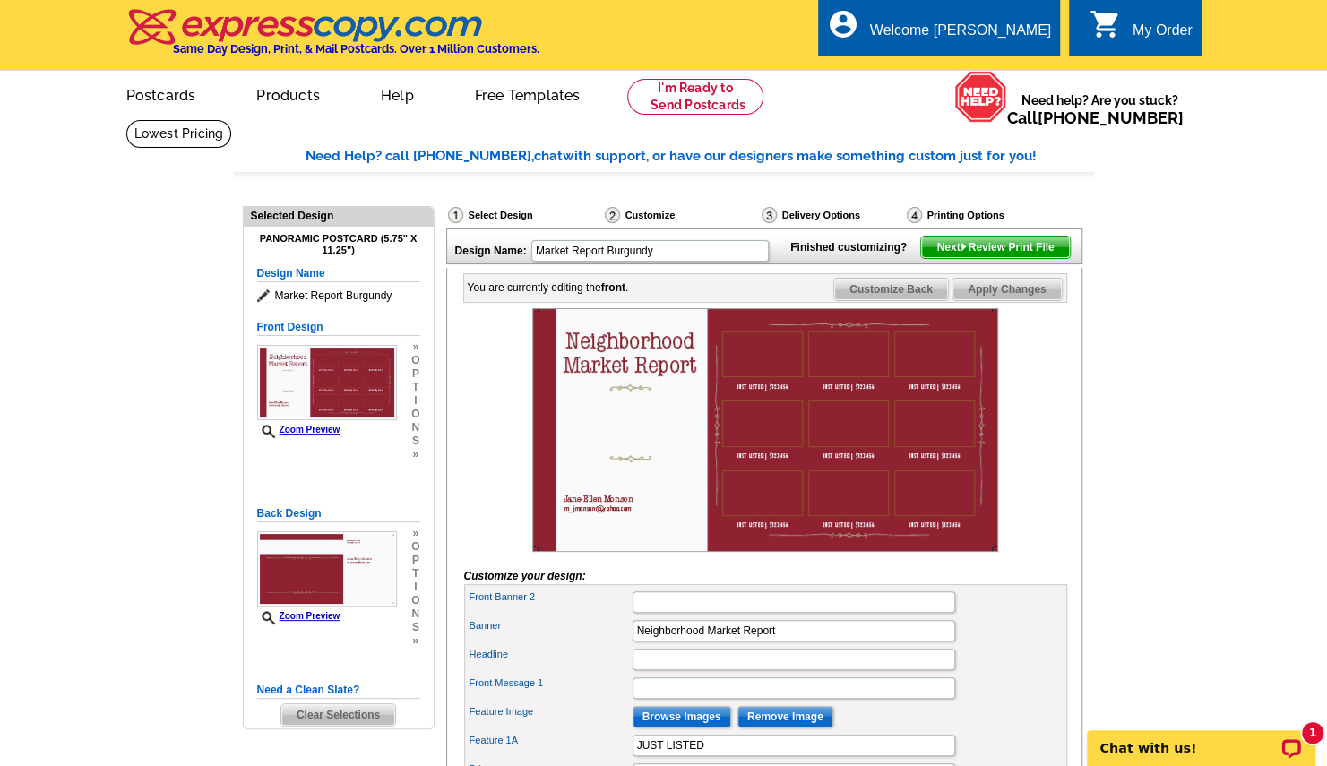
click at [1162, 35] on div "My Order" at bounding box center [1163, 34] width 60 height 25
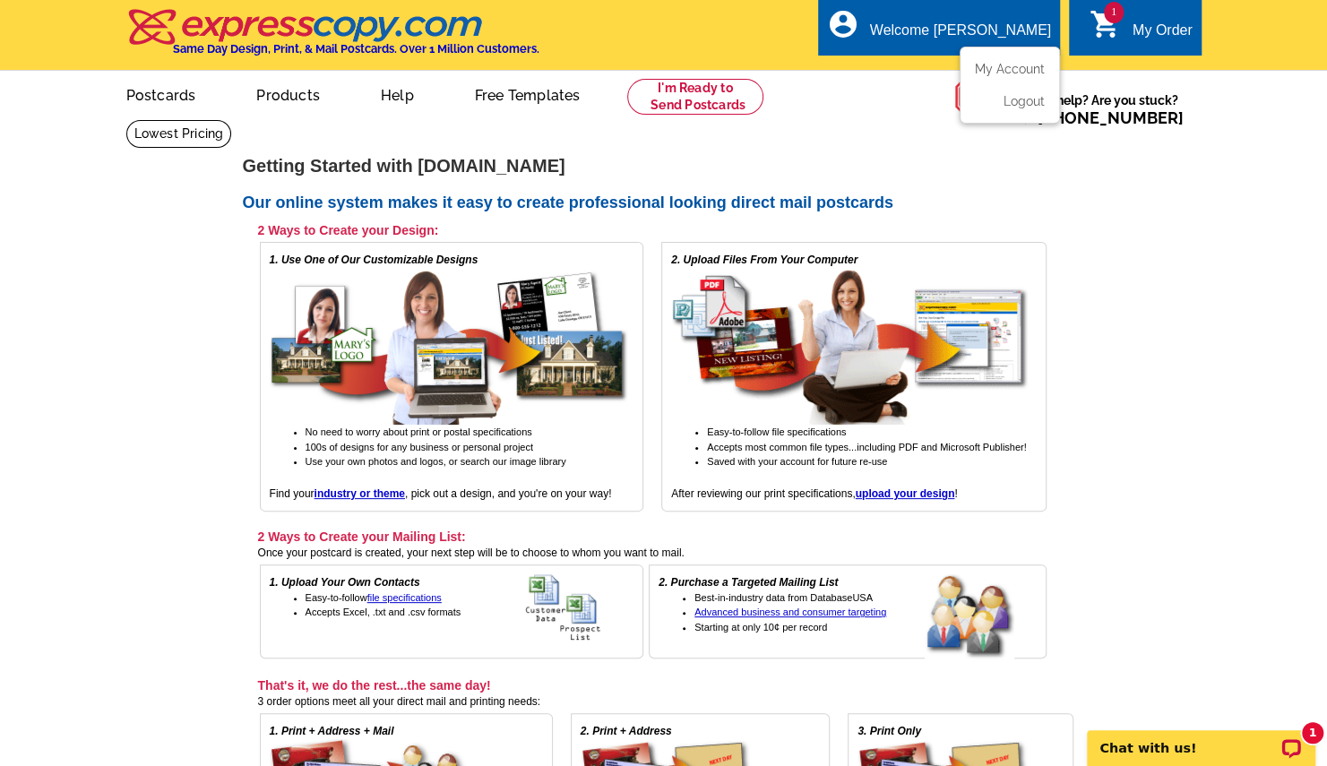
click at [1008, 25] on div "Welcome [PERSON_NAME]" at bounding box center [960, 34] width 181 height 25
click at [1008, 70] on link "My Account" at bounding box center [1006, 69] width 77 height 16
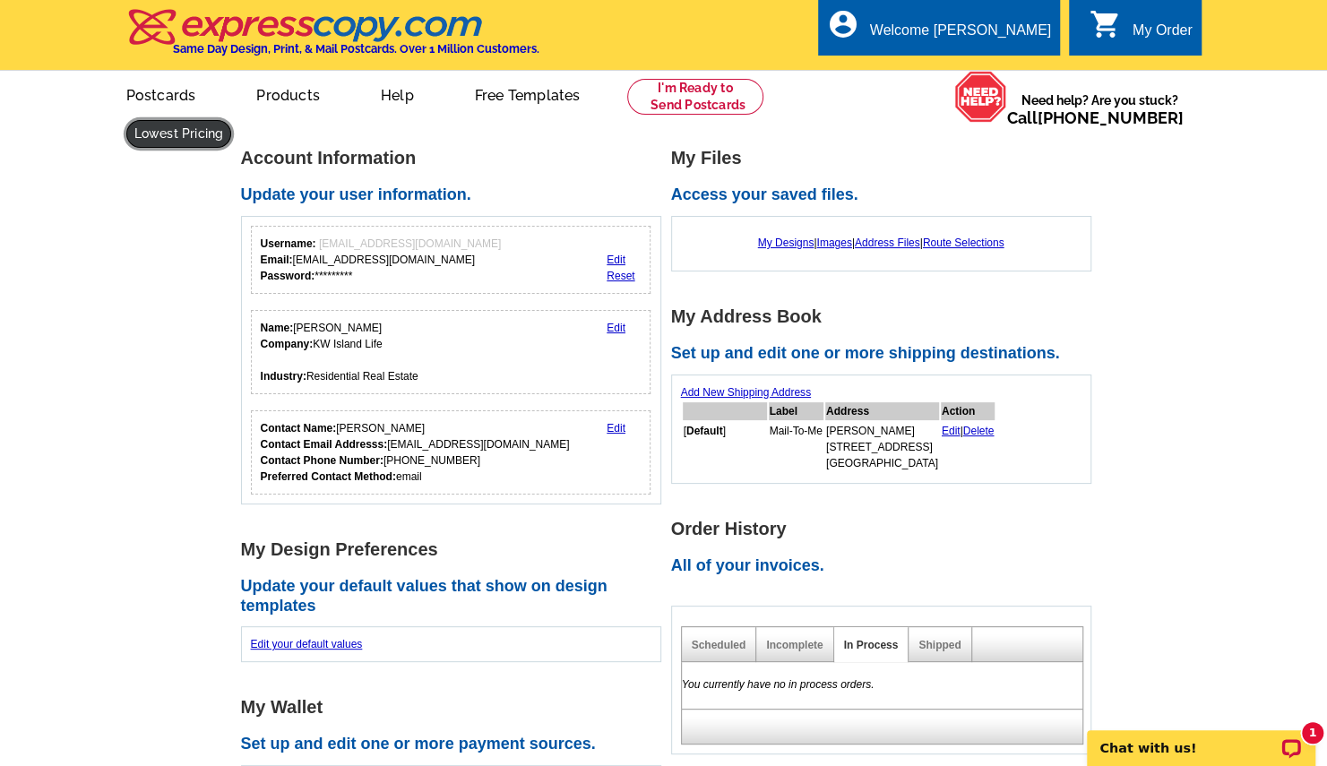
click at [232, 120] on link at bounding box center [179, 134] width 106 height 28
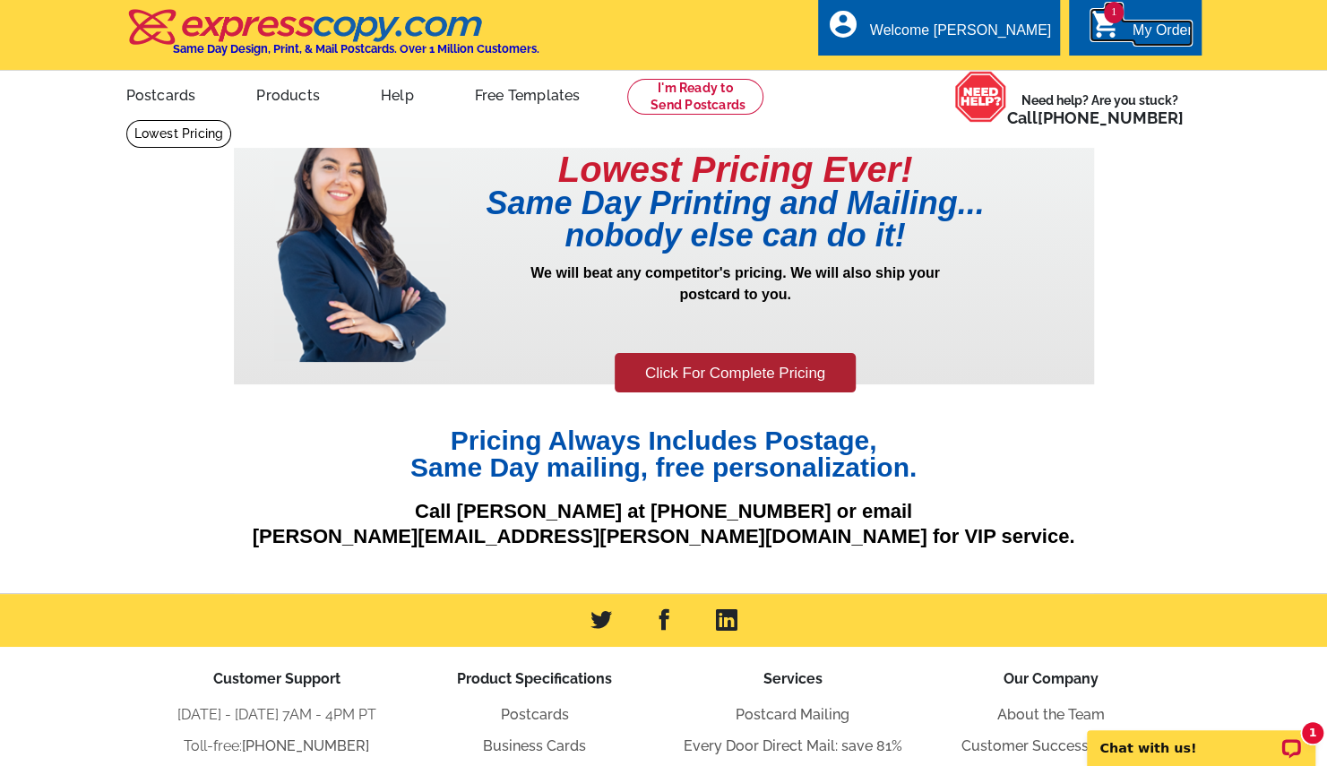
click at [1147, 32] on div "My Order" at bounding box center [1163, 34] width 60 height 25
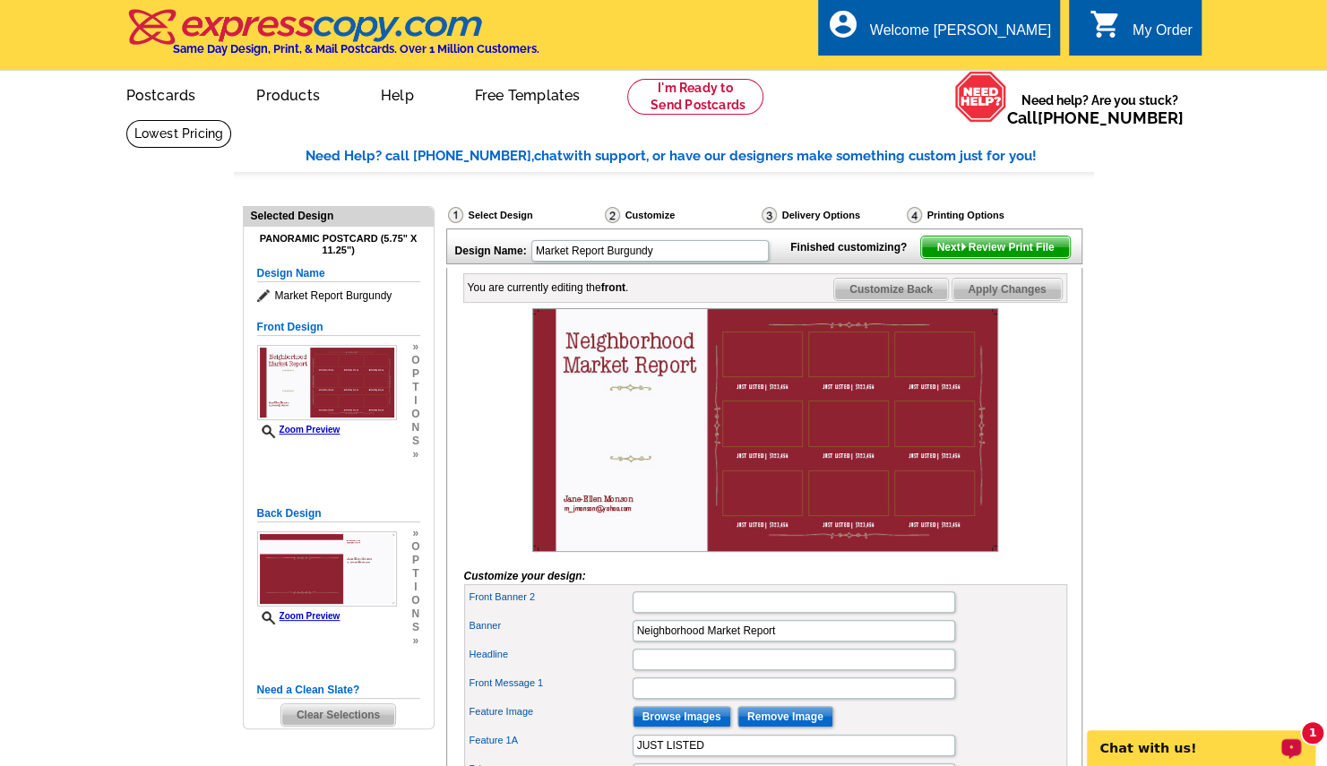
click at [1252, 745] on p "Chat with us!" at bounding box center [1189, 748] width 177 height 14
